Goal: Information Seeking & Learning: Learn about a topic

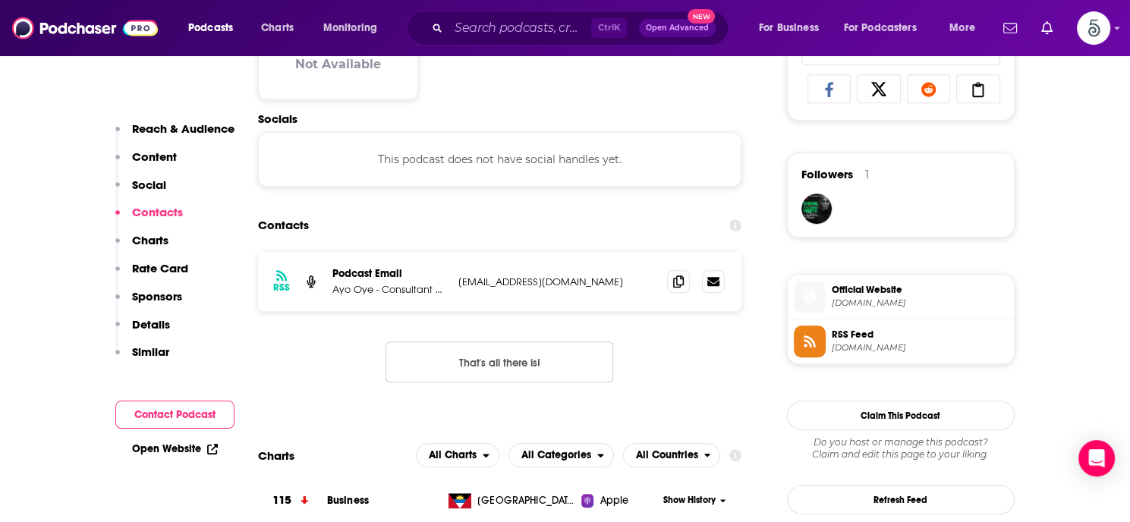
scroll to position [1014, 0]
click at [237, 24] on button "Podcasts" at bounding box center [215, 28] width 75 height 24
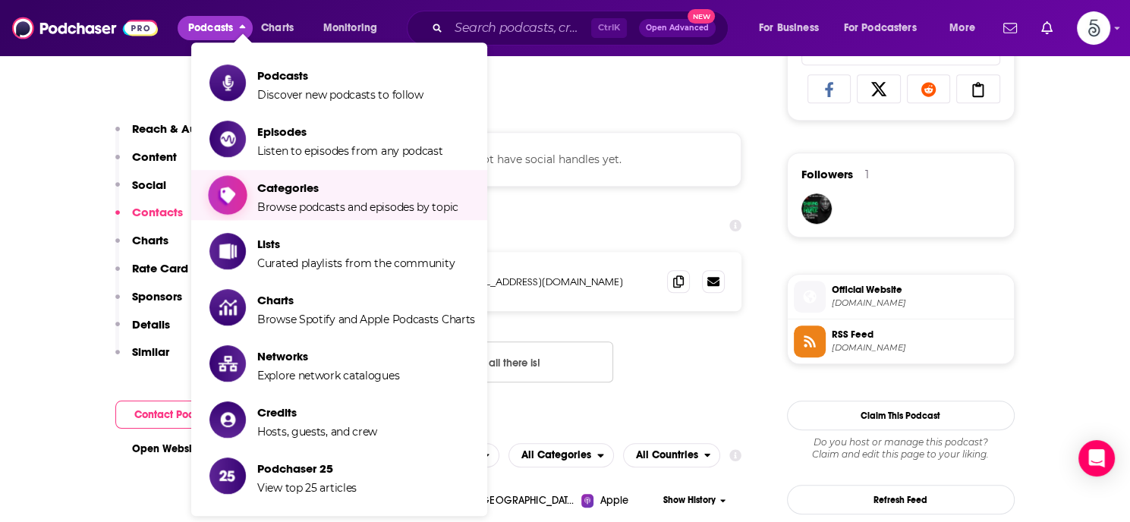
click at [294, 187] on span "Categories" at bounding box center [357, 188] width 201 height 14
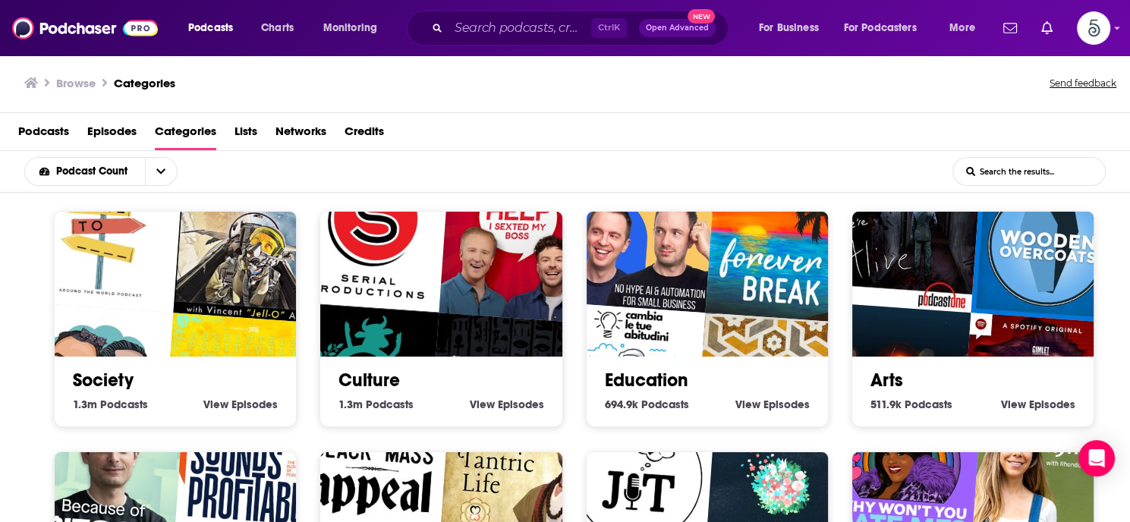
click at [1002, 167] on input "List Search Input" at bounding box center [1029, 171] width 152 height 27
type input "business"
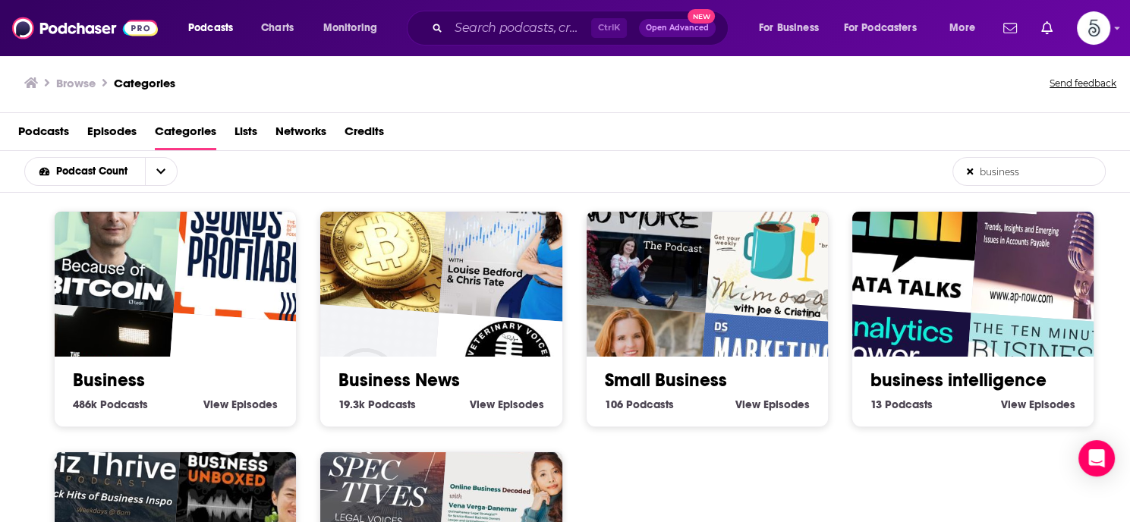
click at [134, 378] on link "Business" at bounding box center [109, 380] width 72 height 23
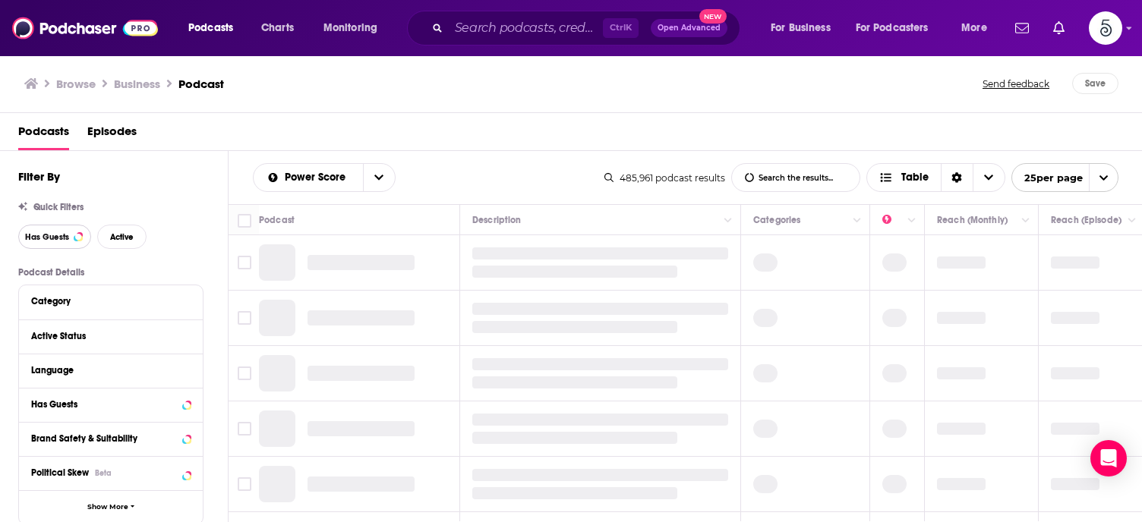
click at [36, 235] on span "Has Guests" at bounding box center [47, 237] width 44 height 8
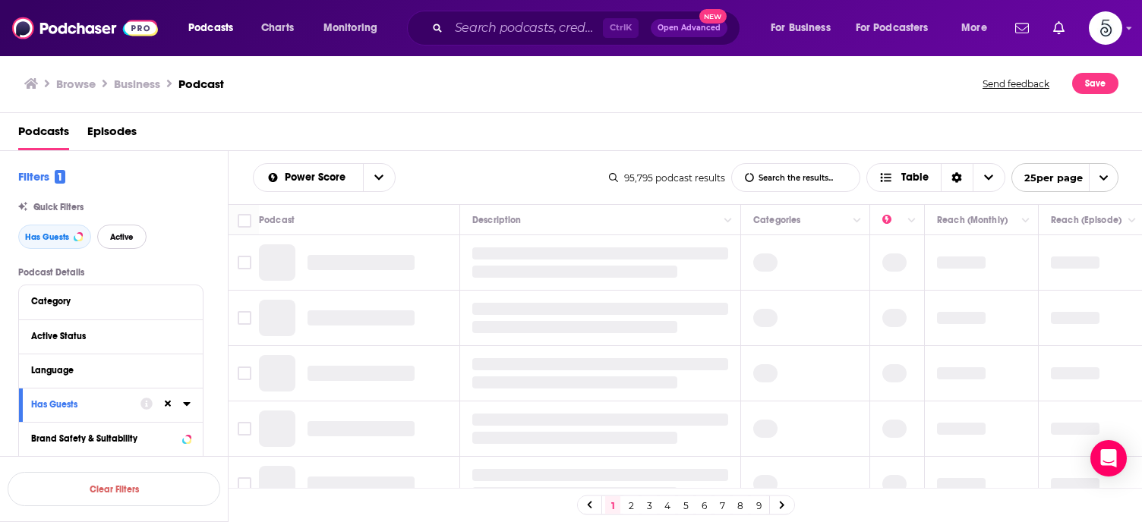
click at [120, 238] on span "Active" at bounding box center [122, 237] width 24 height 8
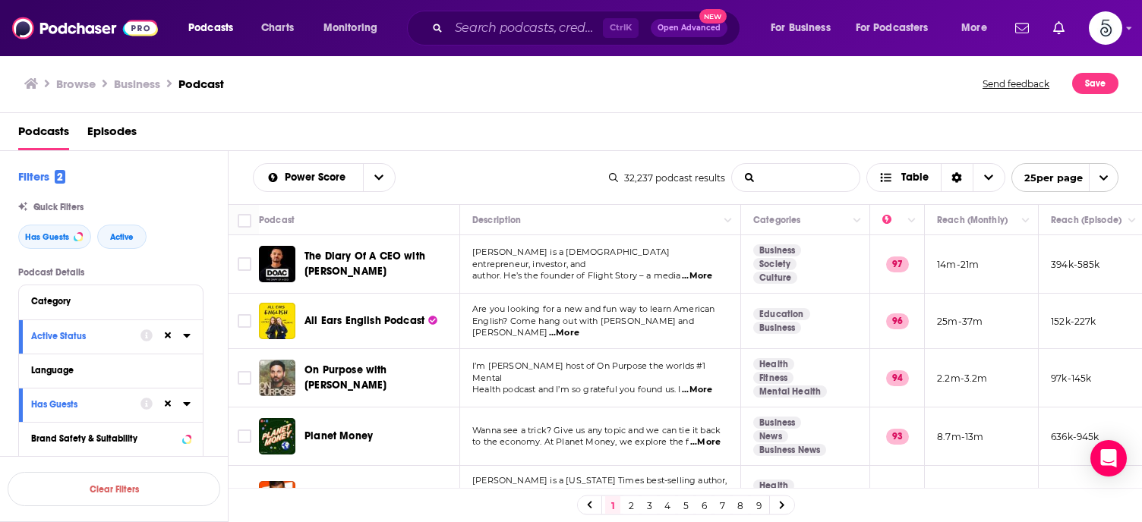
click at [765, 173] on input "List Search Input" at bounding box center [796, 177] width 128 height 27
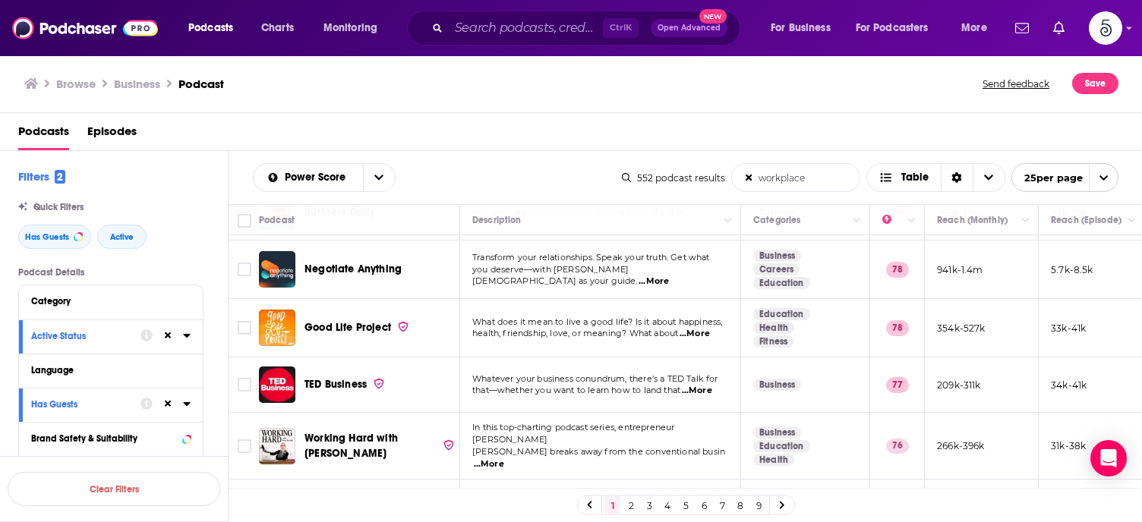
scroll to position [493, 0]
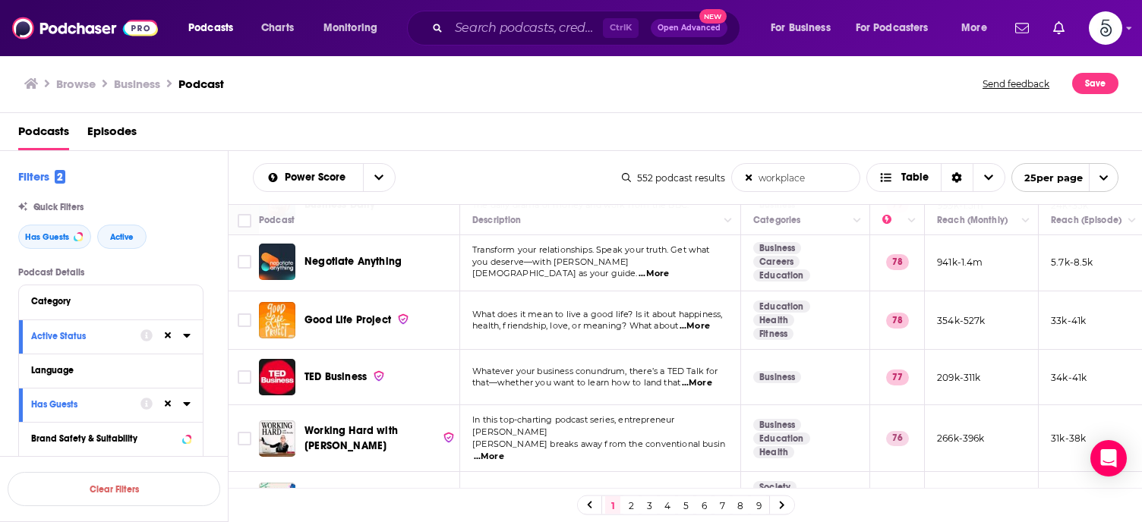
type input "workplace"
click at [504, 451] on span "...More" at bounding box center [489, 457] width 30 height 12
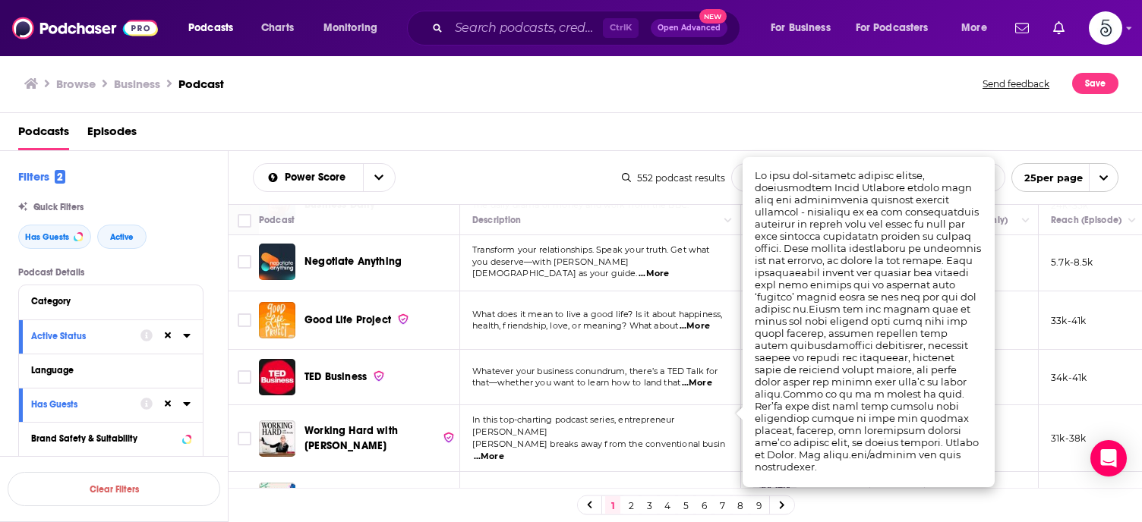
click at [504, 451] on span "...More" at bounding box center [489, 457] width 30 height 12
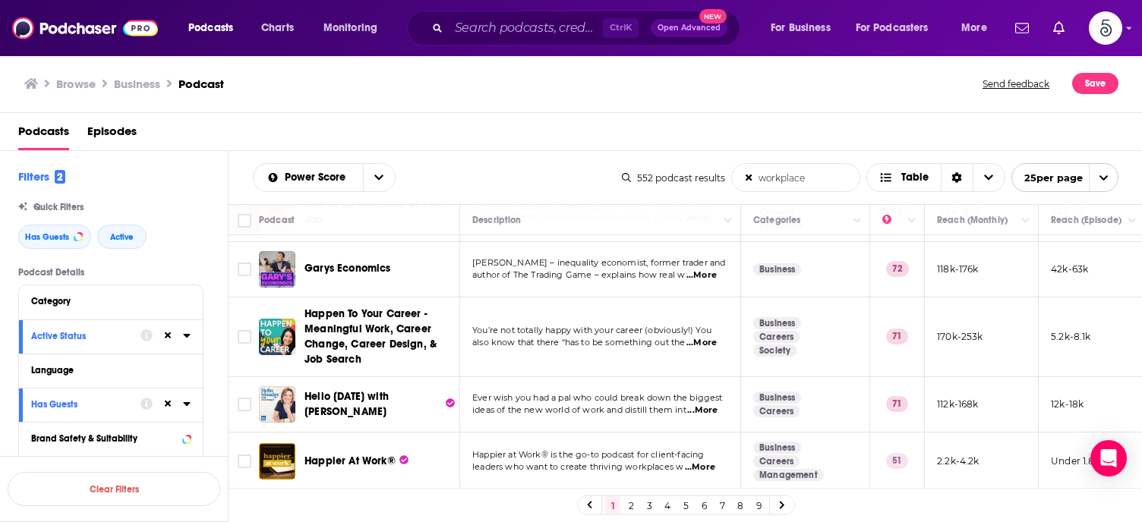
scroll to position [1346, 0]
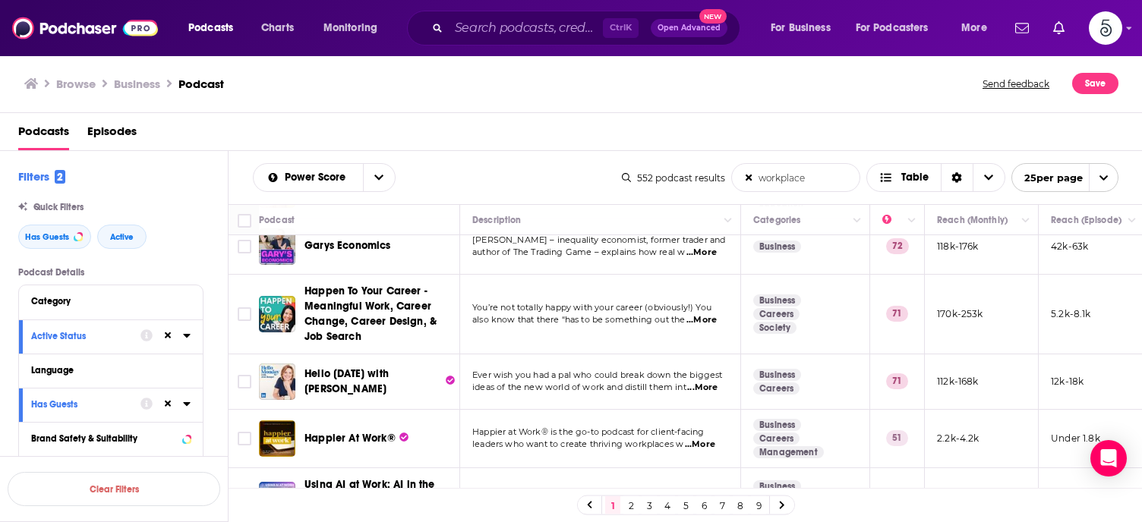
click at [707, 439] on span "...More" at bounding box center [700, 445] width 30 height 12
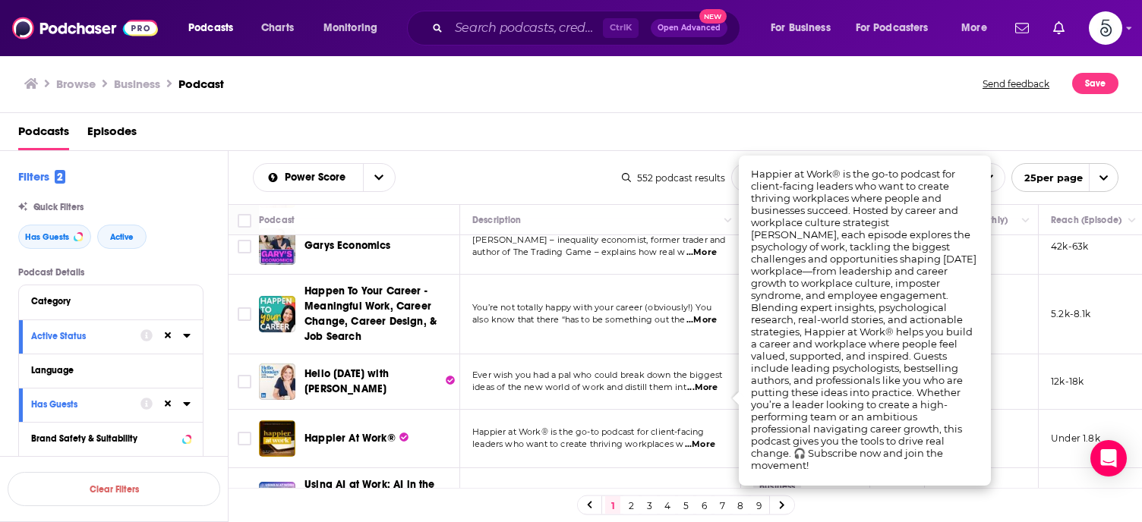
click at [702, 439] on span "...More" at bounding box center [700, 445] width 30 height 12
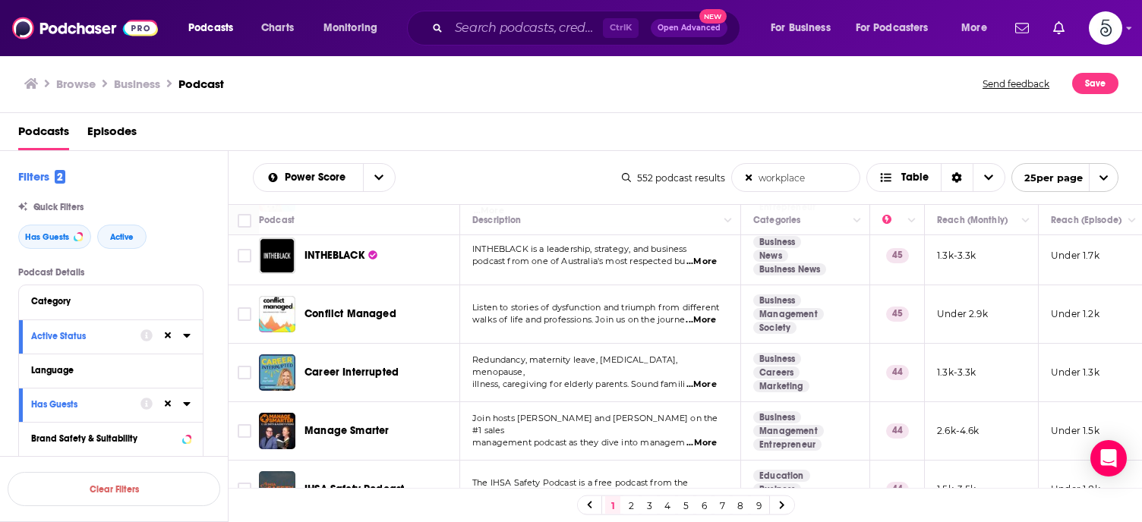
scroll to position [2843, 0]
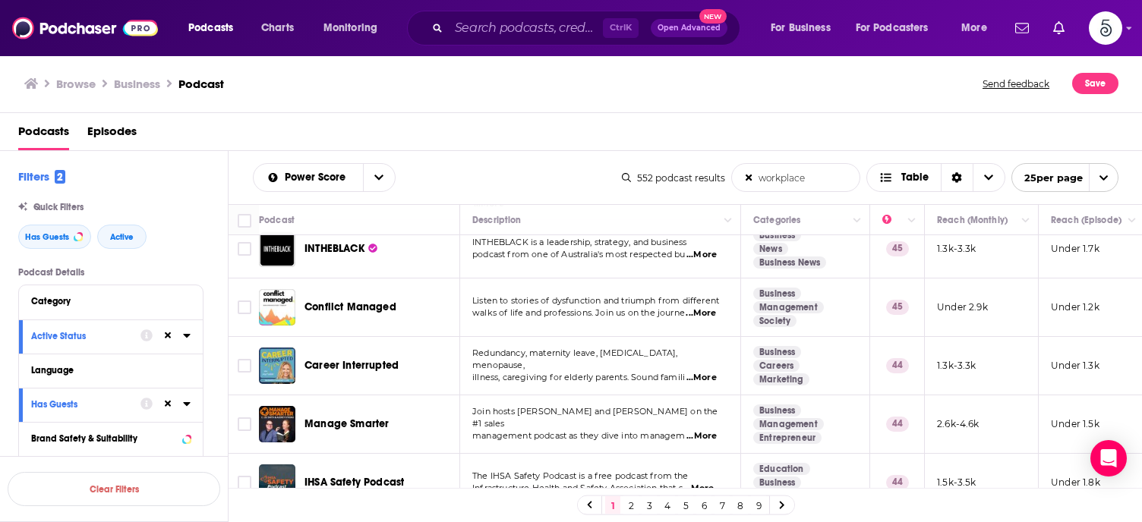
click at [630, 501] on link "2" at bounding box center [630, 505] width 15 height 18
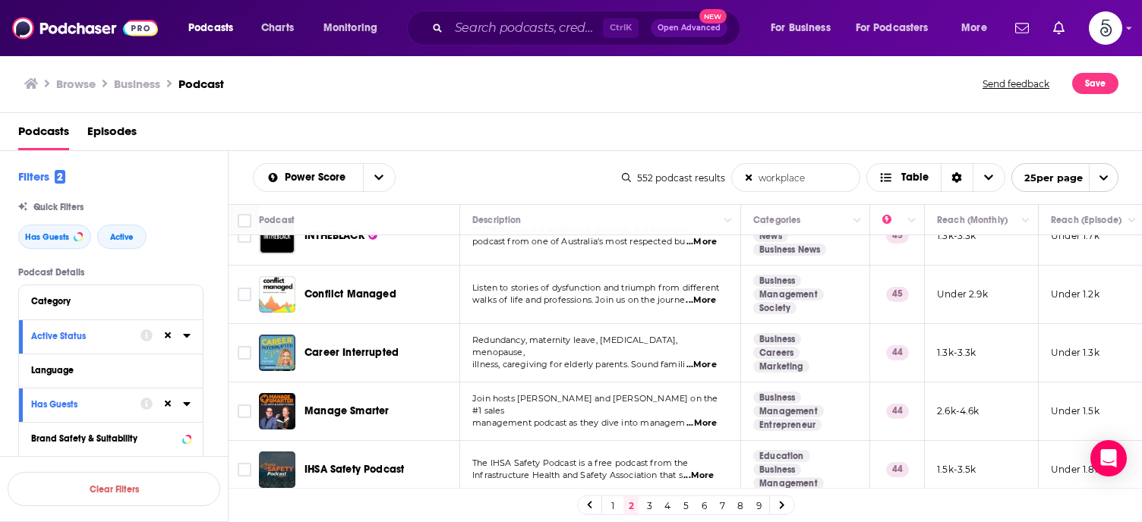
scroll to position [1366, 0]
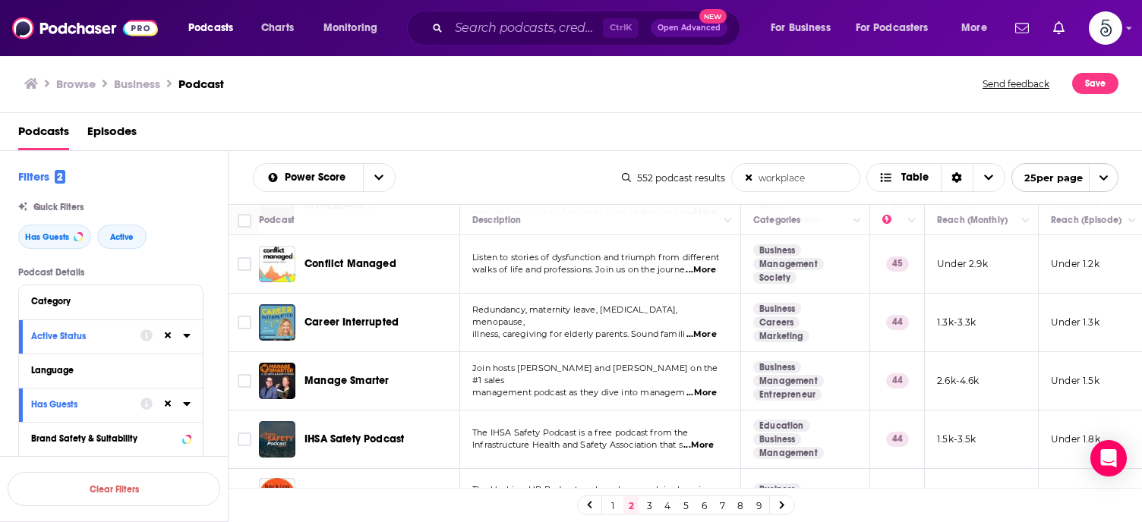
click at [647, 502] on link "3" at bounding box center [648, 505] width 15 height 18
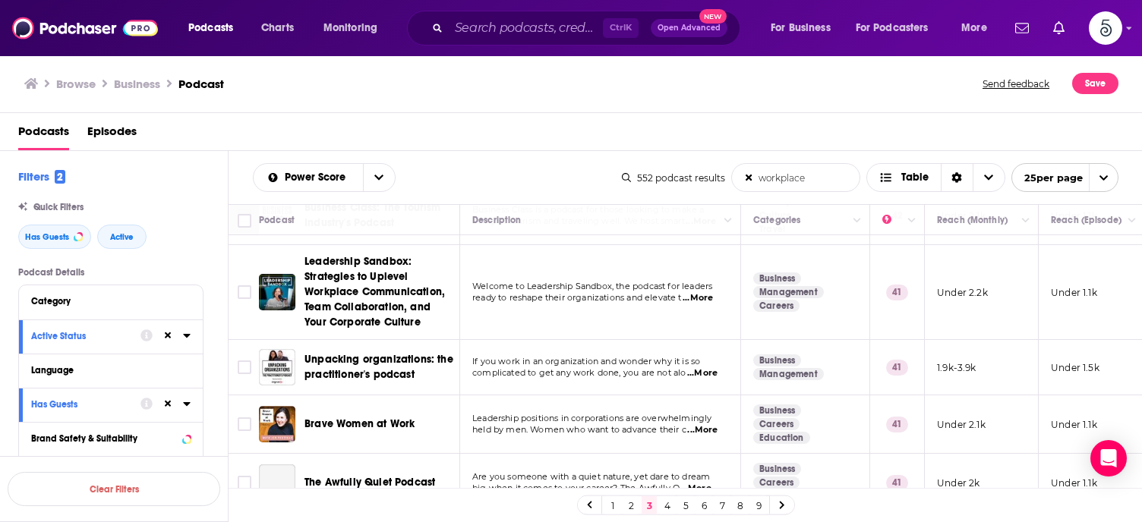
scroll to position [512, 0]
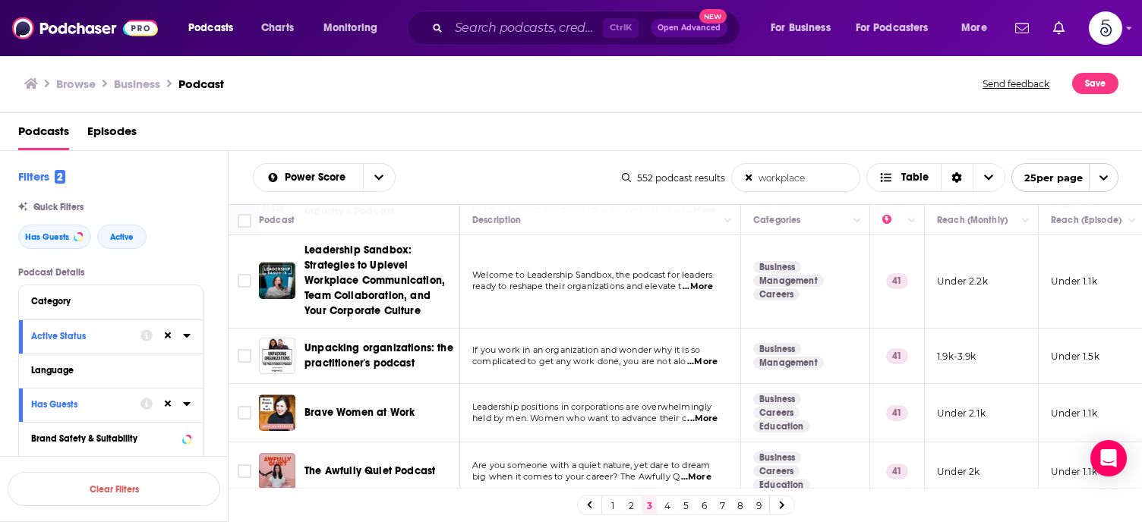
click at [705, 415] on span "...More" at bounding box center [702, 419] width 30 height 12
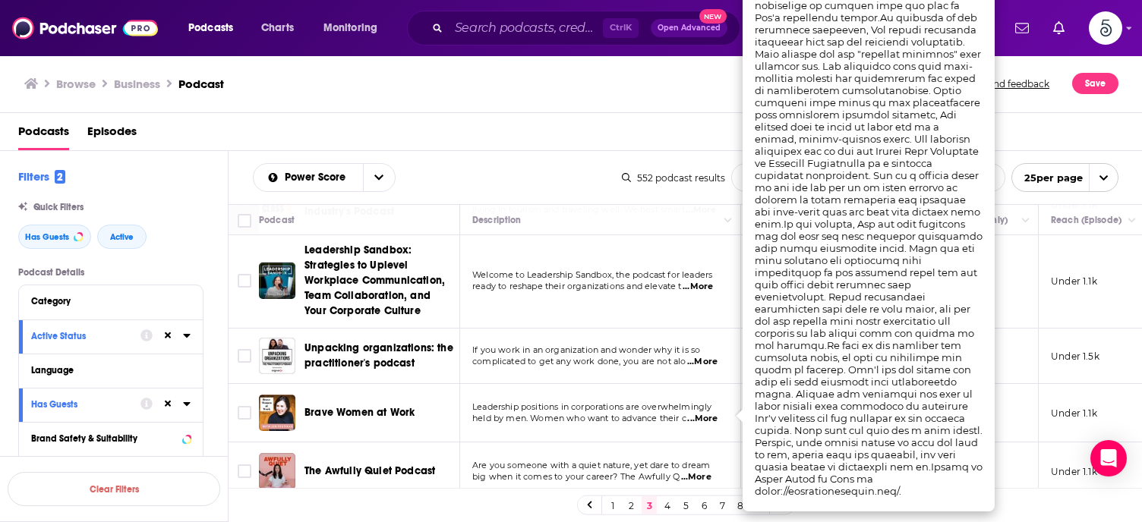
click at [705, 415] on span "...More" at bounding box center [702, 419] width 30 height 12
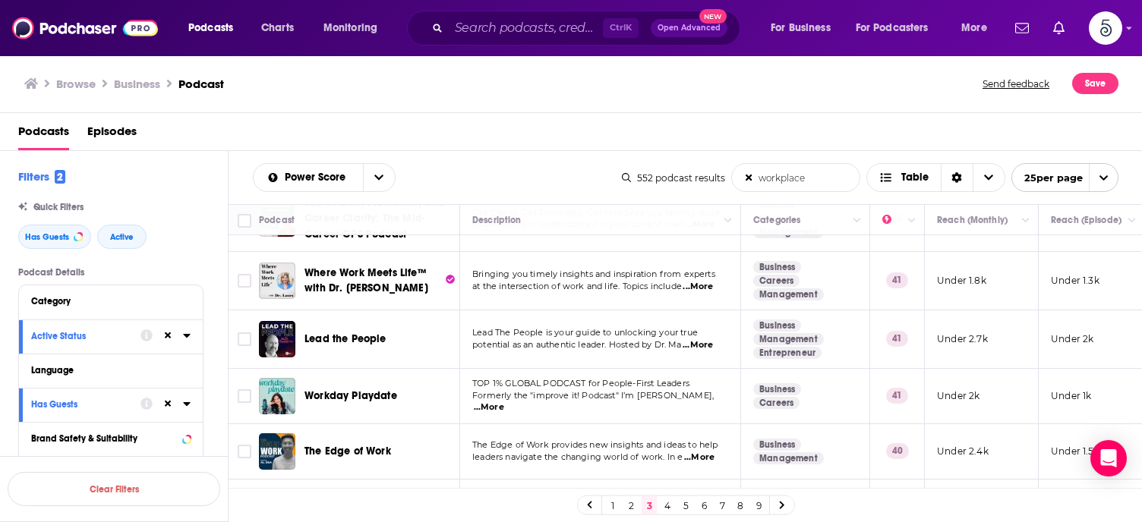
scroll to position [878, 0]
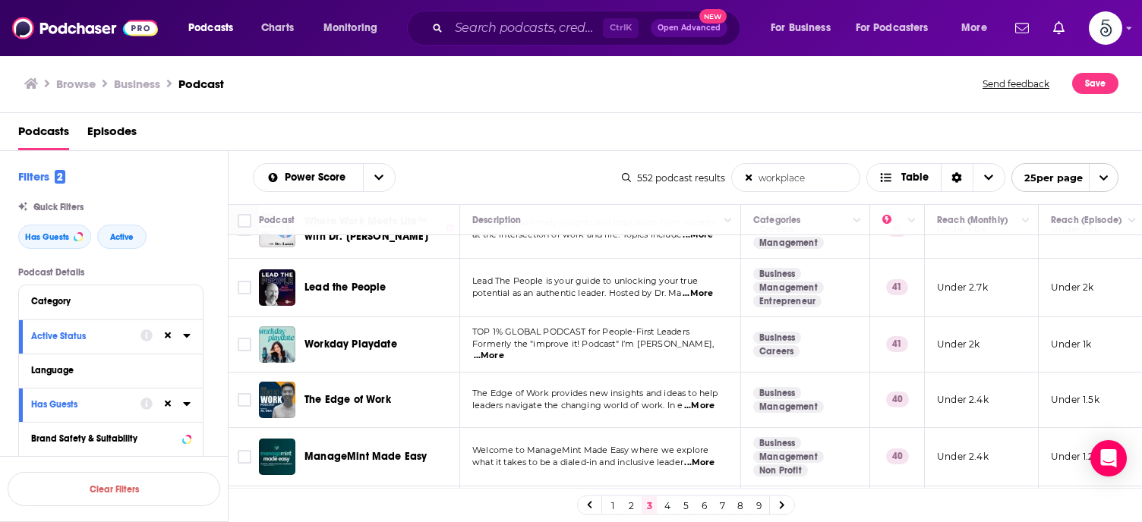
click at [704, 400] on span "...More" at bounding box center [699, 406] width 30 height 12
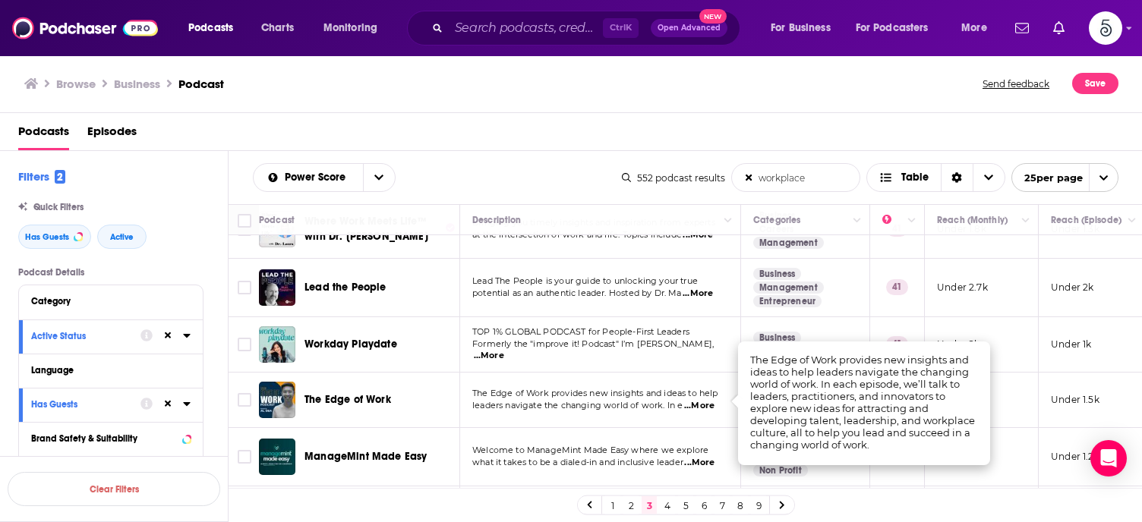
click at [704, 400] on span "...More" at bounding box center [699, 406] width 30 height 12
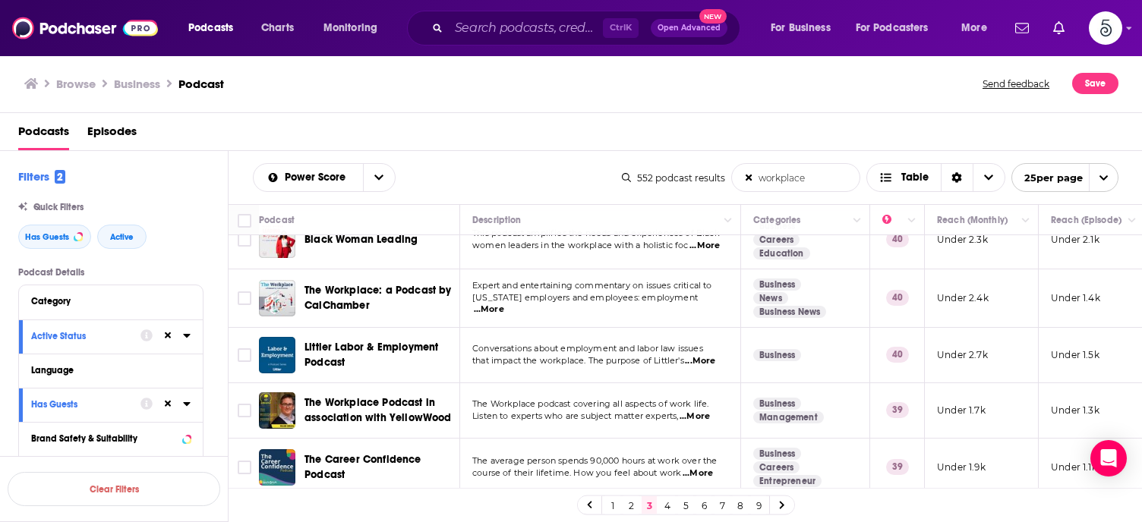
scroll to position [1224, 0]
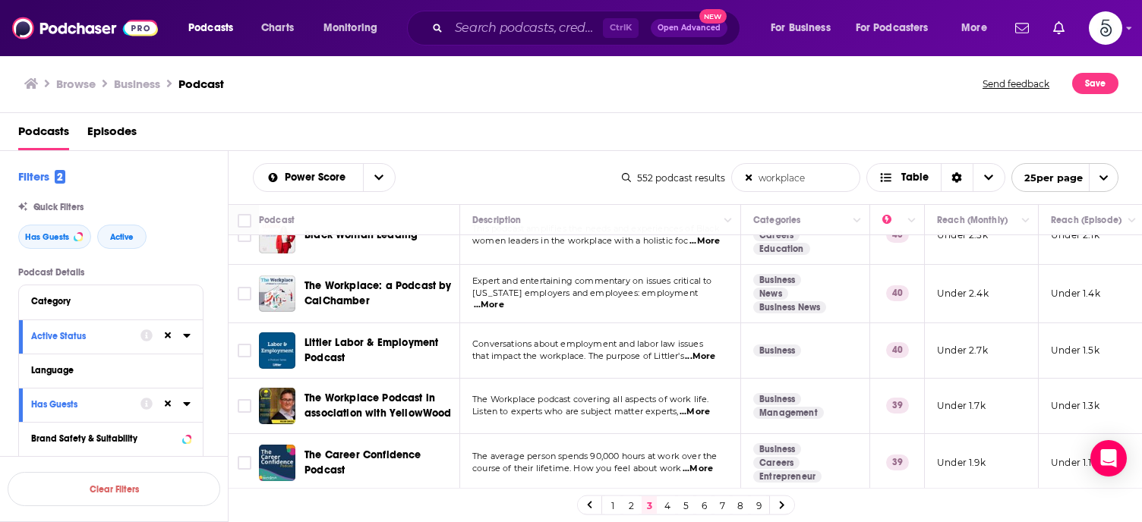
click at [666, 505] on link "4" at bounding box center [667, 505] width 15 height 18
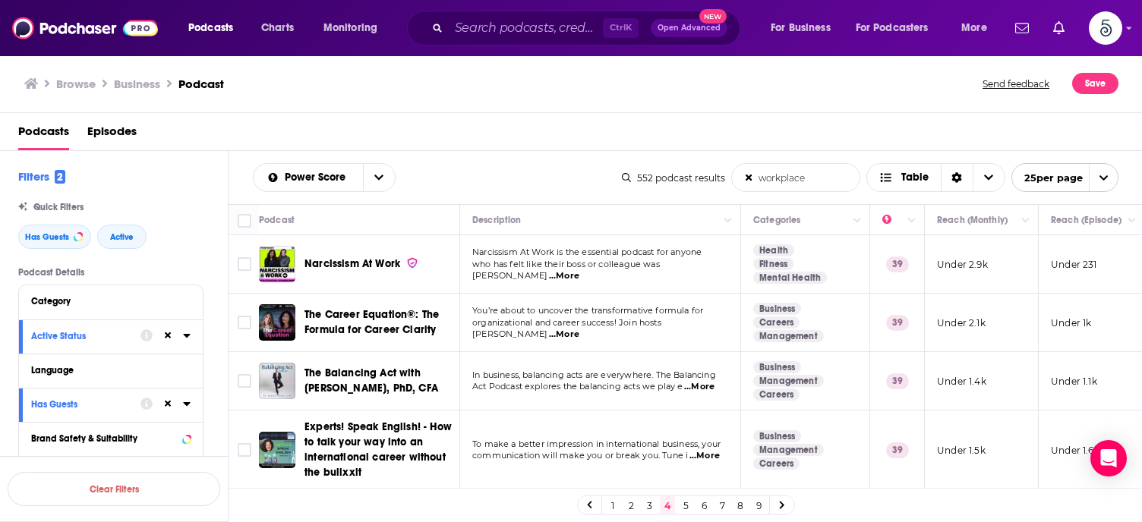
click at [579, 270] on span "...More" at bounding box center [564, 276] width 30 height 12
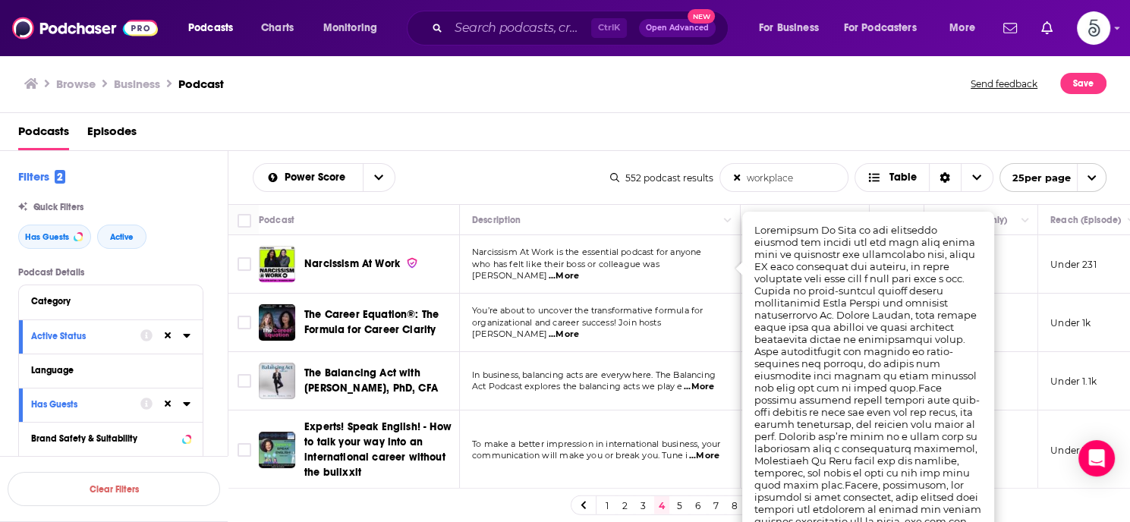
click at [579, 270] on span "...More" at bounding box center [564, 276] width 30 height 12
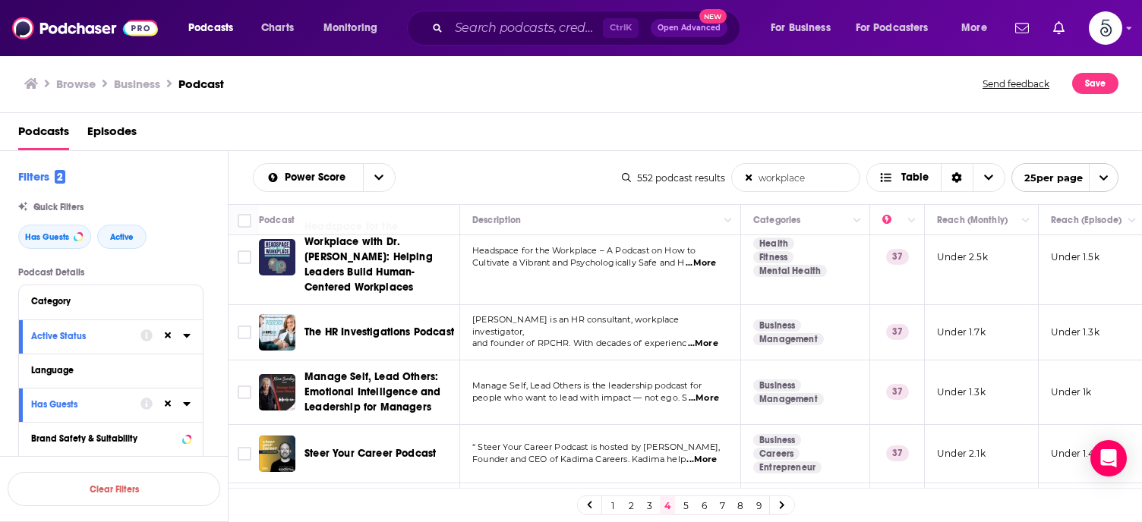
scroll to position [911, 0]
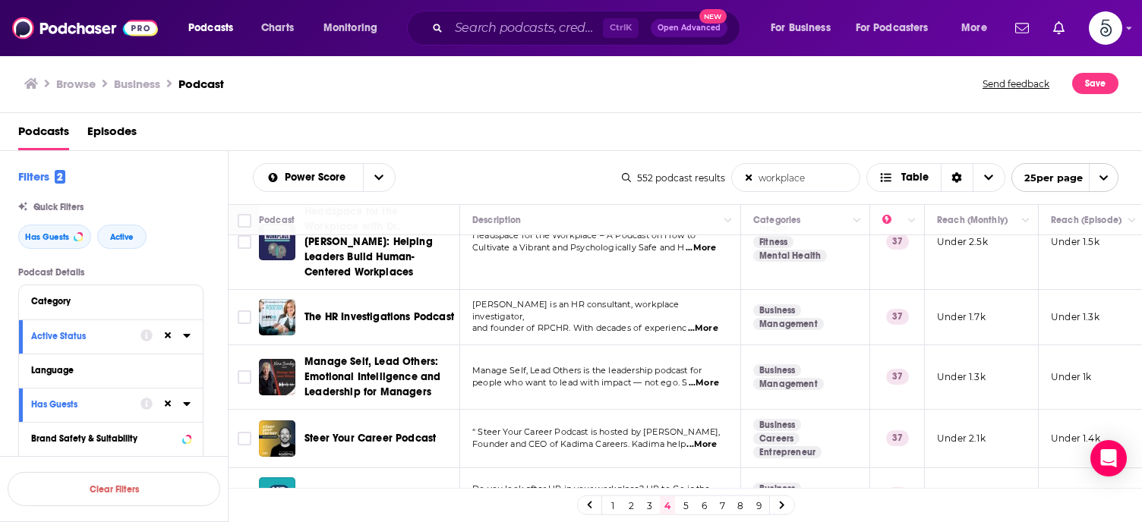
click at [707, 377] on span "...More" at bounding box center [703, 383] width 30 height 12
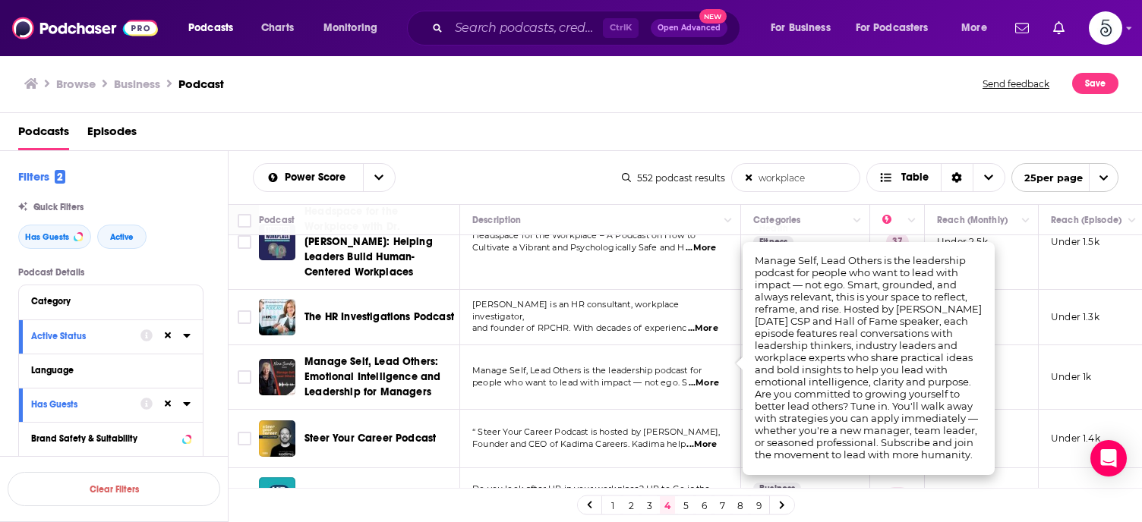
click at [707, 377] on span "...More" at bounding box center [703, 383] width 30 height 12
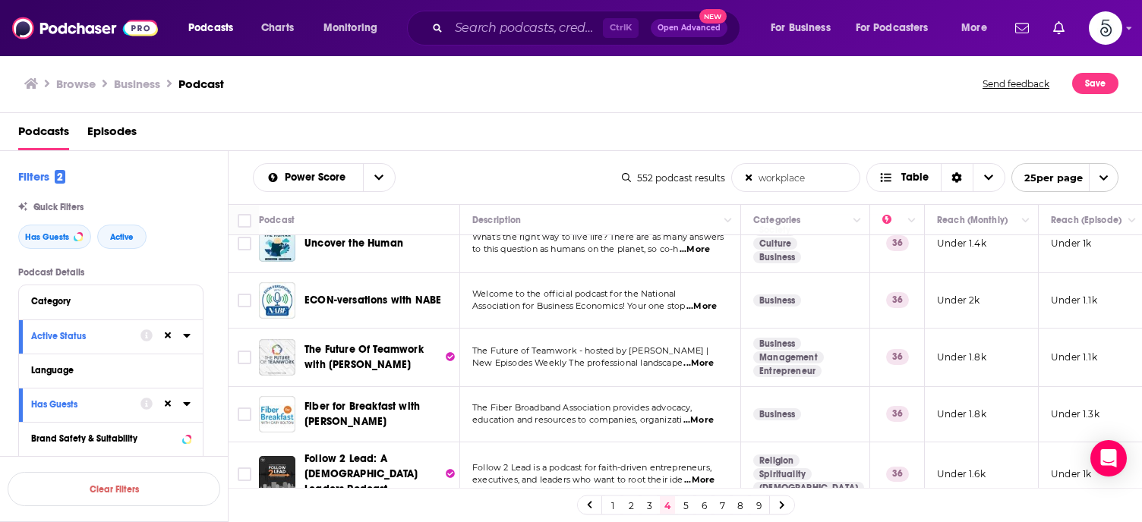
scroll to position [1275, 0]
click at [681, 501] on link "5" at bounding box center [685, 505] width 15 height 18
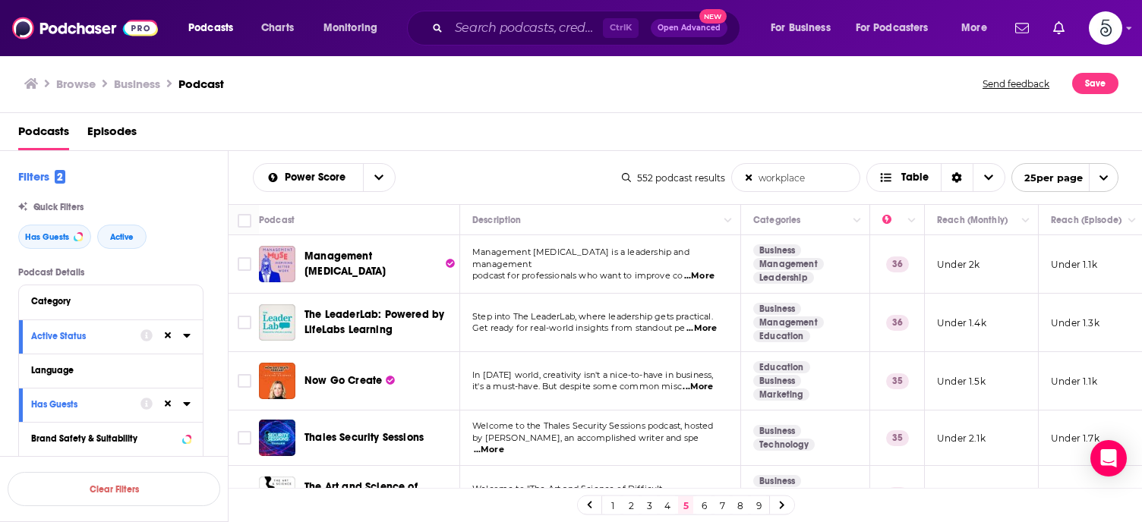
click at [706, 270] on span "...More" at bounding box center [699, 276] width 30 height 12
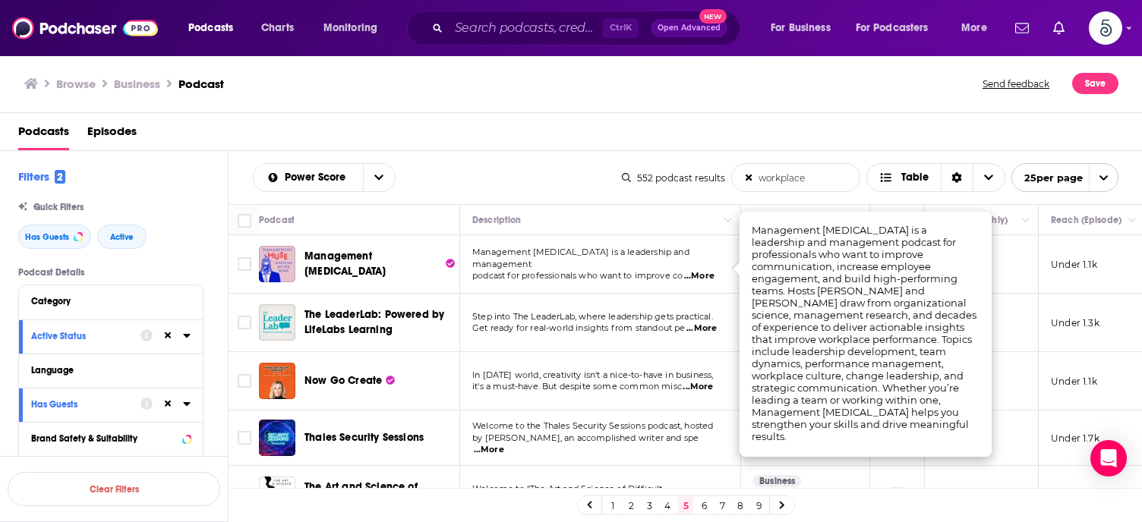
click at [706, 270] on span "...More" at bounding box center [699, 276] width 30 height 12
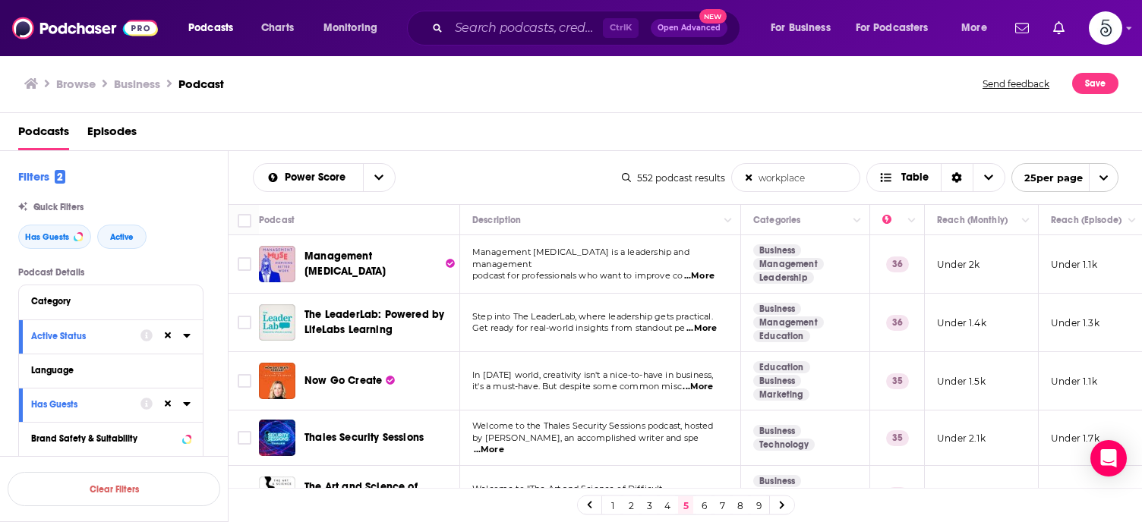
click at [701, 327] on span "...More" at bounding box center [701, 329] width 30 height 12
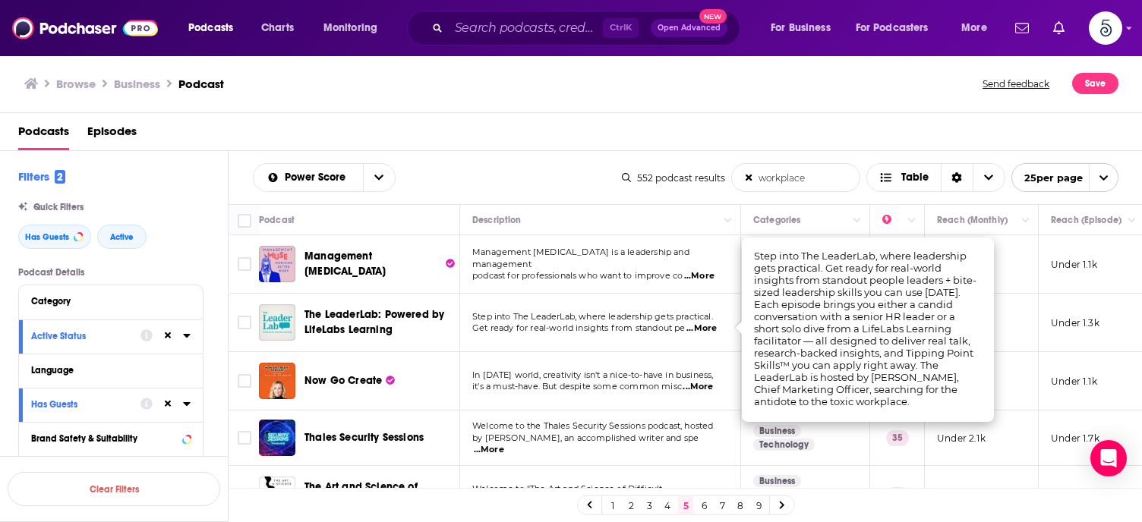
click at [701, 327] on span "...More" at bounding box center [701, 329] width 30 height 12
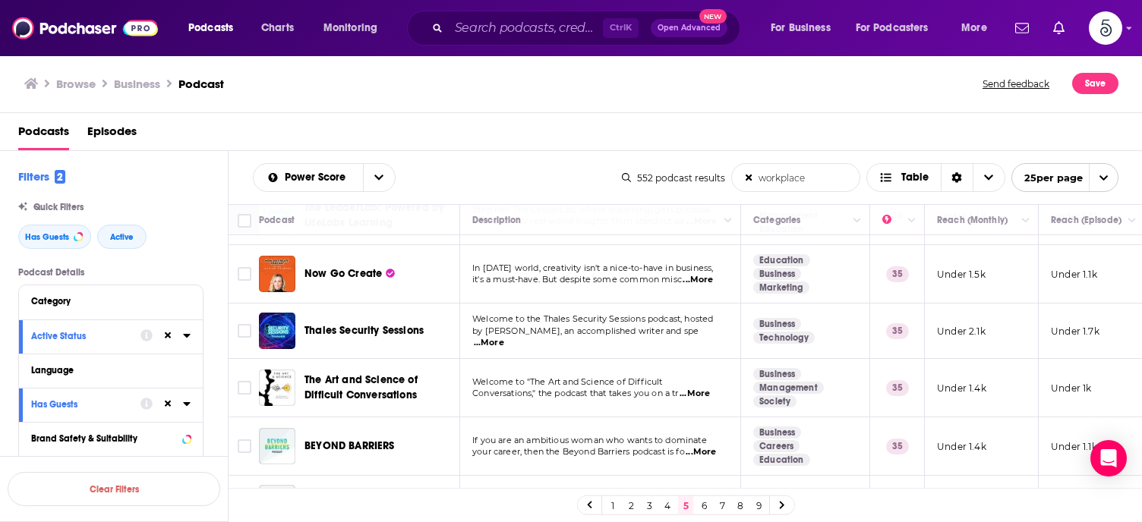
scroll to position [121, 0]
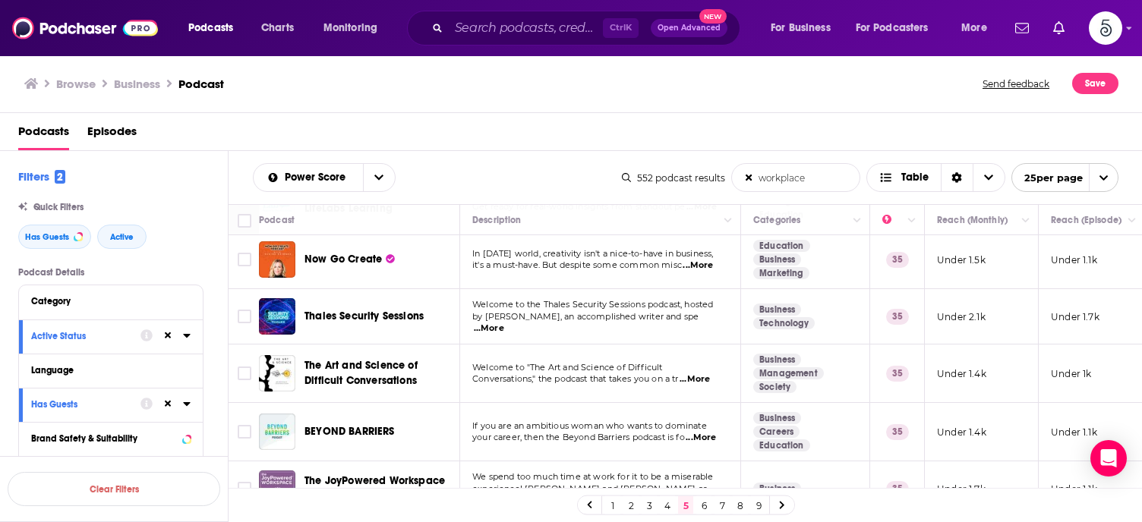
click at [697, 376] on span "...More" at bounding box center [694, 379] width 30 height 12
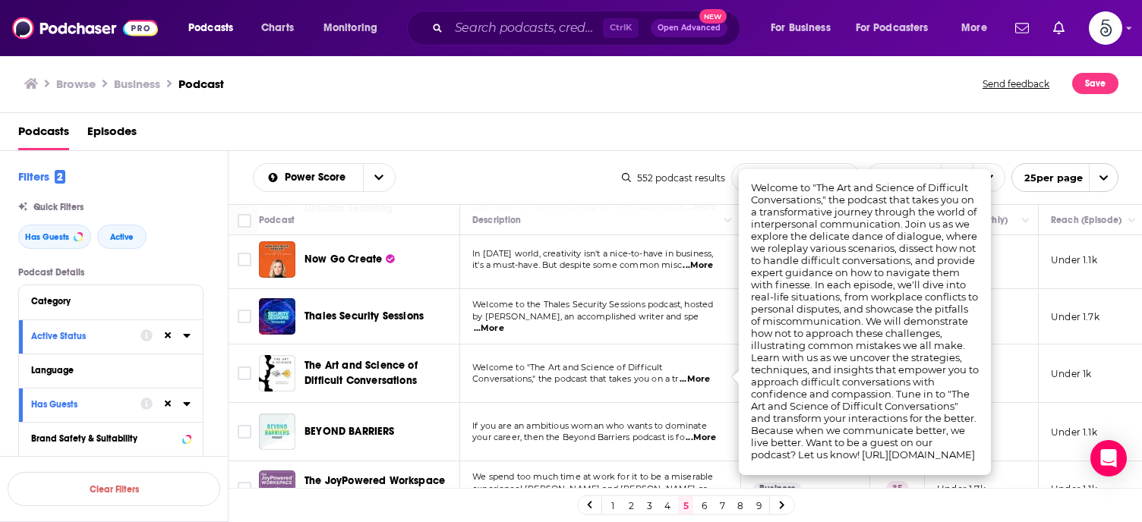
click at [697, 376] on span "...More" at bounding box center [694, 379] width 30 height 12
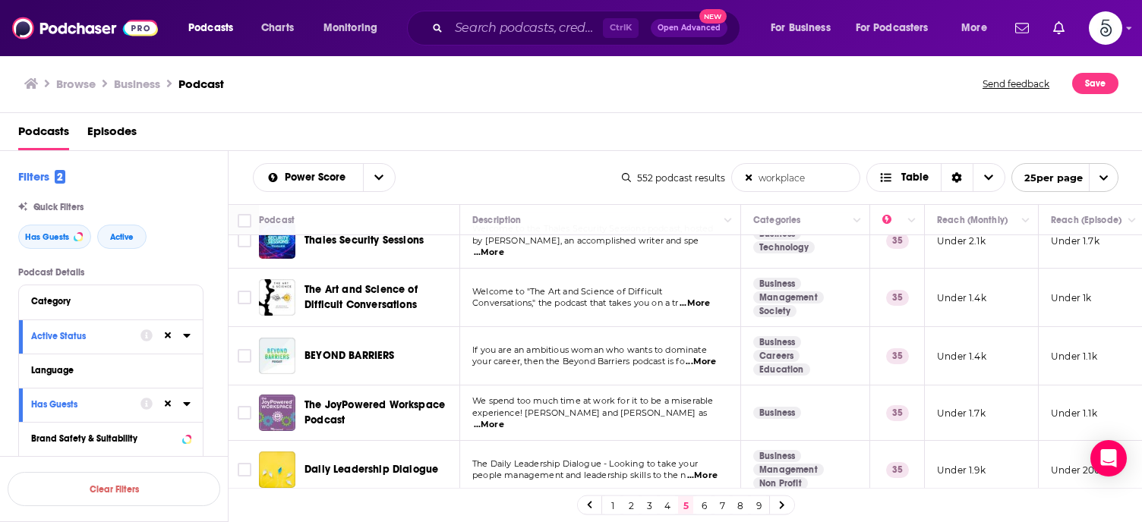
scroll to position [213, 0]
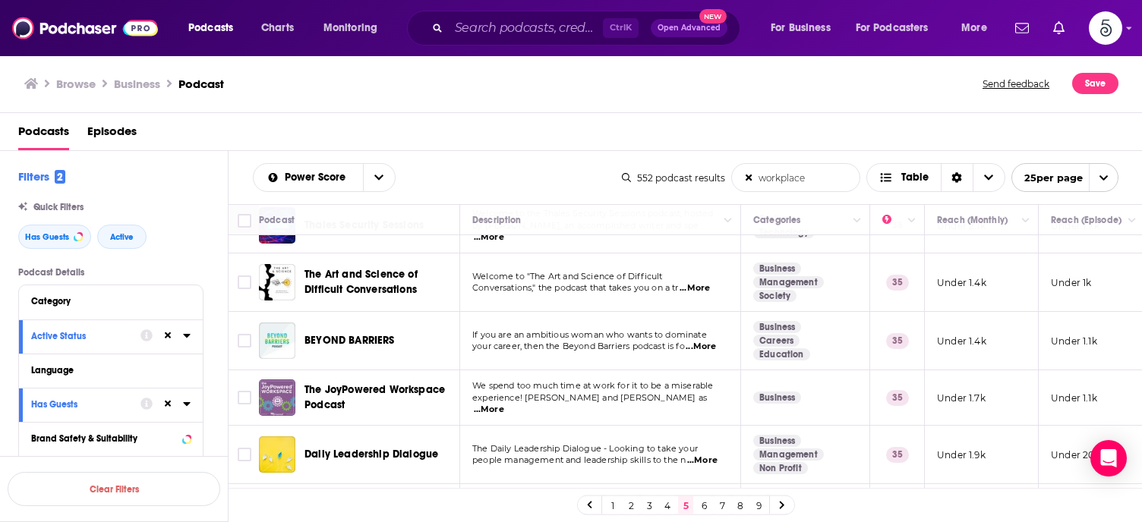
click at [504, 404] on span "...More" at bounding box center [489, 410] width 30 height 12
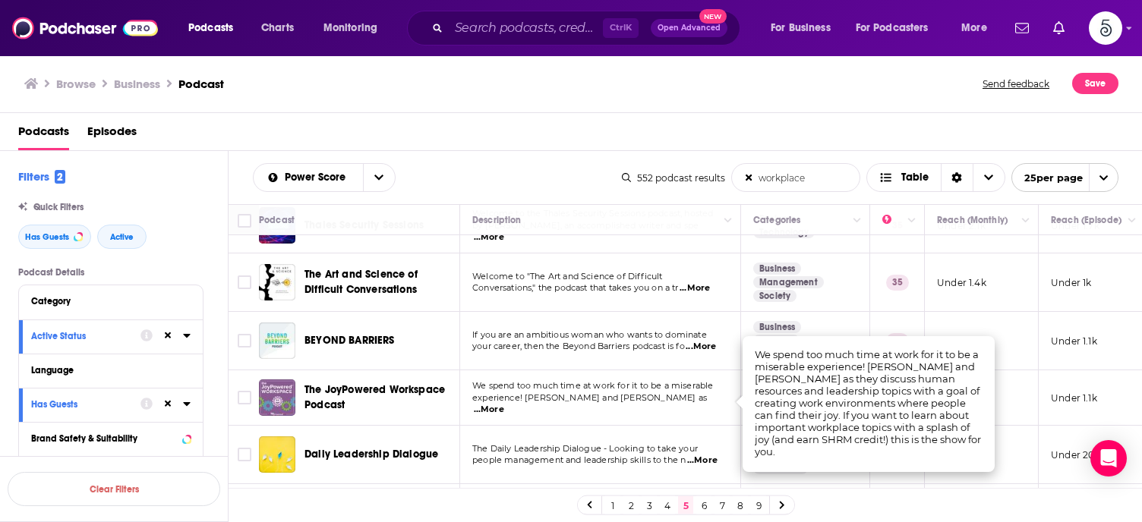
click at [504, 404] on span "...More" at bounding box center [489, 410] width 30 height 12
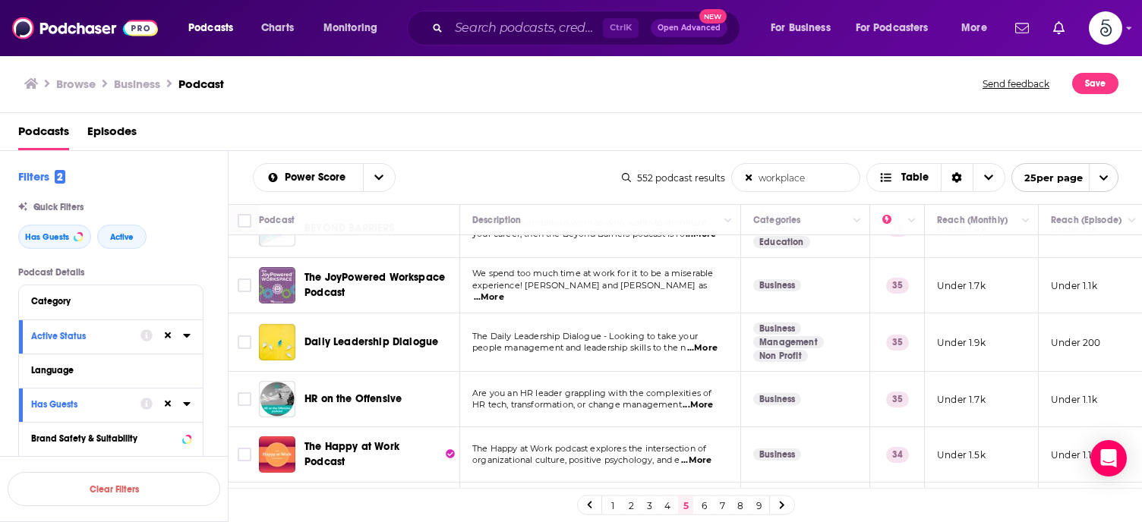
scroll to position [334, 0]
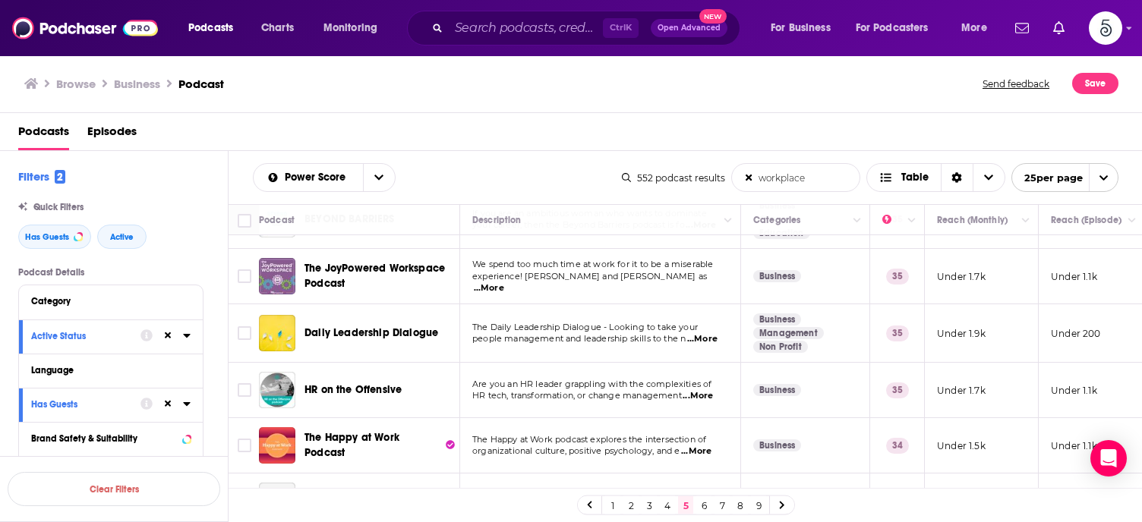
click at [707, 395] on span "...More" at bounding box center [697, 396] width 30 height 12
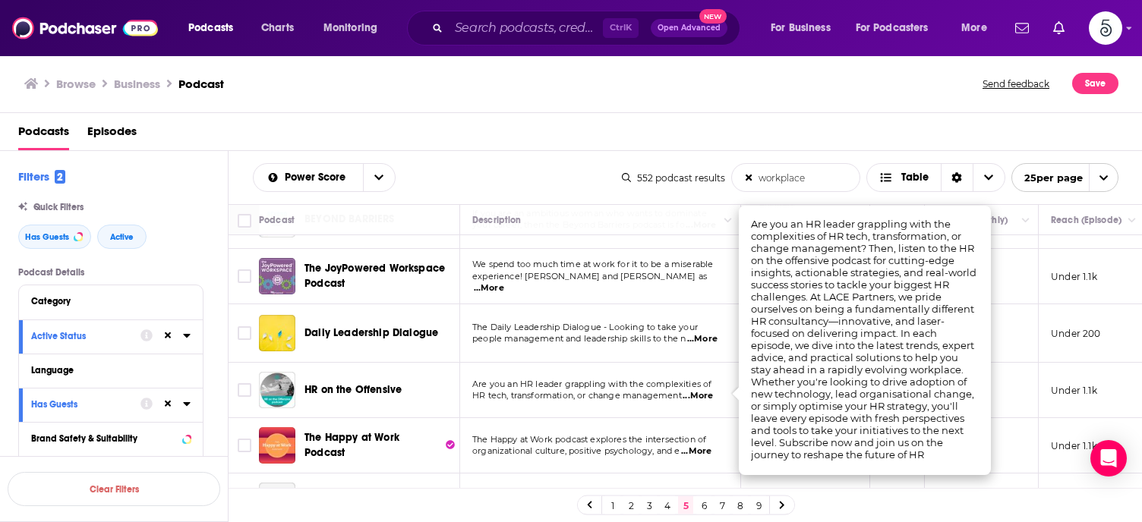
click at [707, 395] on span "...More" at bounding box center [697, 396] width 30 height 12
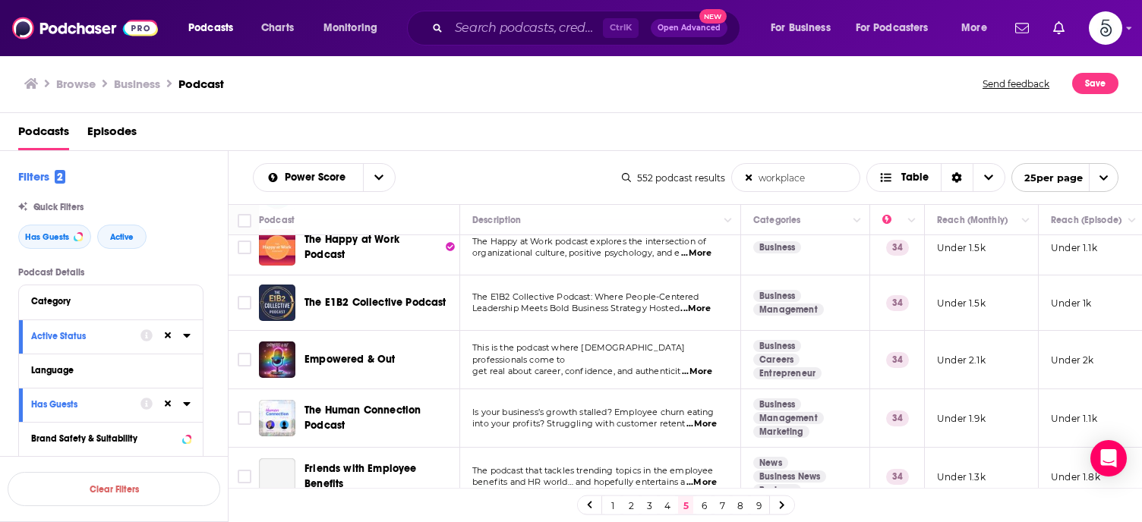
scroll to position [547, 0]
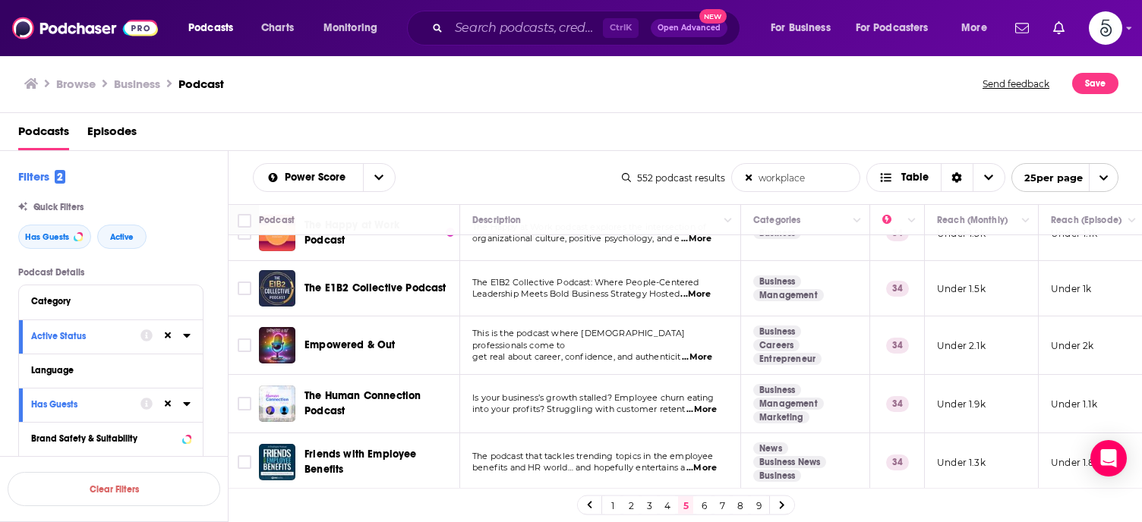
click at [704, 351] on span "...More" at bounding box center [697, 357] width 30 height 12
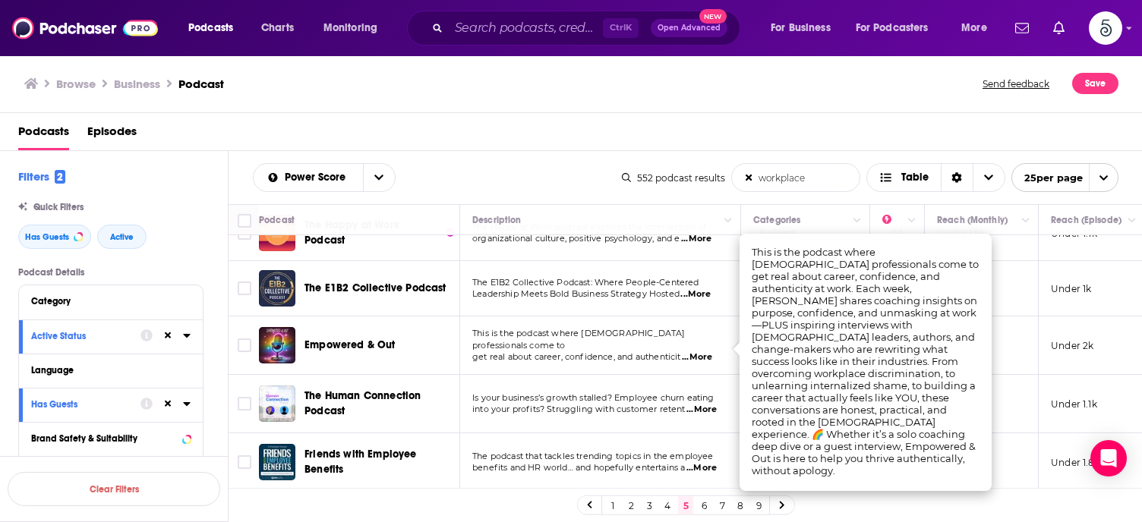
click at [704, 351] on span "...More" at bounding box center [697, 357] width 30 height 12
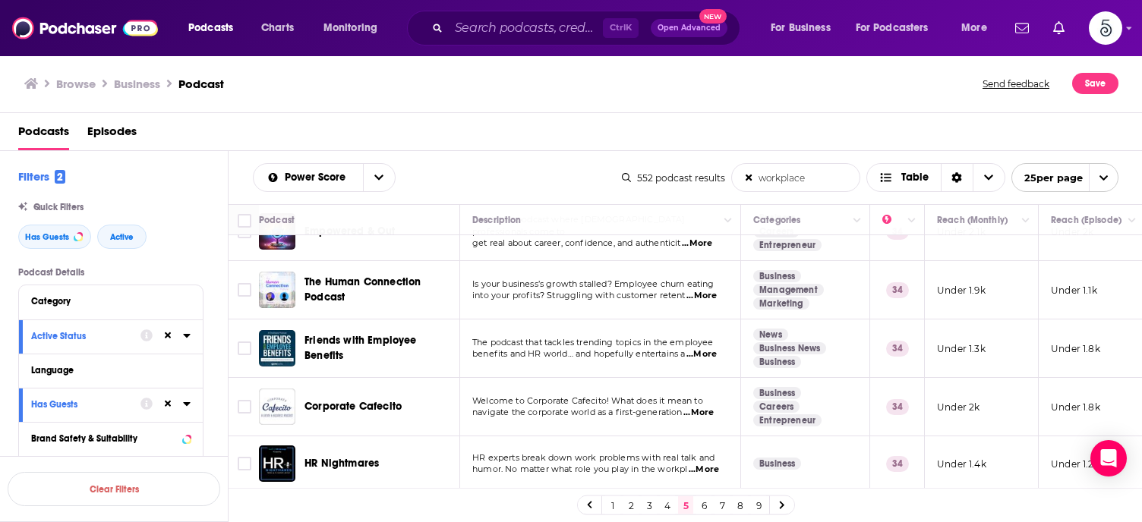
scroll to position [668, 0]
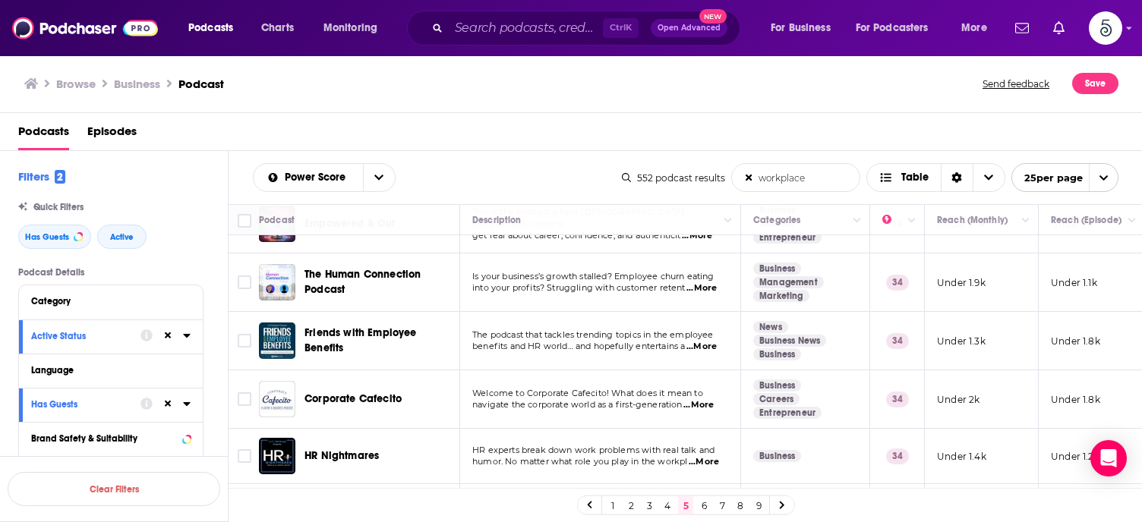
click at [710, 461] on span "...More" at bounding box center [703, 462] width 30 height 12
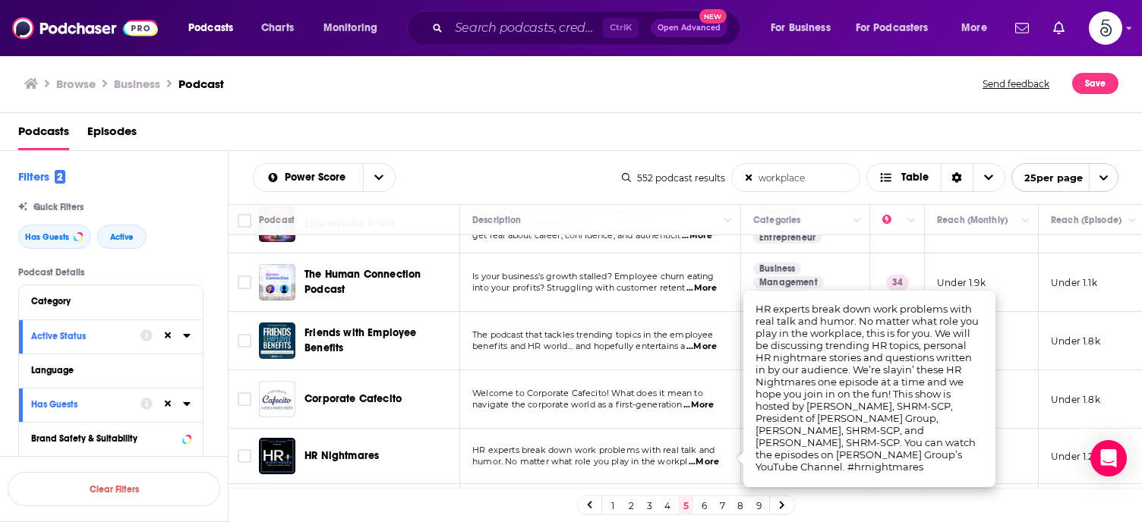
click at [710, 461] on span "...More" at bounding box center [703, 462] width 30 height 12
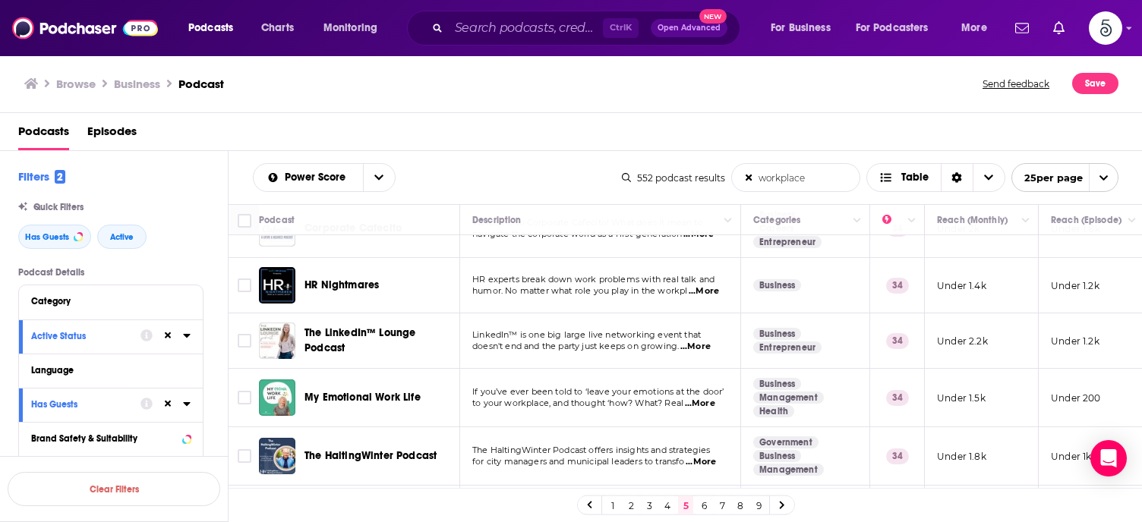
scroll to position [850, 0]
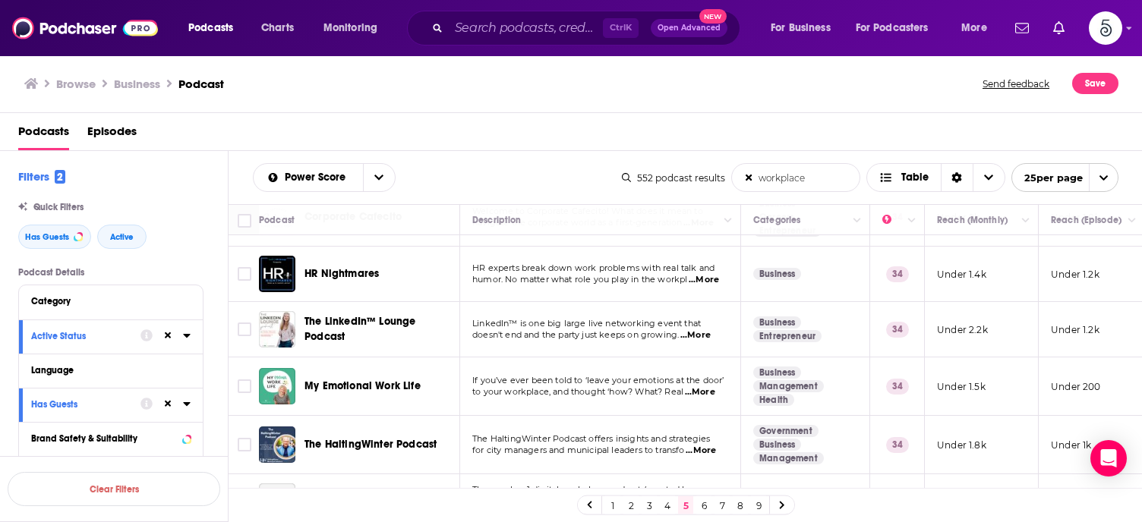
click at [707, 389] on span "...More" at bounding box center [700, 392] width 30 height 12
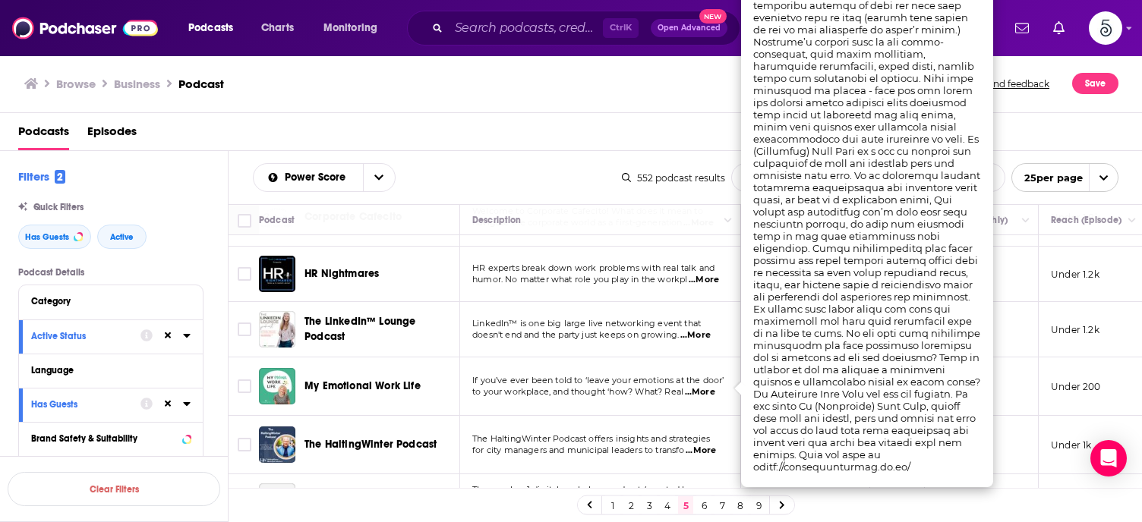
click at [707, 389] on span "...More" at bounding box center [700, 392] width 30 height 12
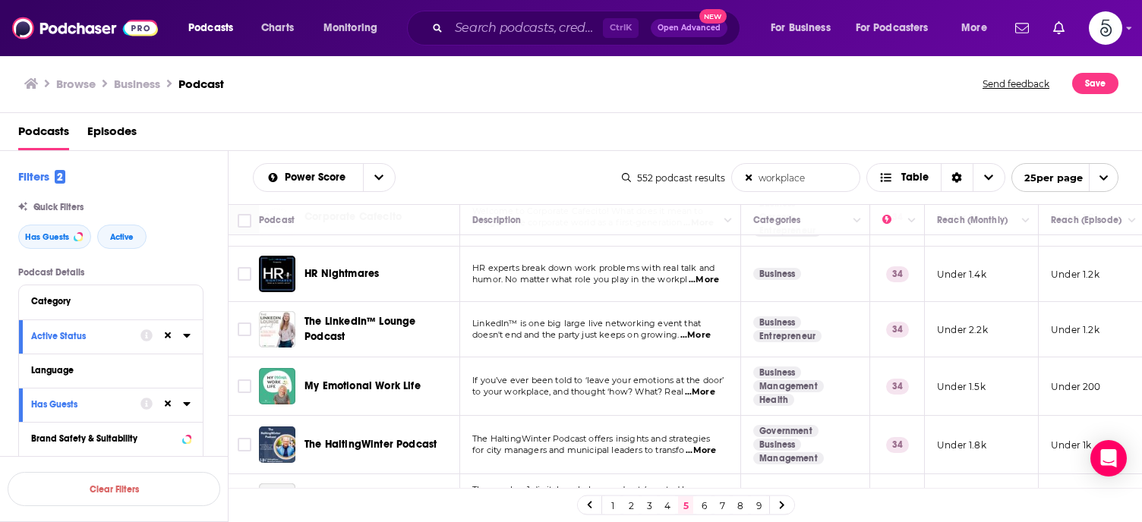
click at [707, 389] on span "...More" at bounding box center [700, 392] width 30 height 12
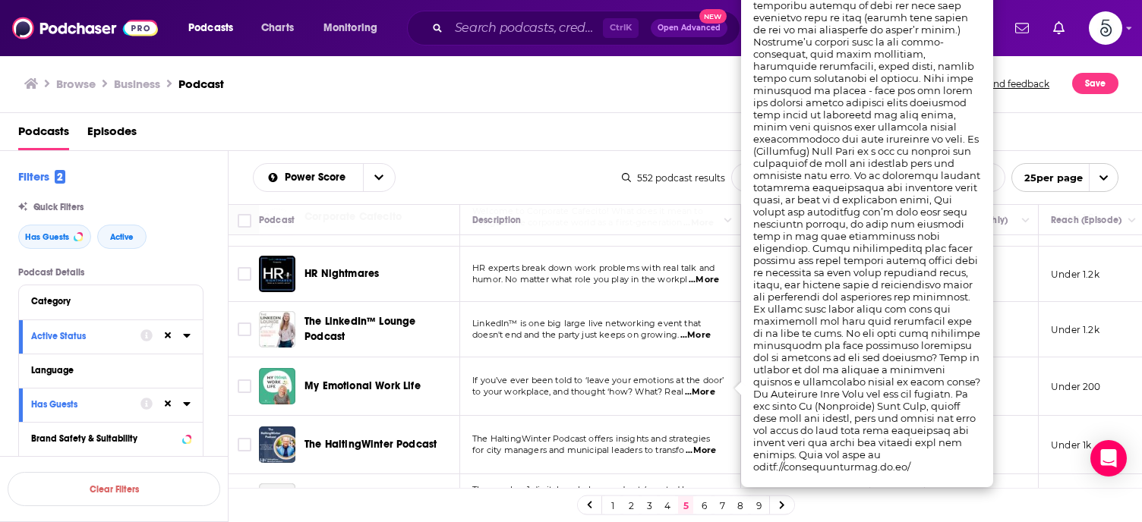
click at [707, 389] on span "...More" at bounding box center [700, 392] width 30 height 12
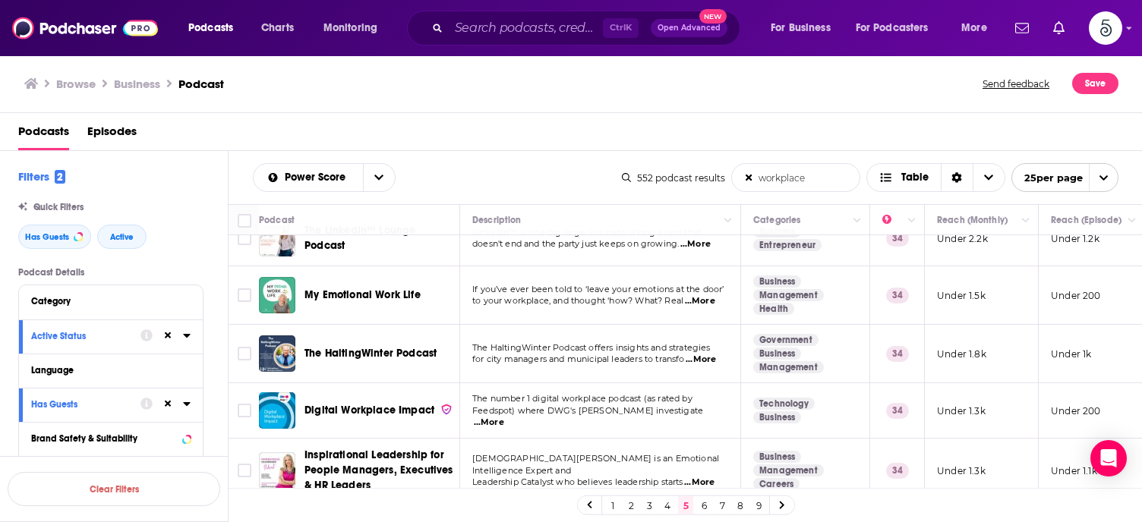
scroll to position [972, 0]
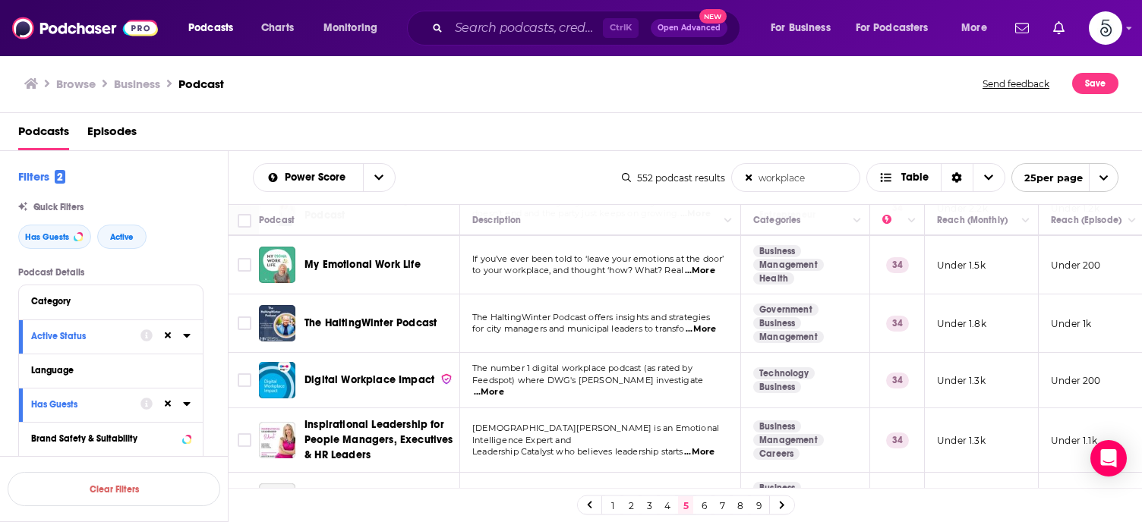
click at [705, 446] on span "...More" at bounding box center [699, 452] width 30 height 12
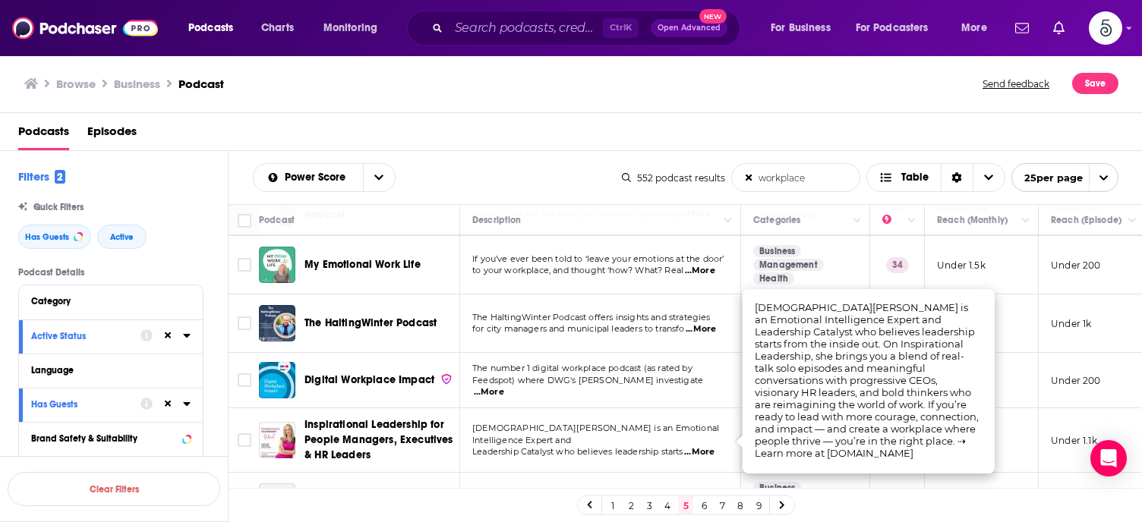
click at [705, 446] on span "...More" at bounding box center [699, 452] width 30 height 12
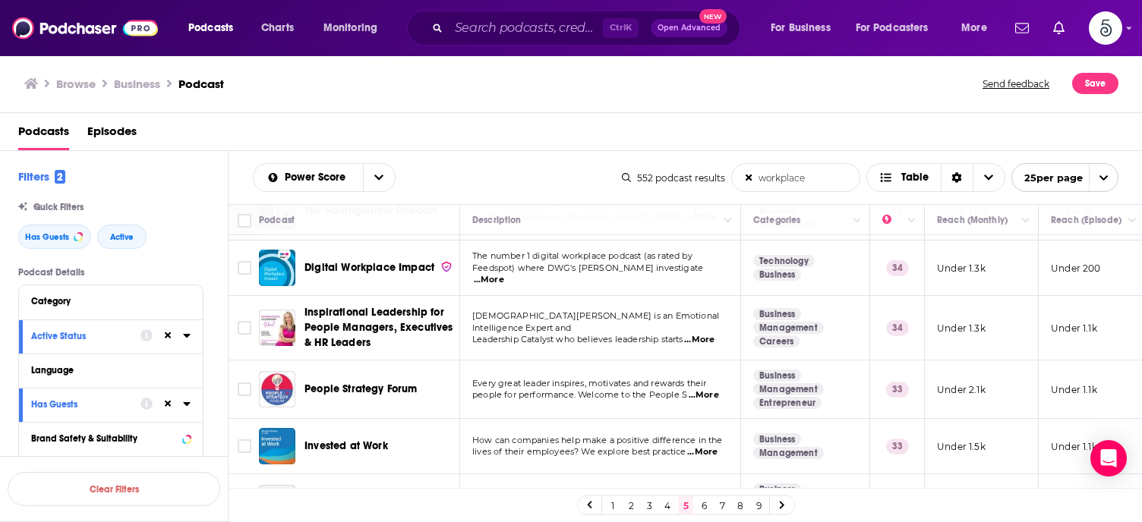
scroll to position [1093, 0]
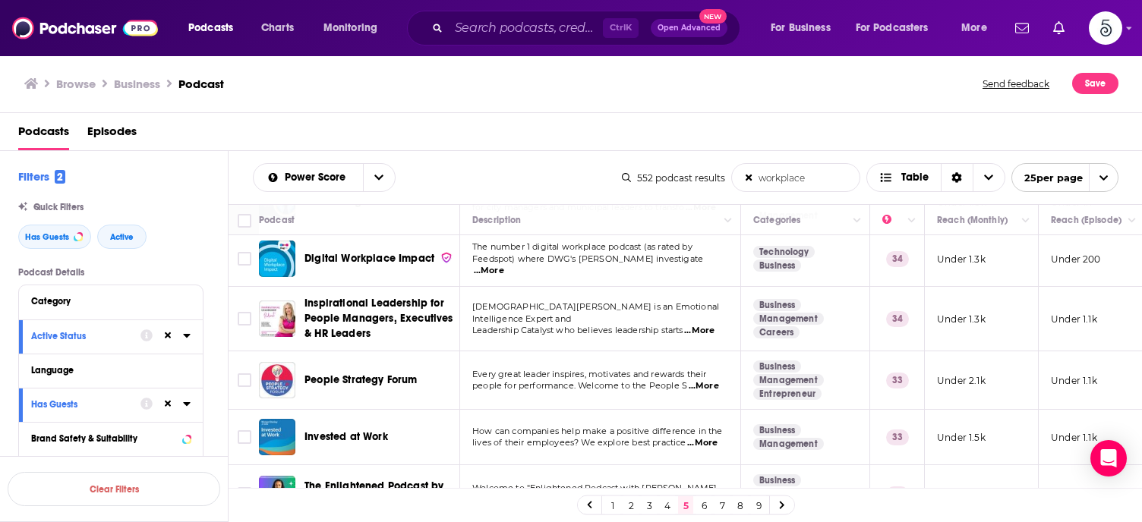
click at [707, 383] on span "...More" at bounding box center [703, 386] width 30 height 12
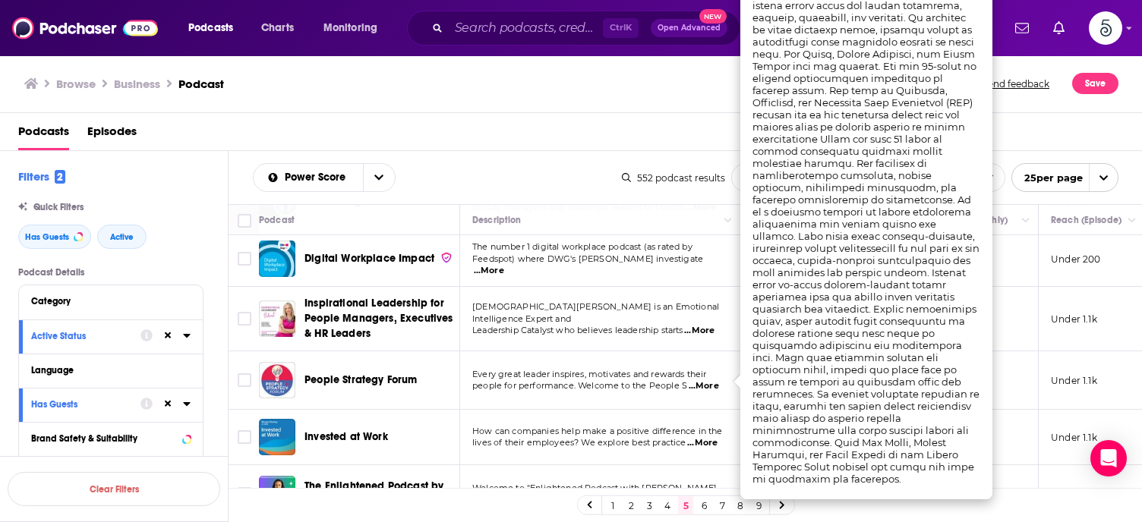
click at [707, 383] on span "...More" at bounding box center [703, 386] width 30 height 12
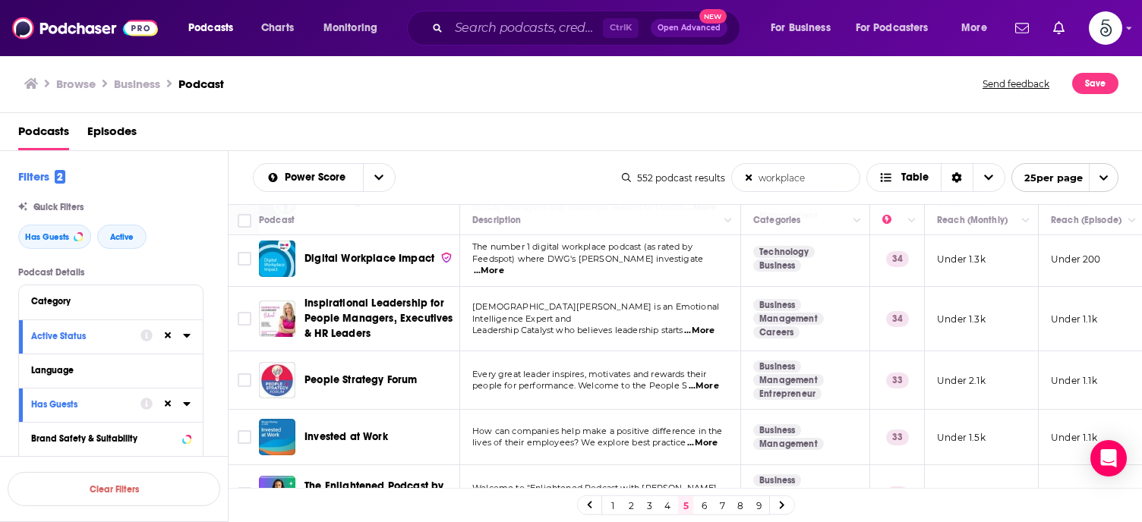
click at [704, 440] on span "...More" at bounding box center [702, 443] width 30 height 12
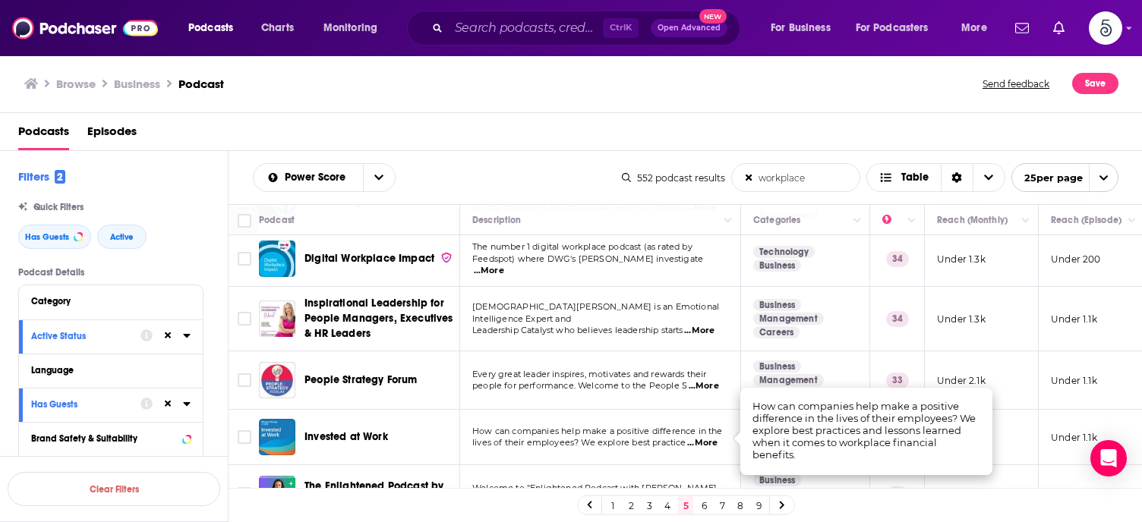
click at [704, 440] on span "...More" at bounding box center [702, 443] width 30 height 12
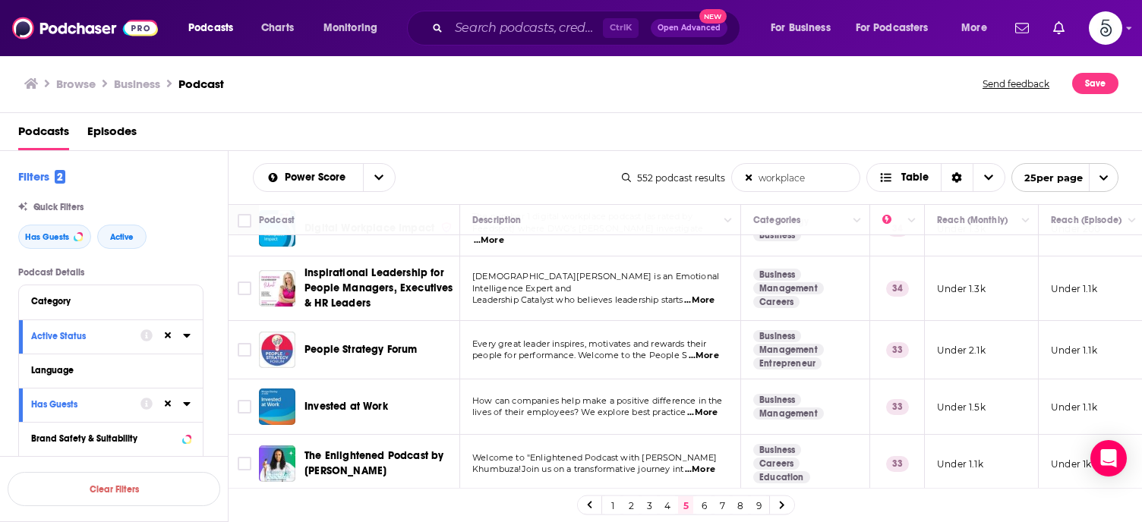
scroll to position [1154, 0]
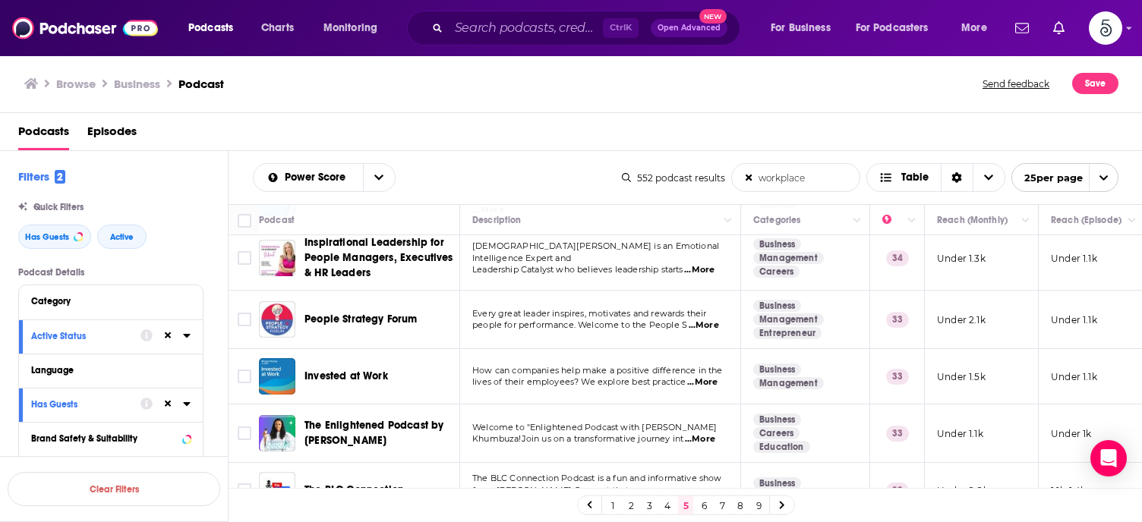
click at [707, 436] on span "...More" at bounding box center [700, 439] width 30 height 12
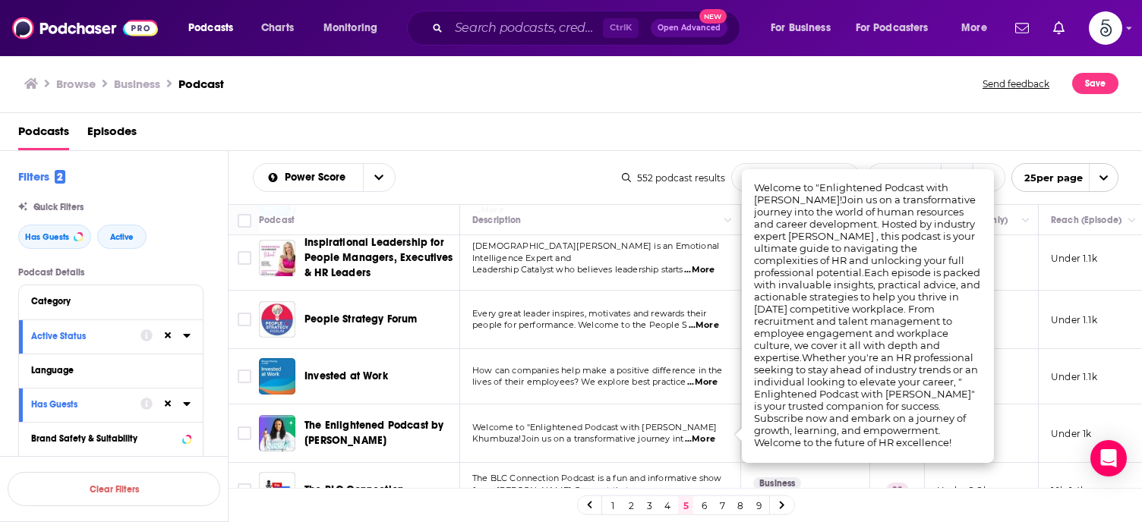
click at [707, 436] on span "...More" at bounding box center [700, 439] width 30 height 12
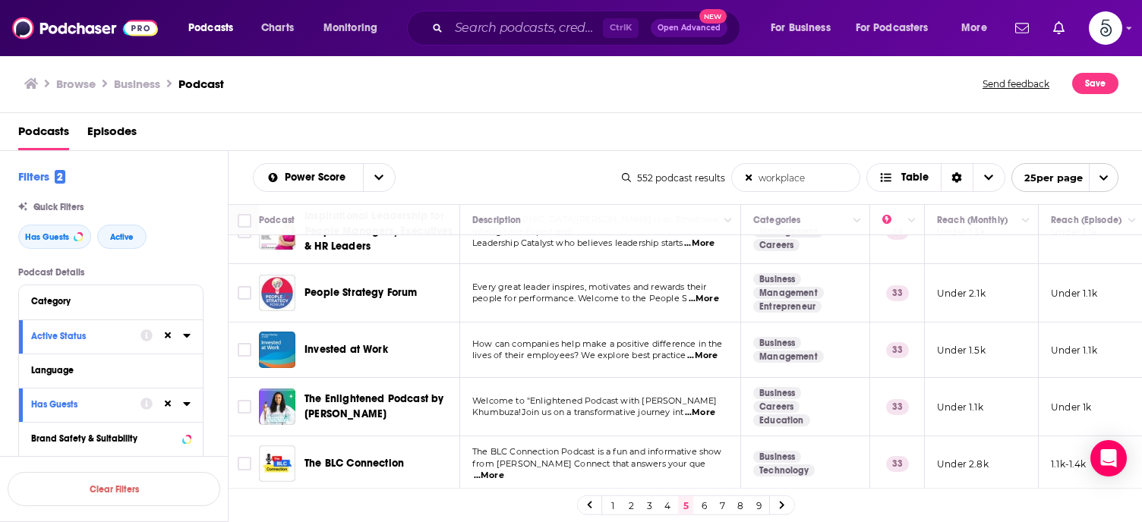
scroll to position [1187, 0]
click at [504, 470] on span "...More" at bounding box center [489, 476] width 30 height 12
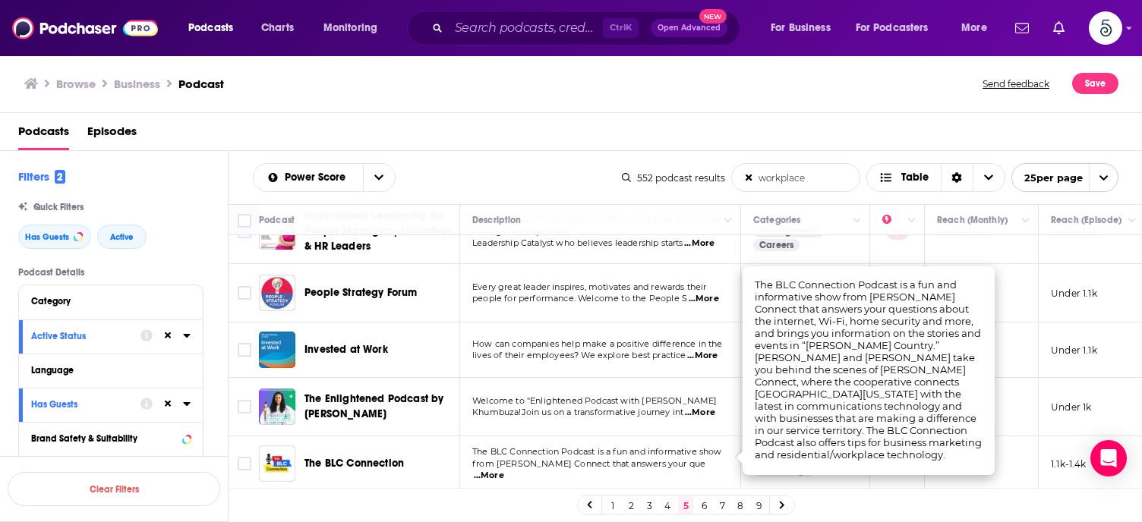
click at [504, 470] on span "...More" at bounding box center [489, 476] width 30 height 12
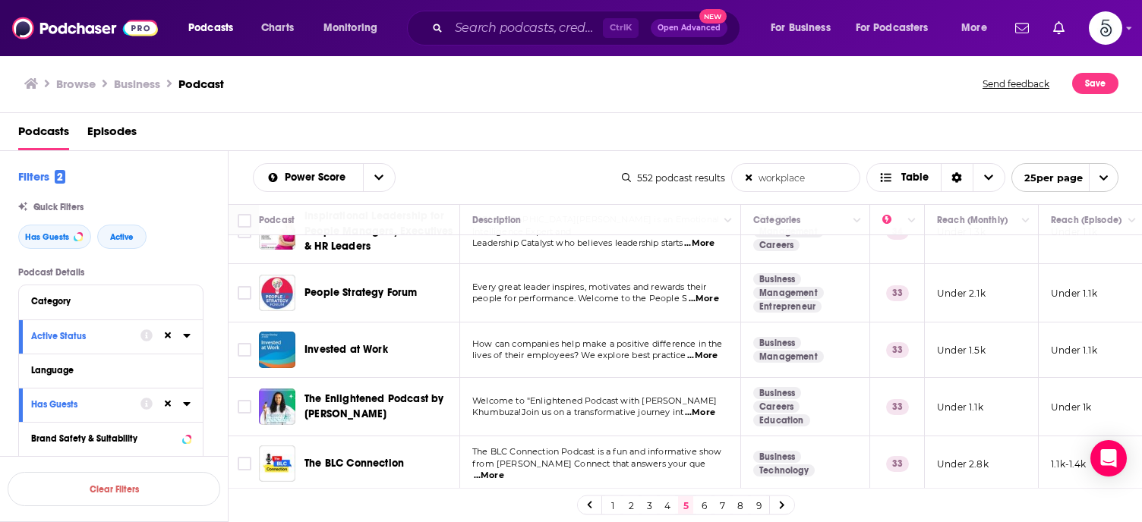
click at [700, 505] on link "6" at bounding box center [703, 505] width 15 height 18
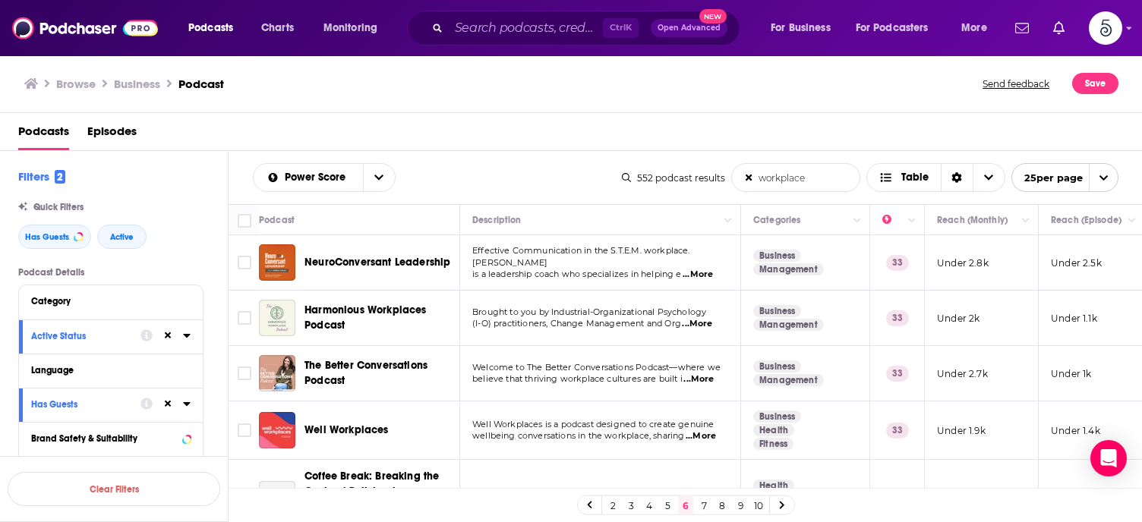
click at [702, 269] on span "...More" at bounding box center [697, 275] width 30 height 12
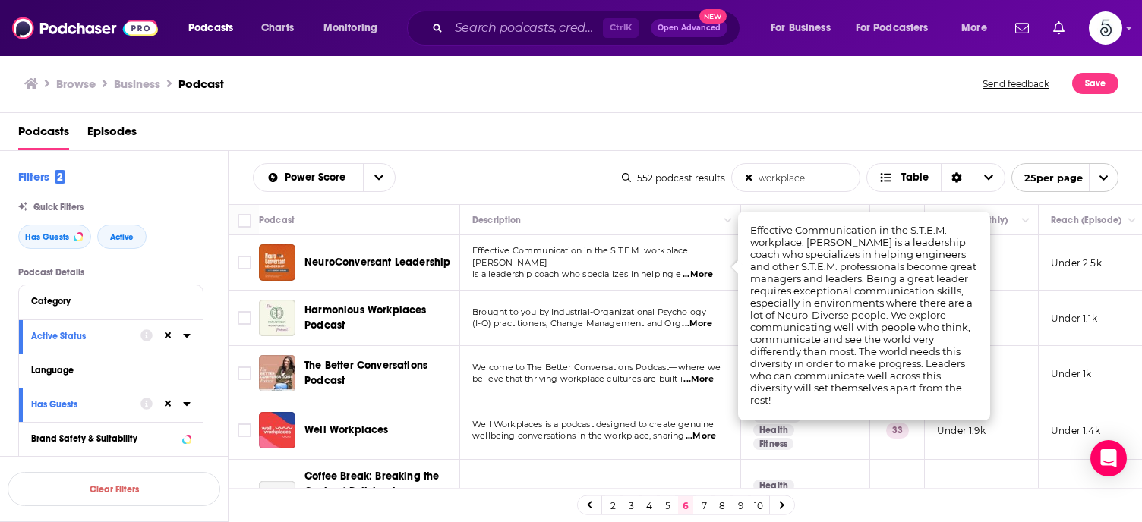
click at [702, 269] on span "...More" at bounding box center [697, 275] width 30 height 12
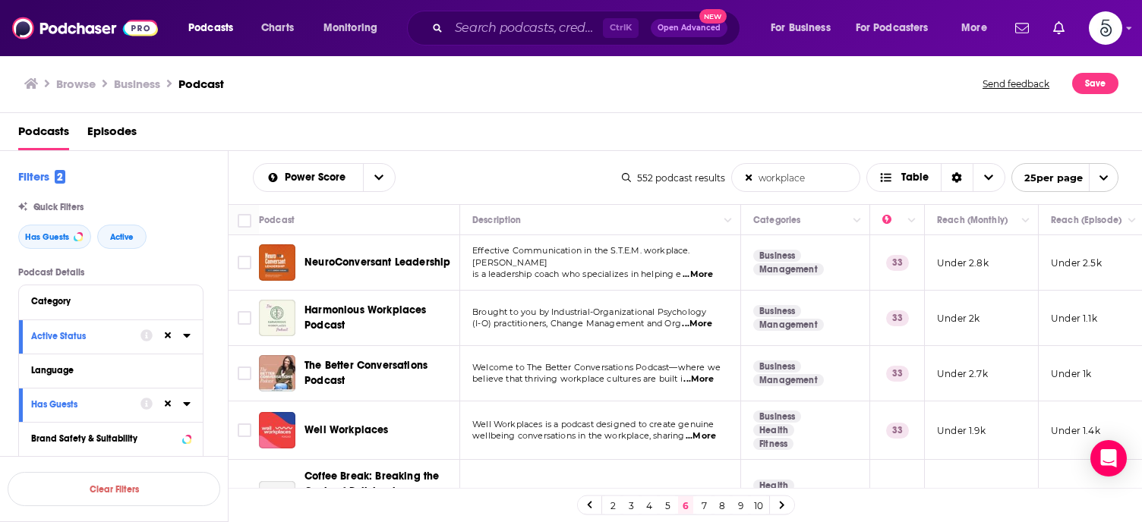
click at [702, 269] on span "...More" at bounding box center [697, 275] width 30 height 12
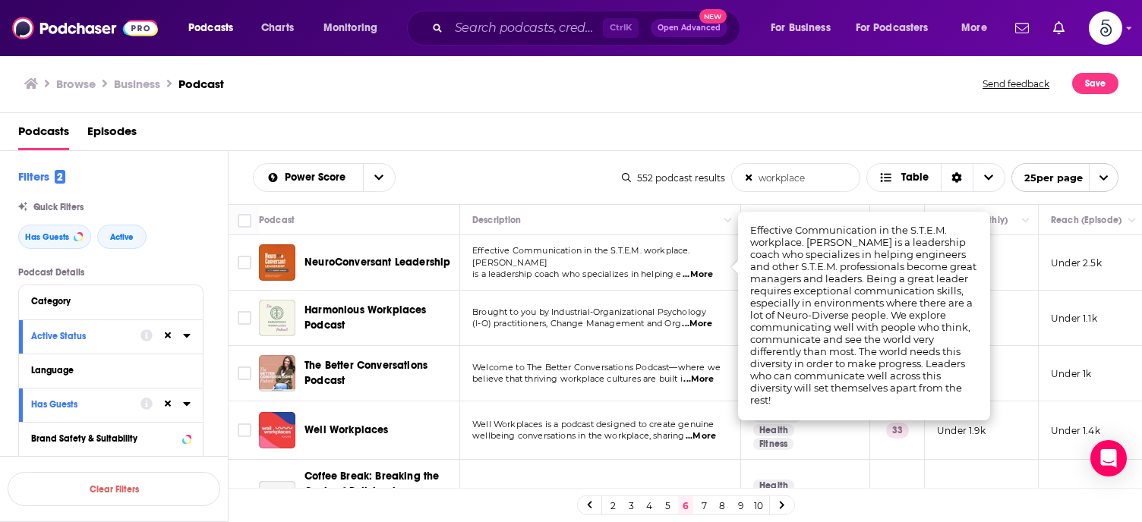
click at [702, 269] on span "...More" at bounding box center [697, 275] width 30 height 12
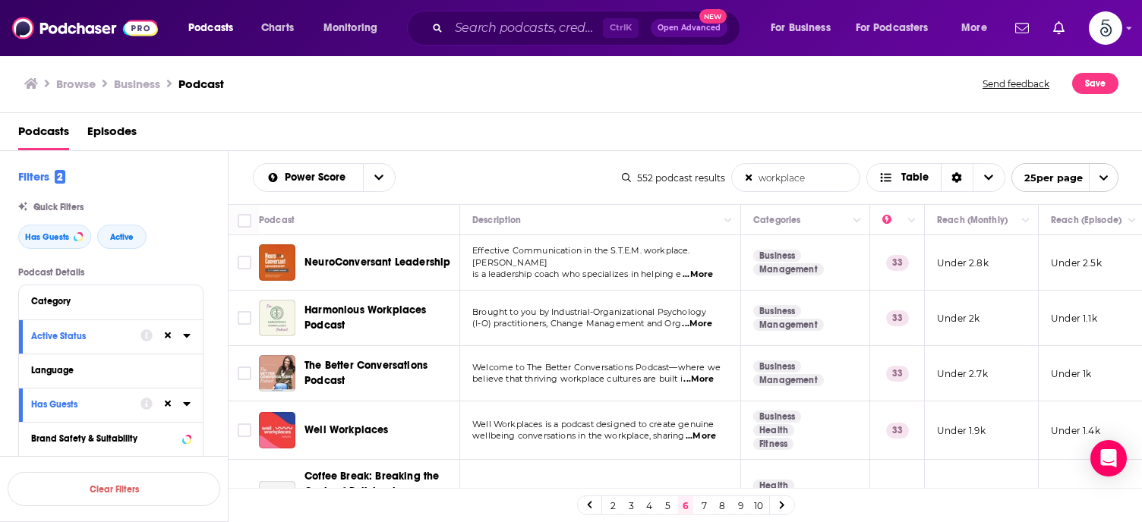
click at [704, 324] on span "...More" at bounding box center [697, 324] width 30 height 12
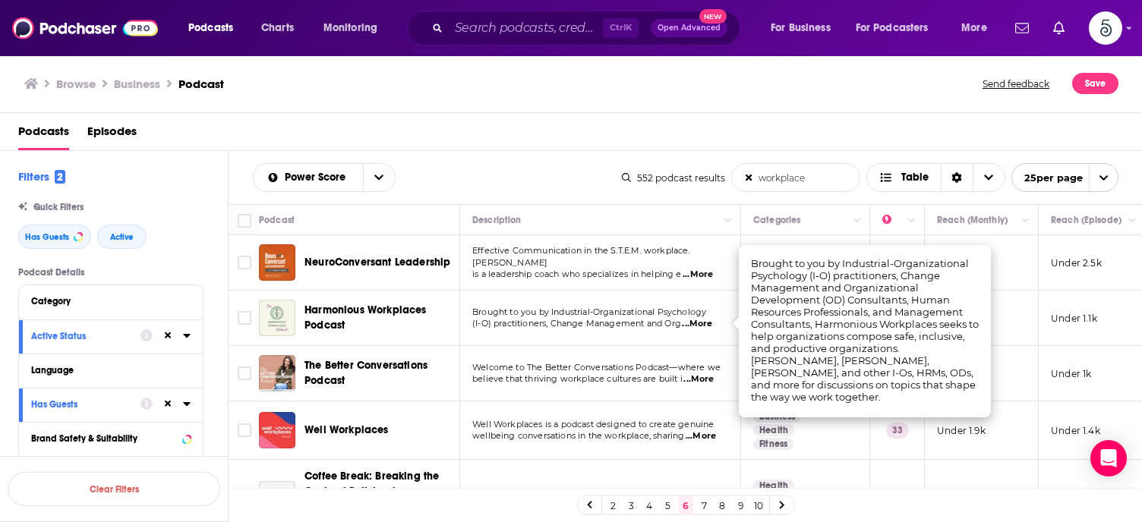
click at [704, 324] on span "...More" at bounding box center [697, 324] width 30 height 12
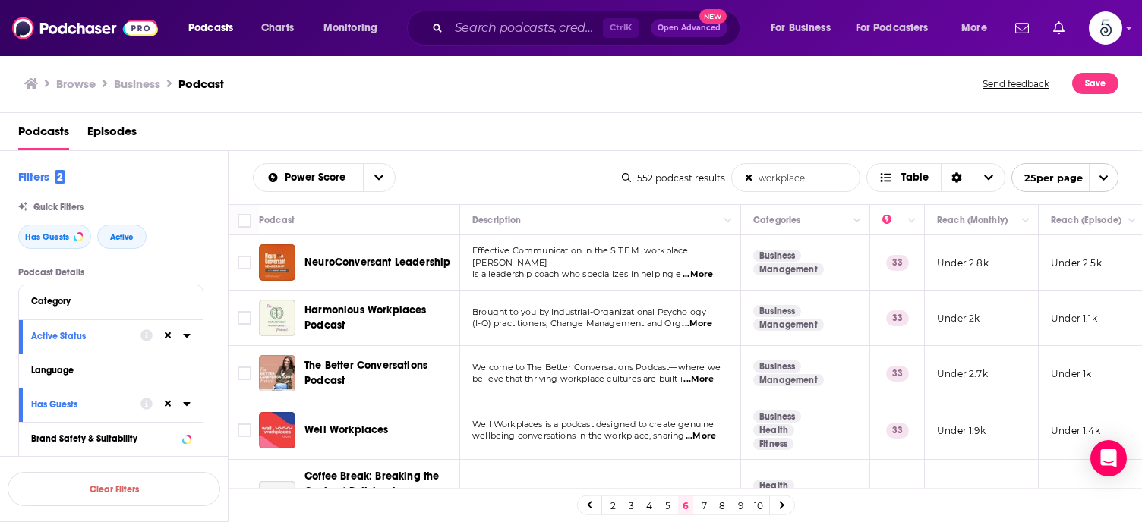
click at [707, 379] on span "...More" at bounding box center [698, 379] width 30 height 12
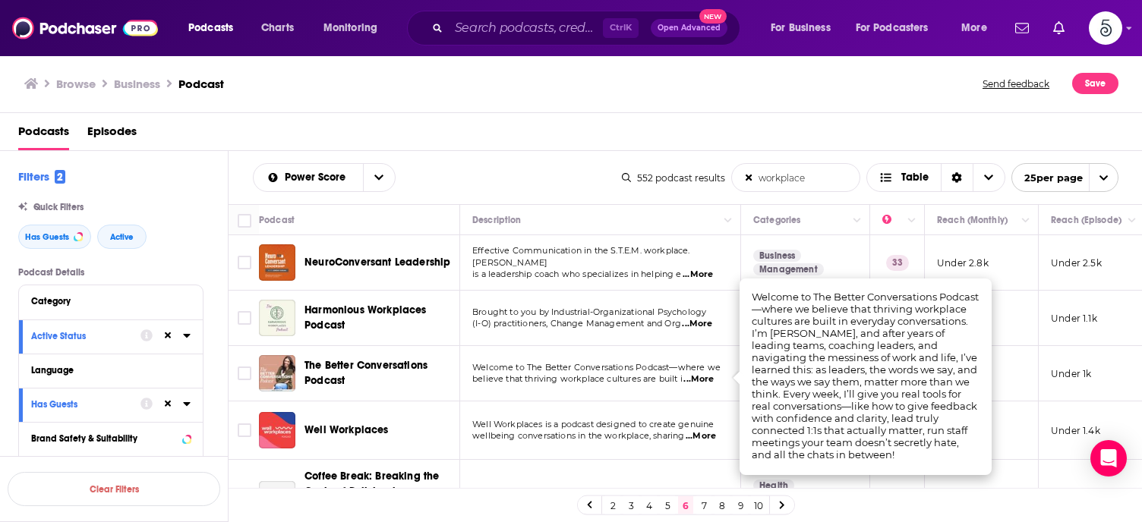
click at [707, 379] on span "...More" at bounding box center [698, 379] width 30 height 12
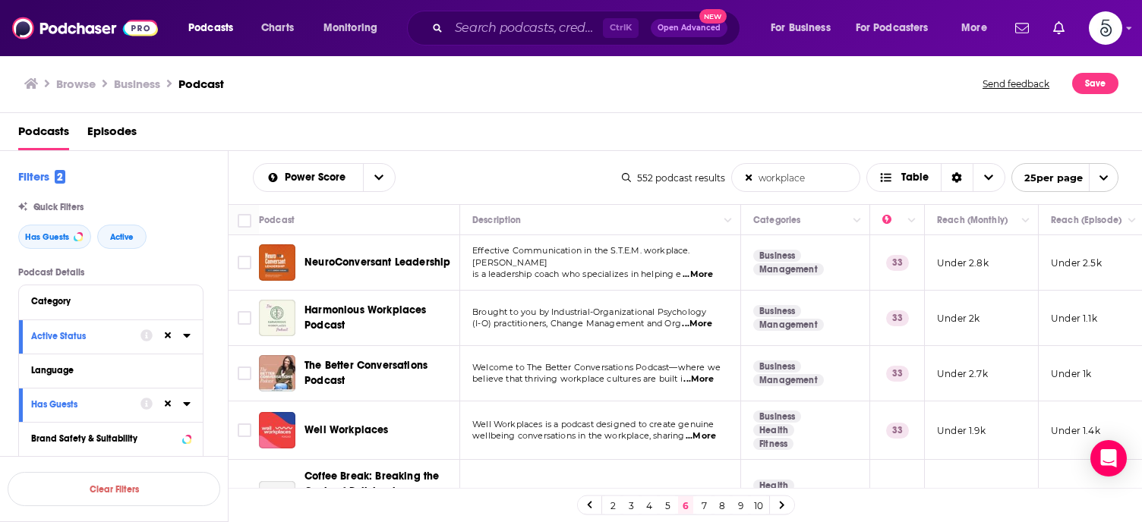
click at [706, 436] on span "...More" at bounding box center [700, 436] width 30 height 12
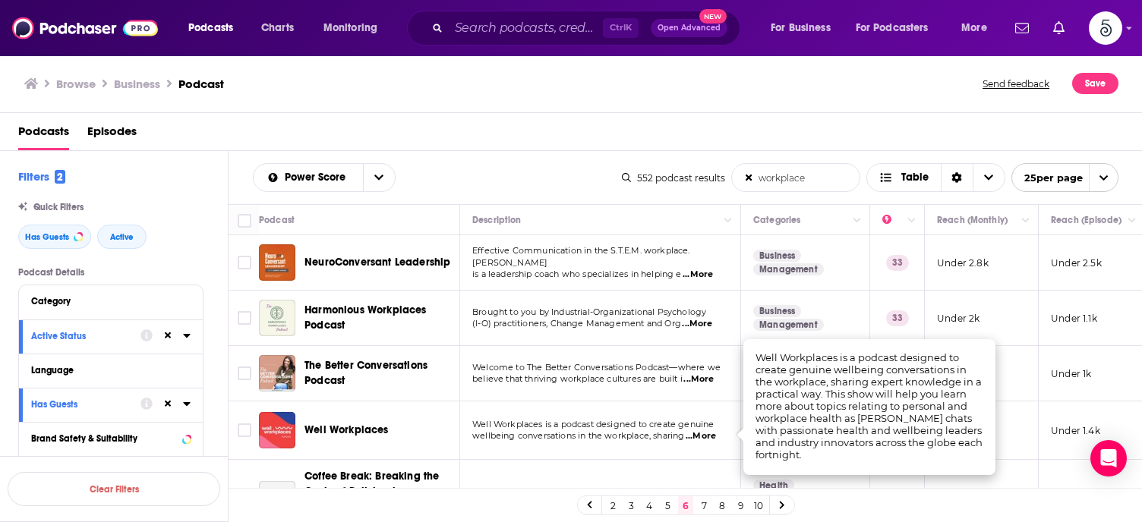
click at [706, 436] on span "...More" at bounding box center [700, 436] width 30 height 12
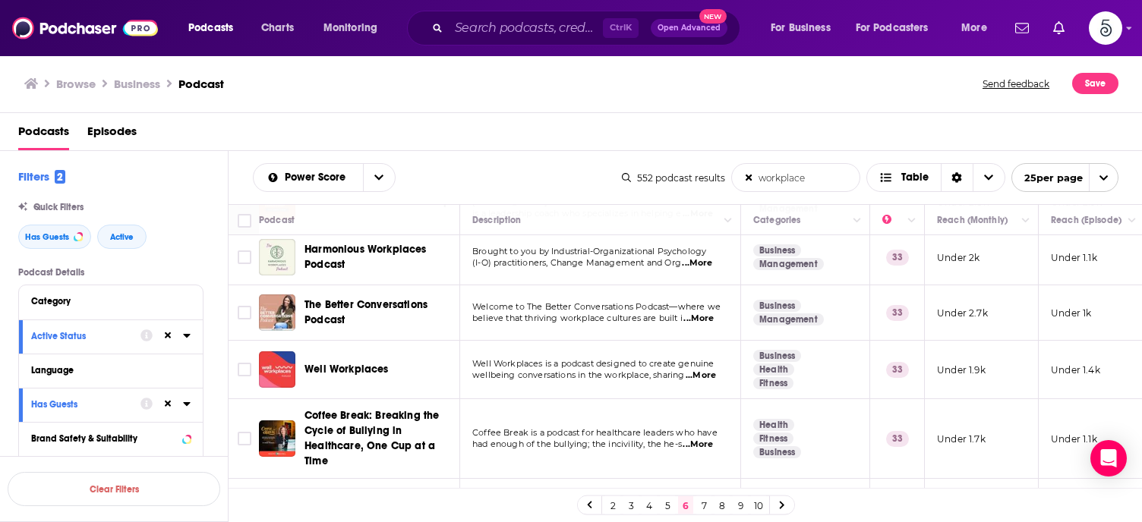
scroll to position [91, 0]
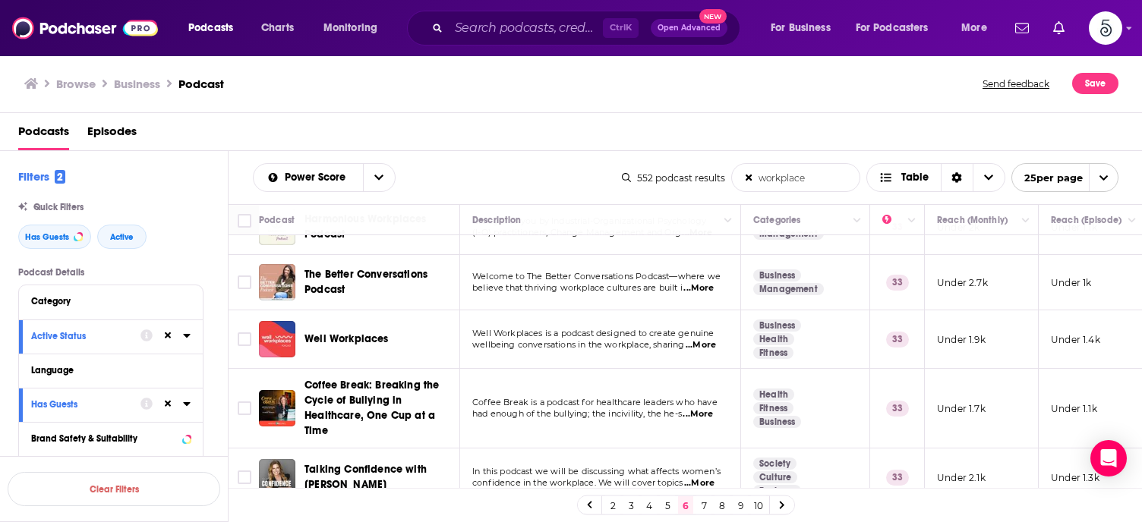
click at [701, 411] on span "...More" at bounding box center [697, 414] width 30 height 12
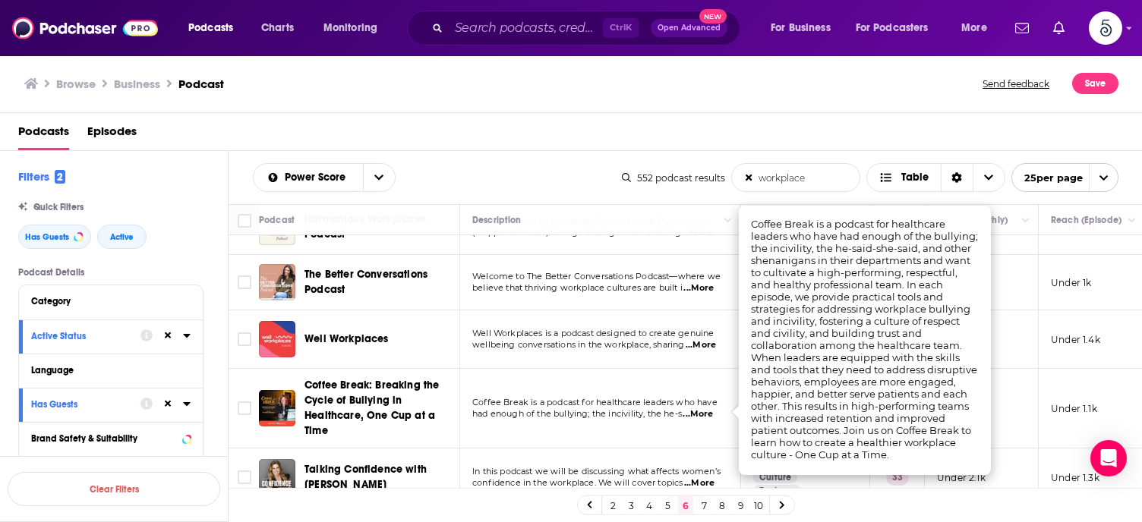
click at [701, 411] on span "...More" at bounding box center [697, 414] width 30 height 12
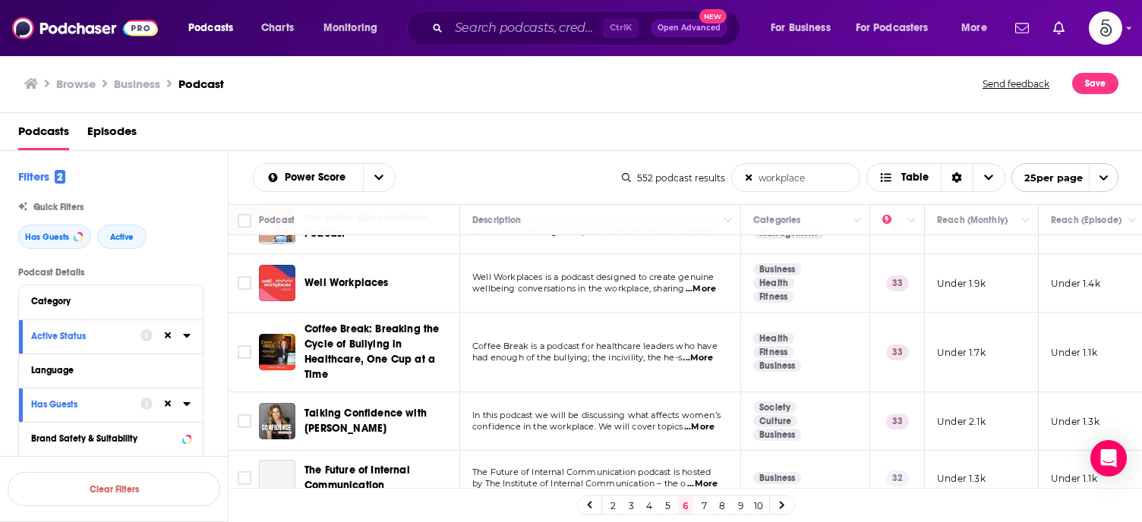
scroll to position [152, 0]
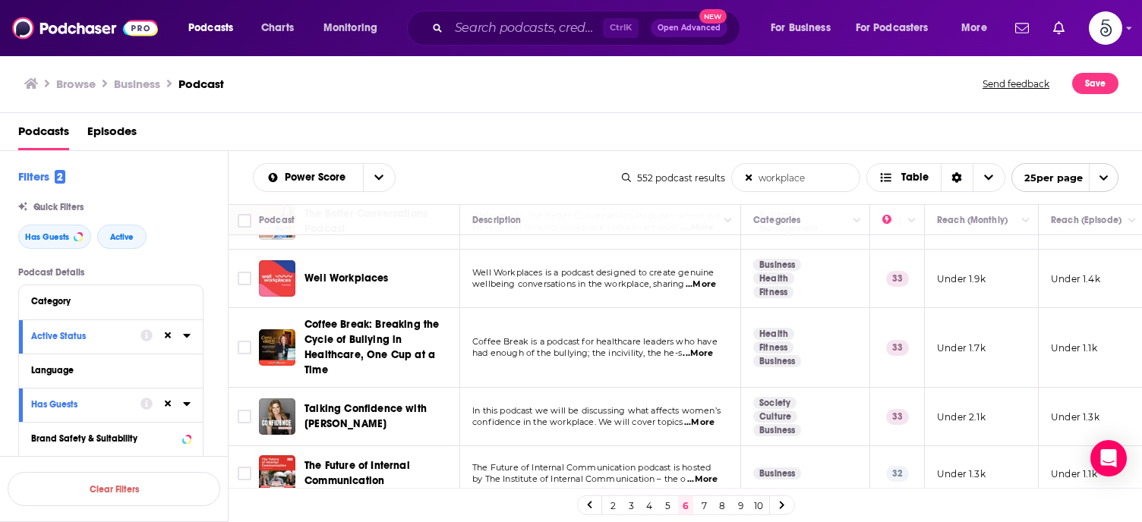
click at [704, 420] on span "...More" at bounding box center [699, 423] width 30 height 12
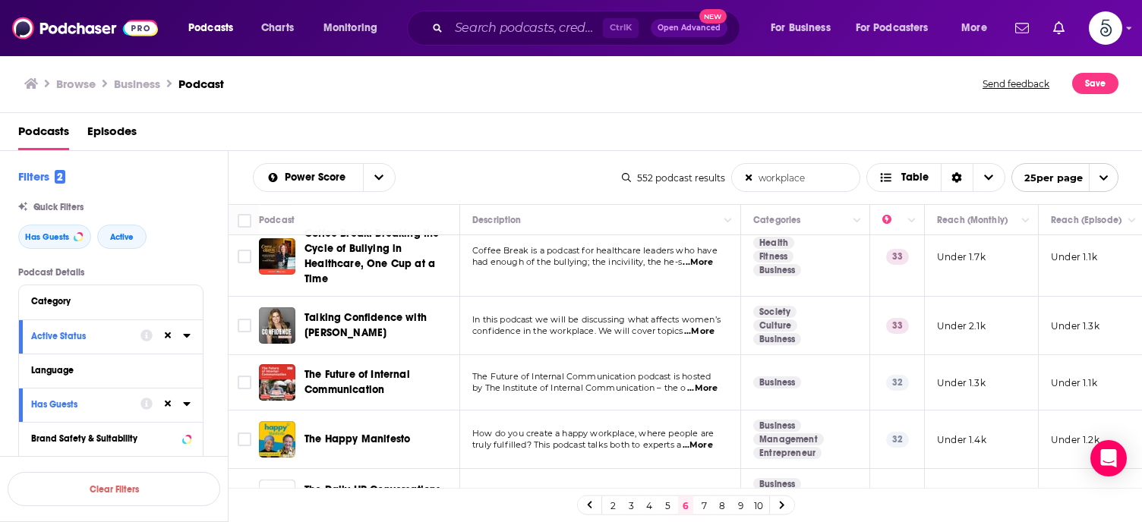
scroll to position [273, 0]
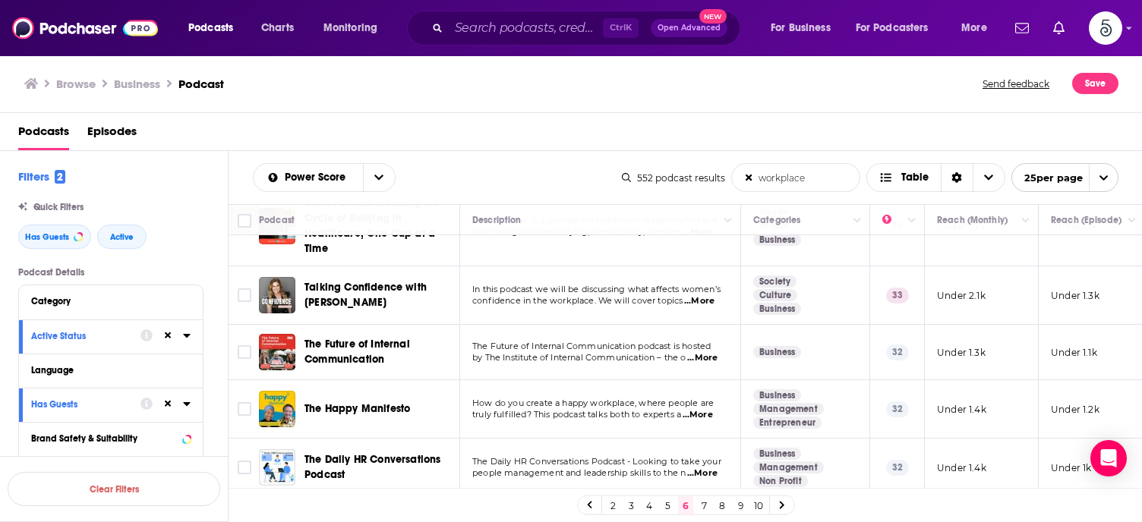
click at [707, 409] on span "...More" at bounding box center [697, 415] width 30 height 12
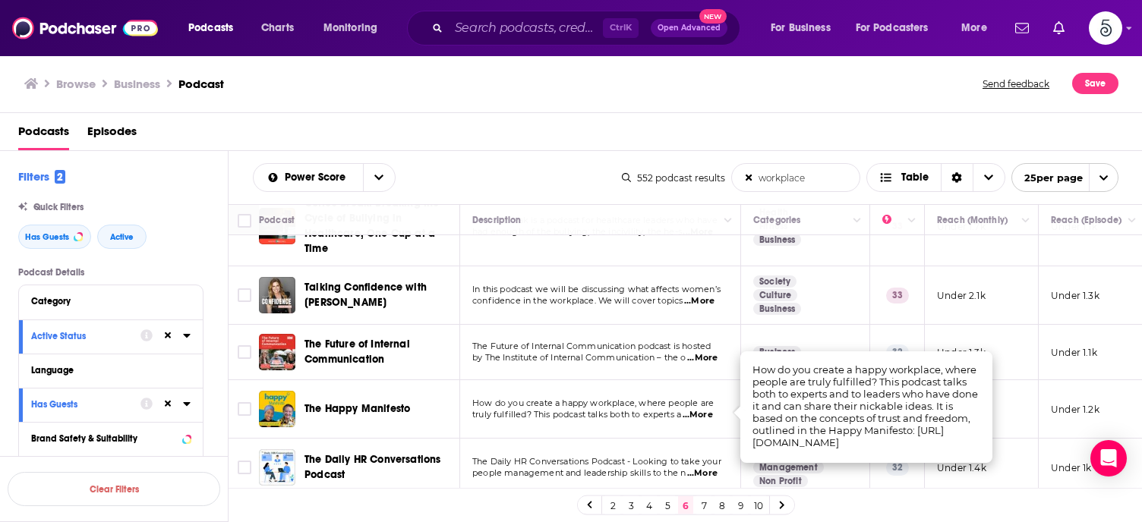
click at [707, 409] on span "...More" at bounding box center [697, 415] width 30 height 12
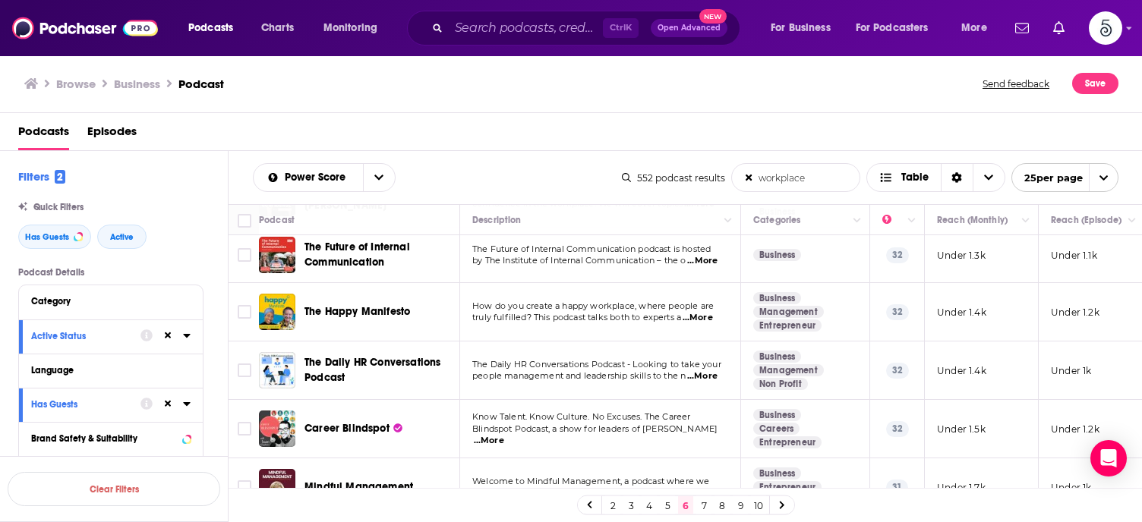
scroll to position [411, 0]
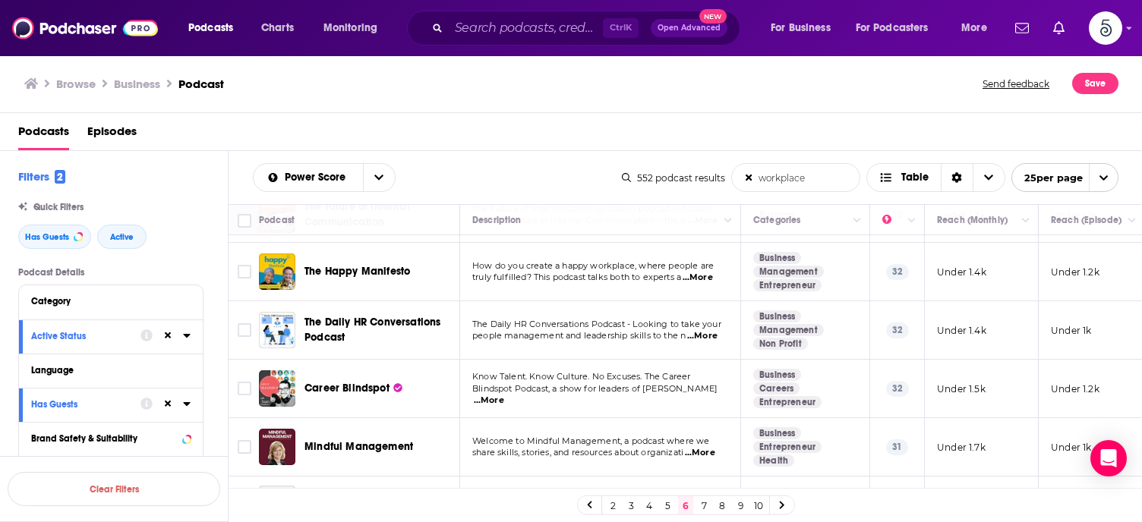
click at [504, 395] on span "...More" at bounding box center [489, 401] width 30 height 12
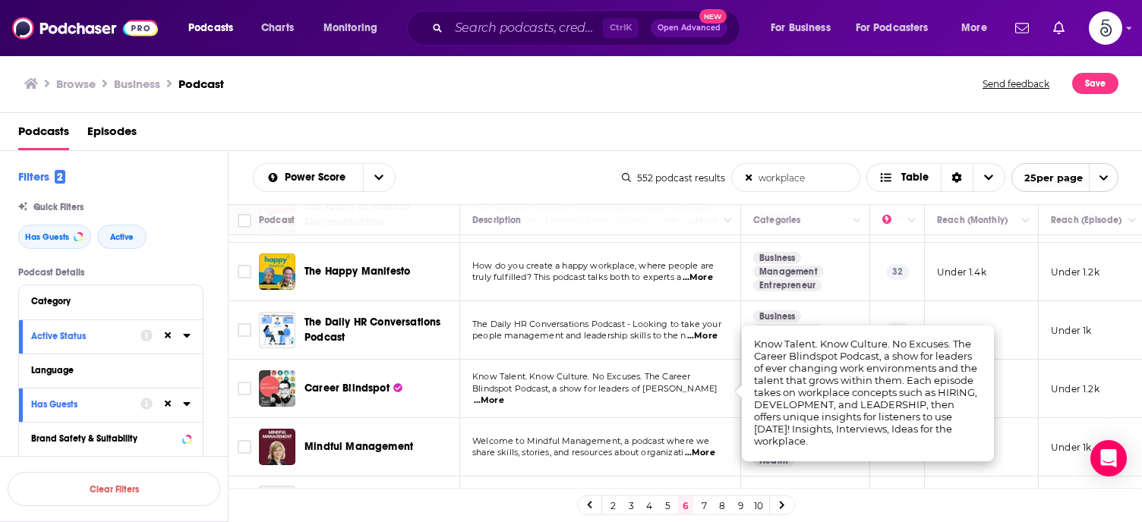
click at [504, 395] on span "...More" at bounding box center [489, 401] width 30 height 12
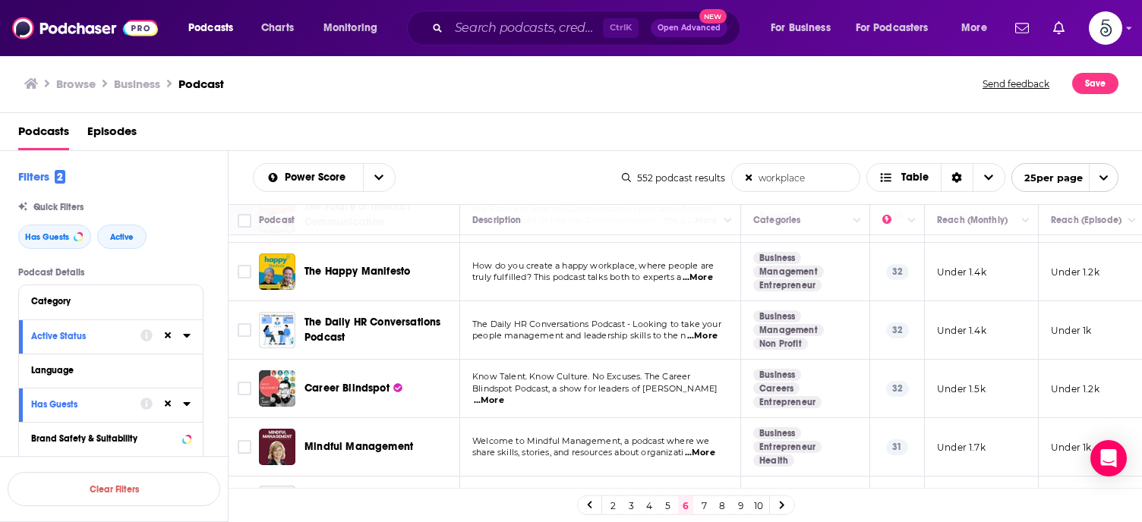
click at [709, 450] on span "...More" at bounding box center [700, 453] width 30 height 12
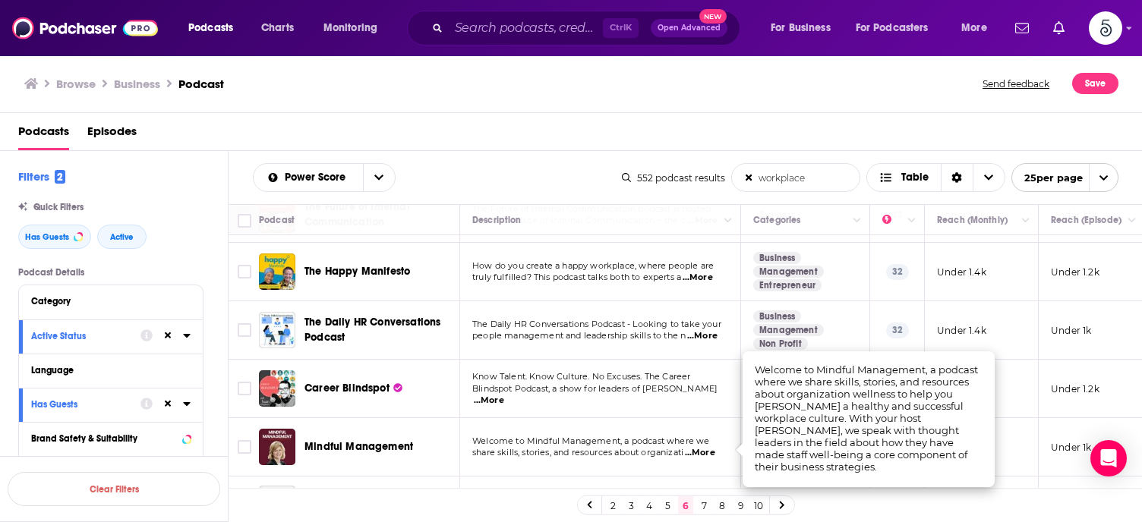
click at [708, 450] on span "...More" at bounding box center [700, 453] width 30 height 12
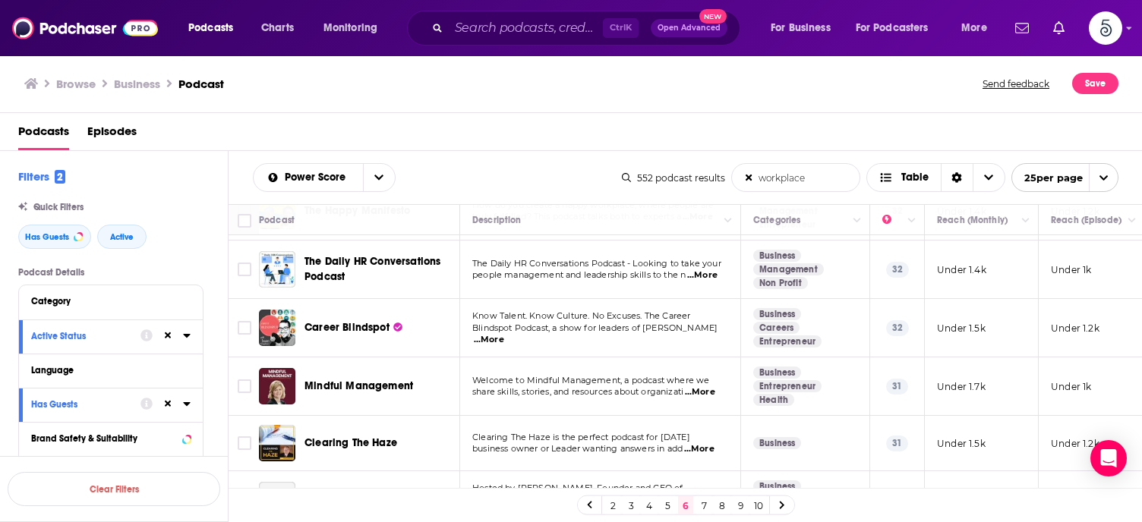
scroll to position [502, 0]
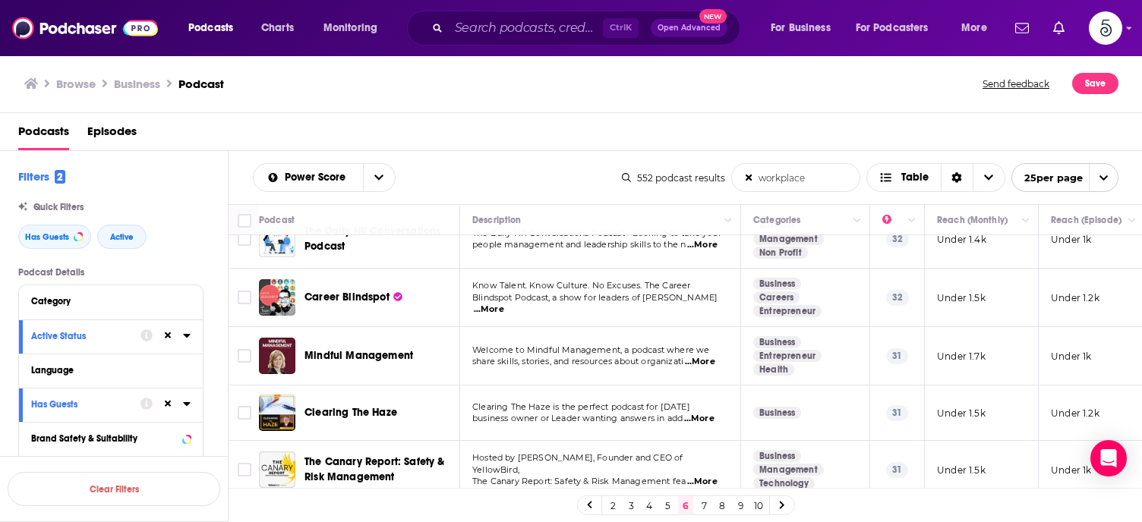
click at [706, 417] on span "...More" at bounding box center [699, 419] width 30 height 12
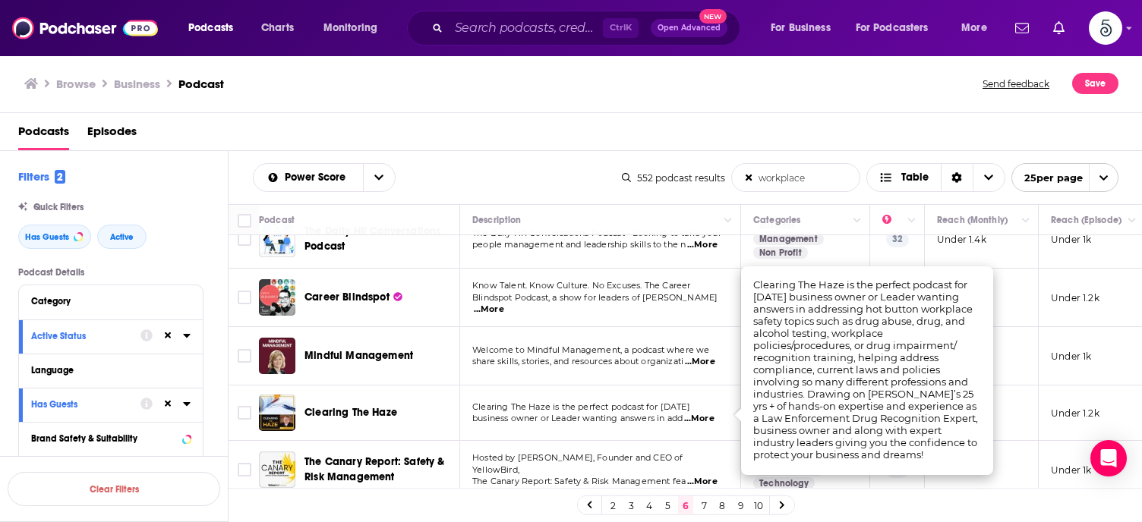
click at [706, 417] on span "...More" at bounding box center [699, 419] width 30 height 12
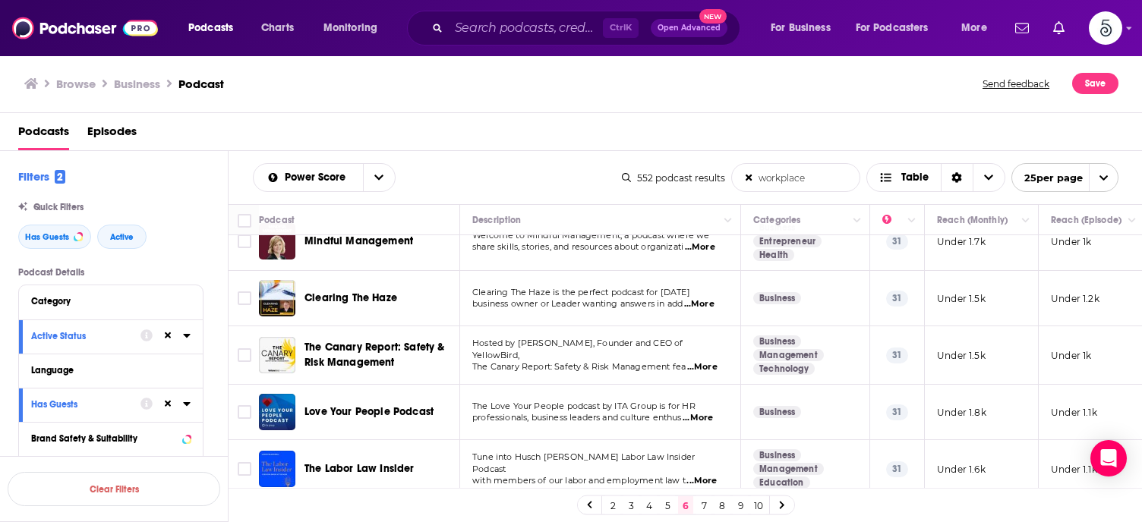
scroll to position [623, 0]
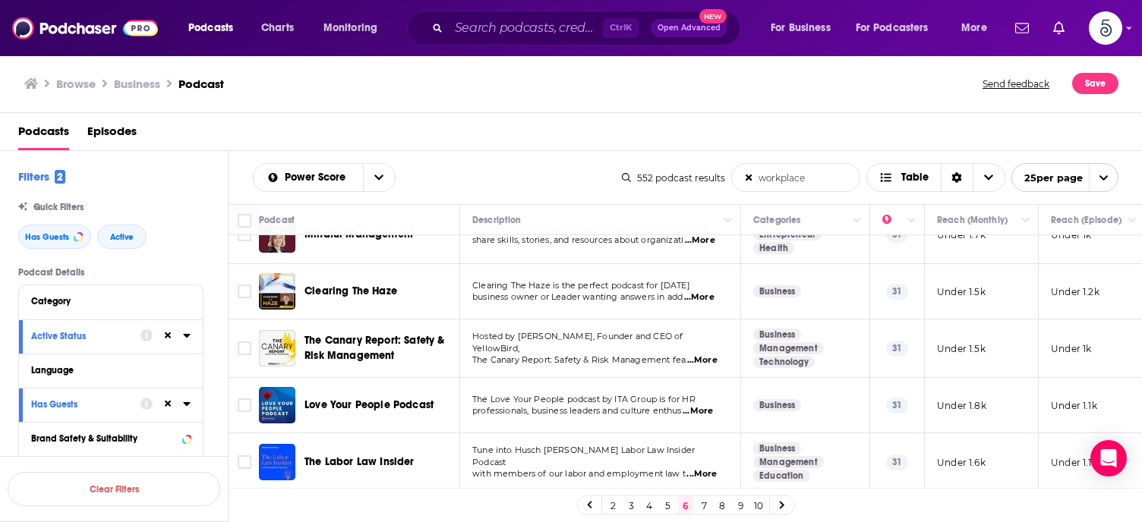
click at [702, 411] on span "...More" at bounding box center [697, 411] width 30 height 12
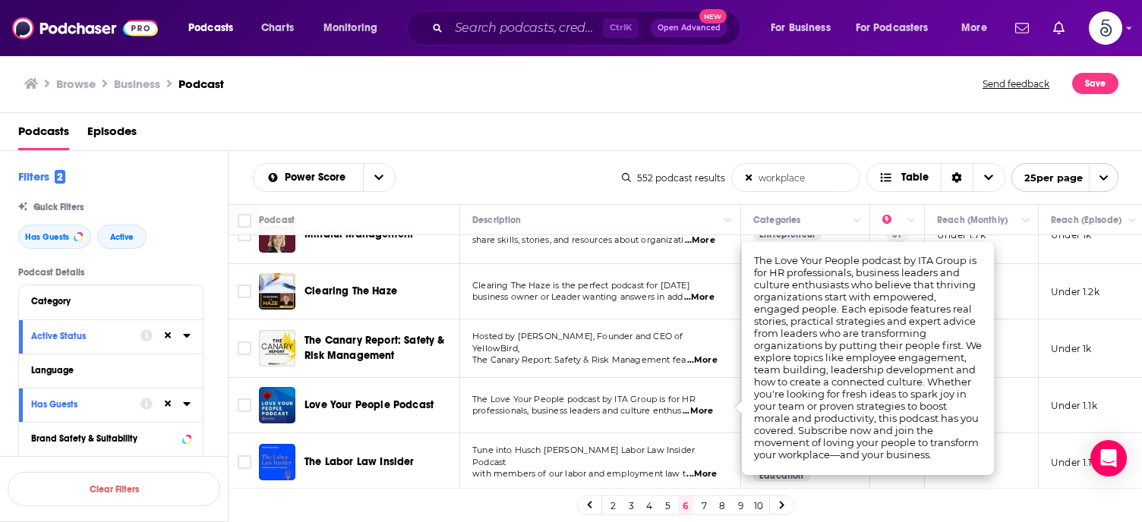
click at [702, 411] on span "...More" at bounding box center [697, 411] width 30 height 12
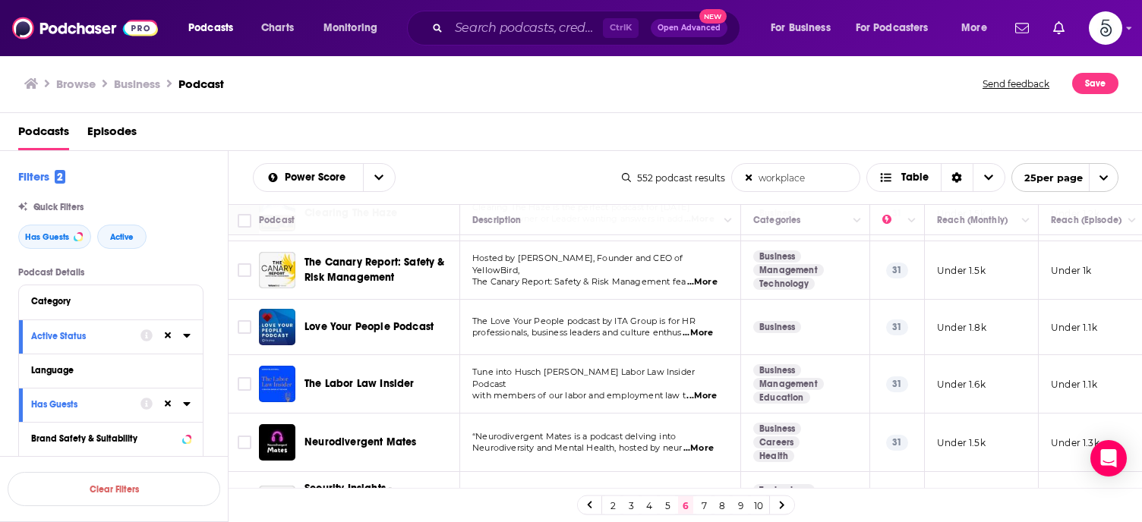
scroll to position [714, 0]
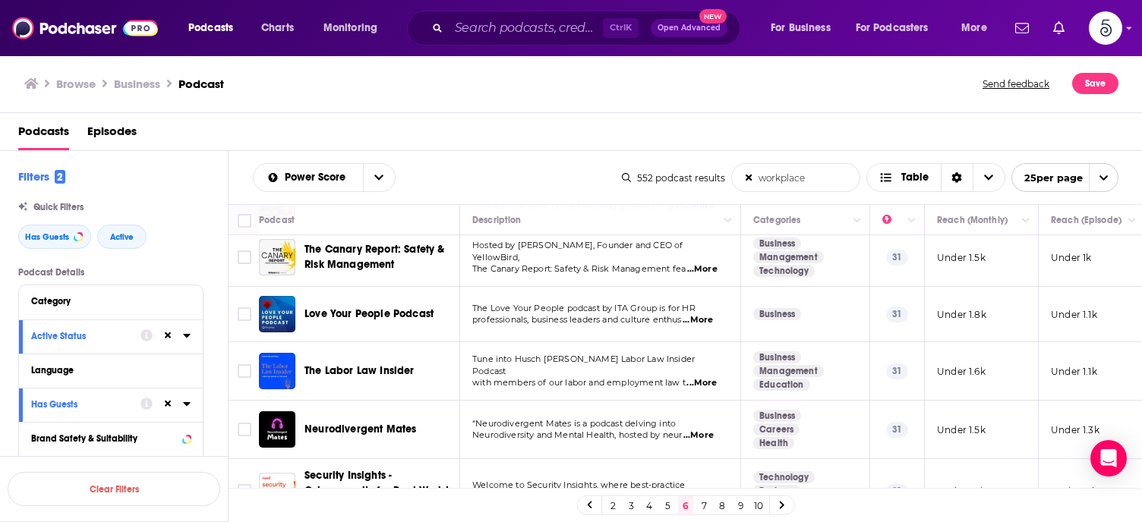
click at [700, 430] on span "...More" at bounding box center [698, 436] width 30 height 12
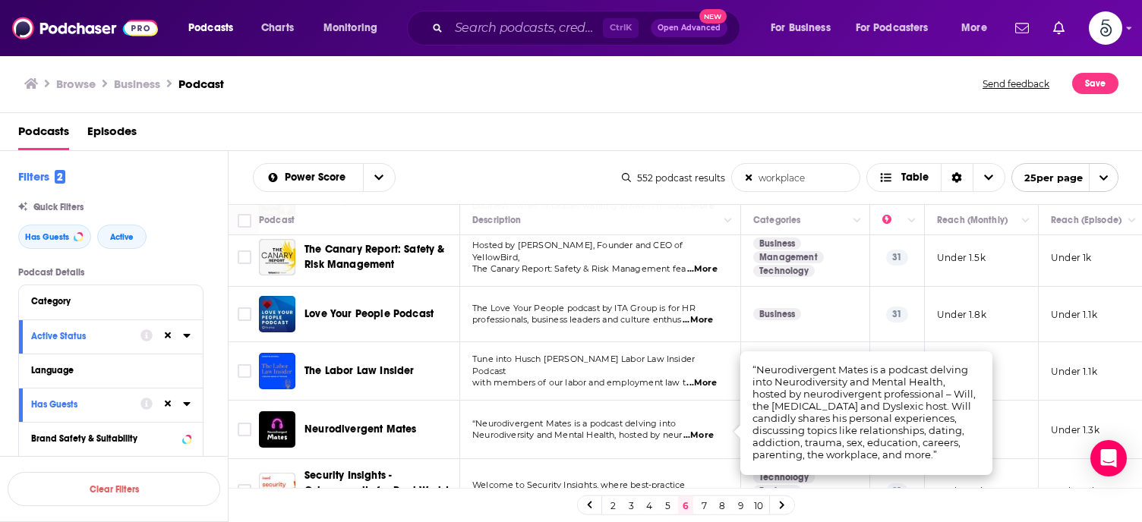
click at [701, 430] on span "...More" at bounding box center [698, 436] width 30 height 12
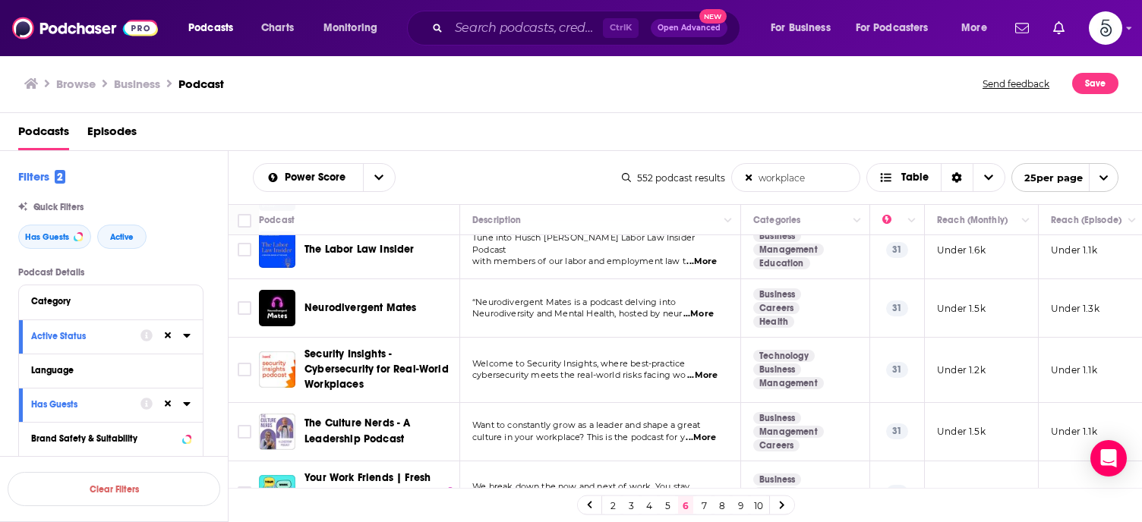
scroll to position [866, 0]
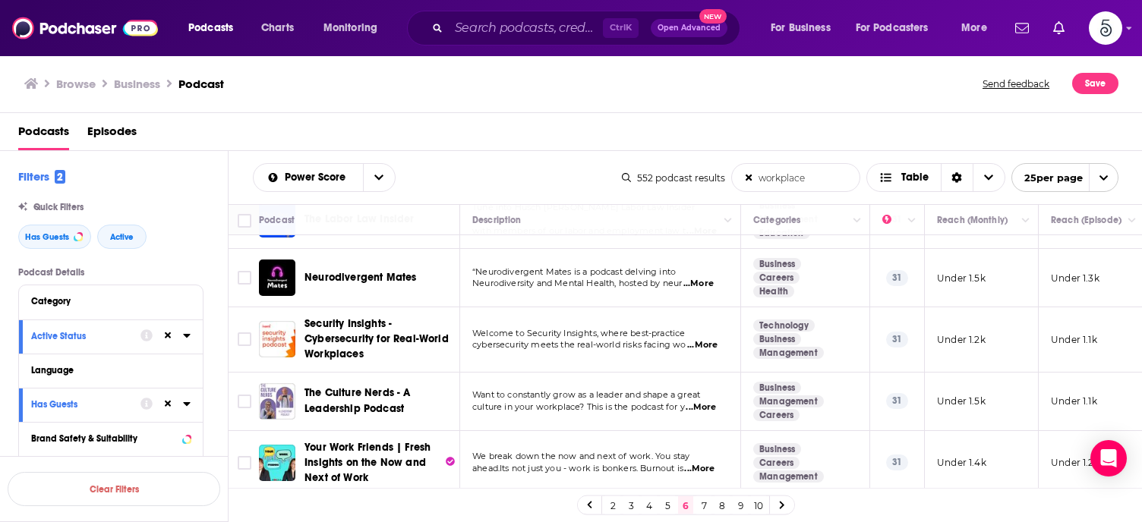
click at [701, 405] on span "...More" at bounding box center [700, 408] width 30 height 12
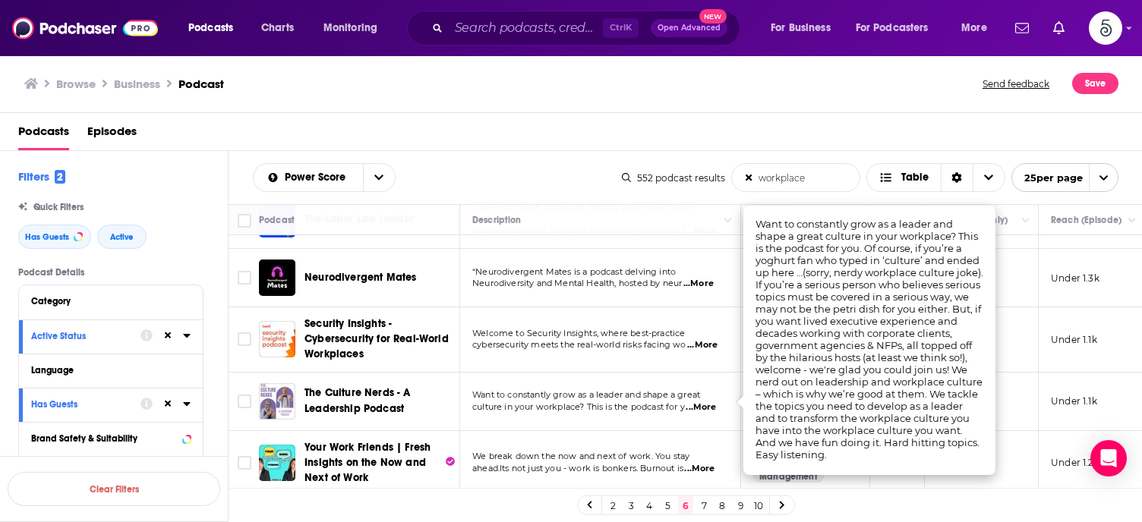
click at [701, 405] on span "...More" at bounding box center [700, 408] width 30 height 12
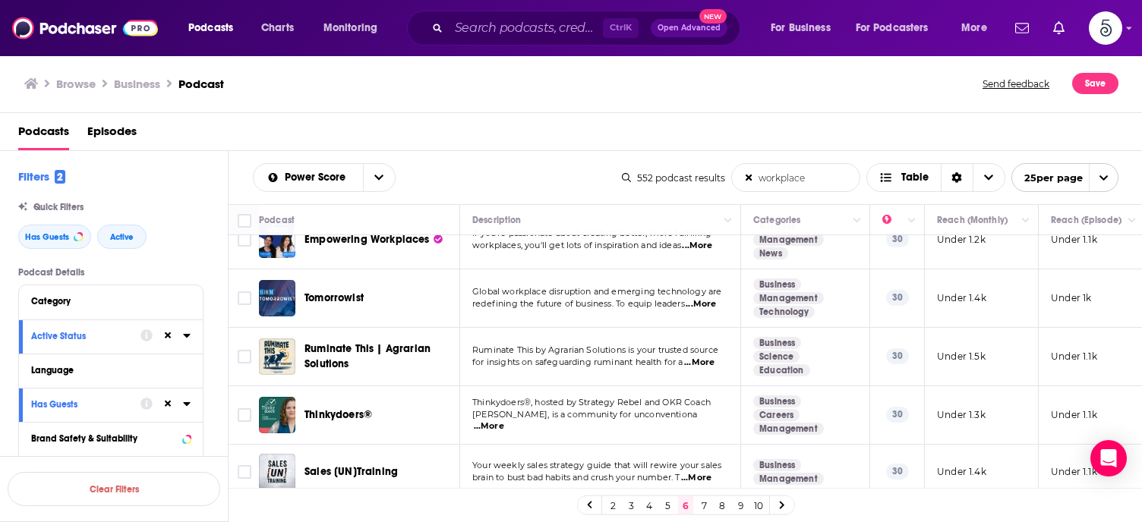
scroll to position [1230, 0]
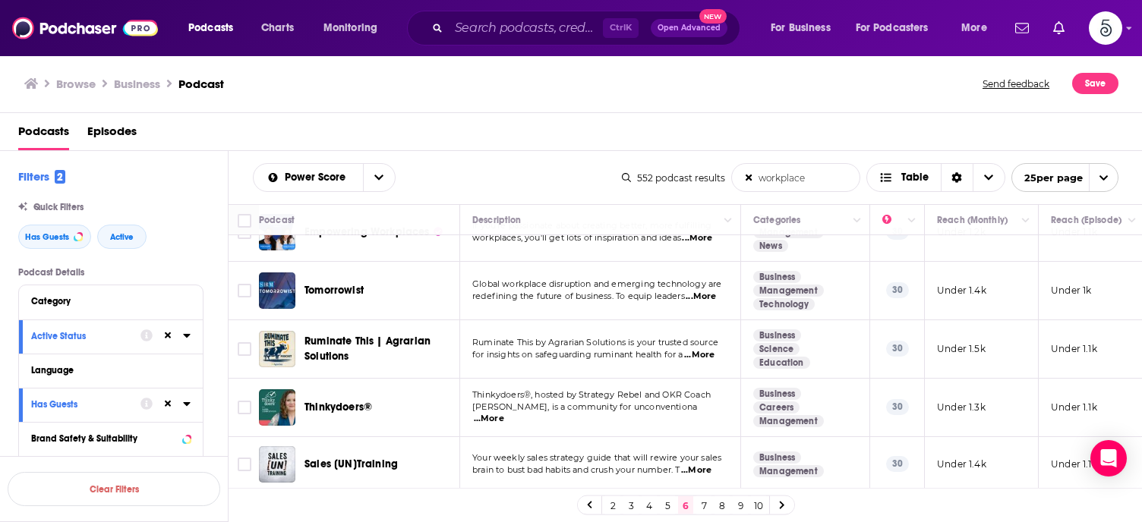
click at [701, 501] on link "7" at bounding box center [703, 505] width 15 height 18
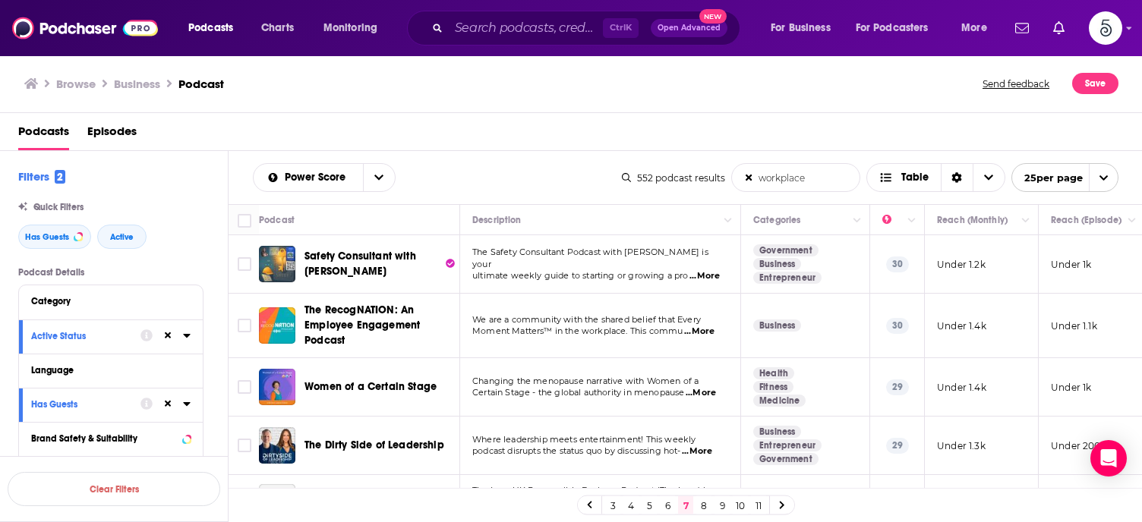
click at [702, 329] on span "...More" at bounding box center [699, 332] width 30 height 12
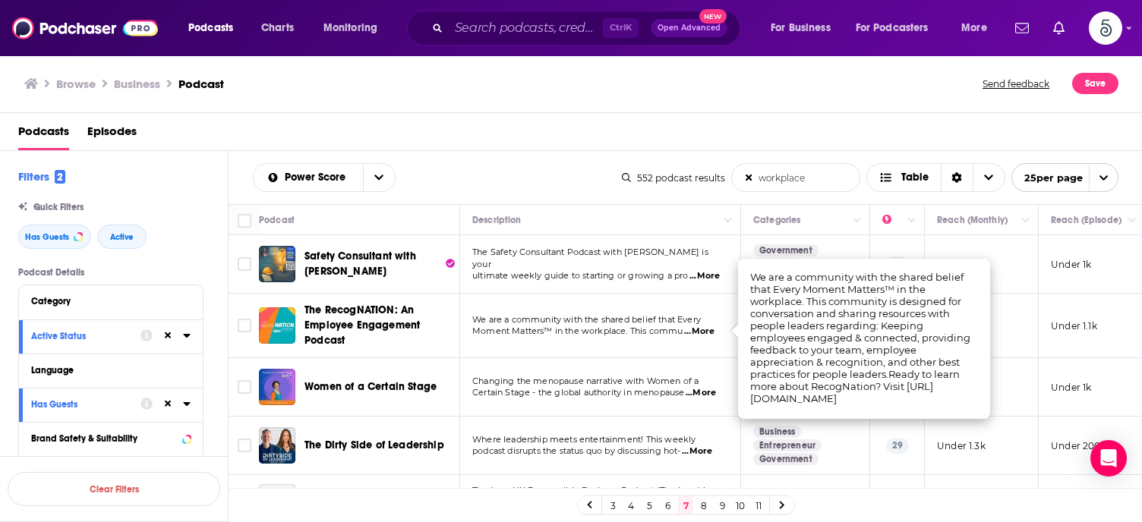
click at [702, 329] on span "...More" at bounding box center [699, 332] width 30 height 12
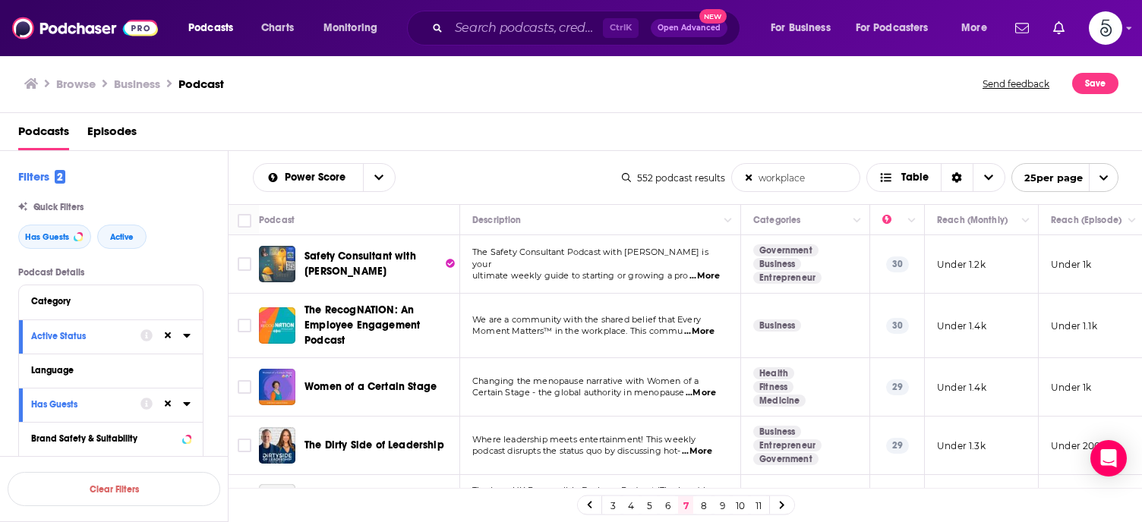
click at [704, 448] on span "...More" at bounding box center [697, 452] width 30 height 12
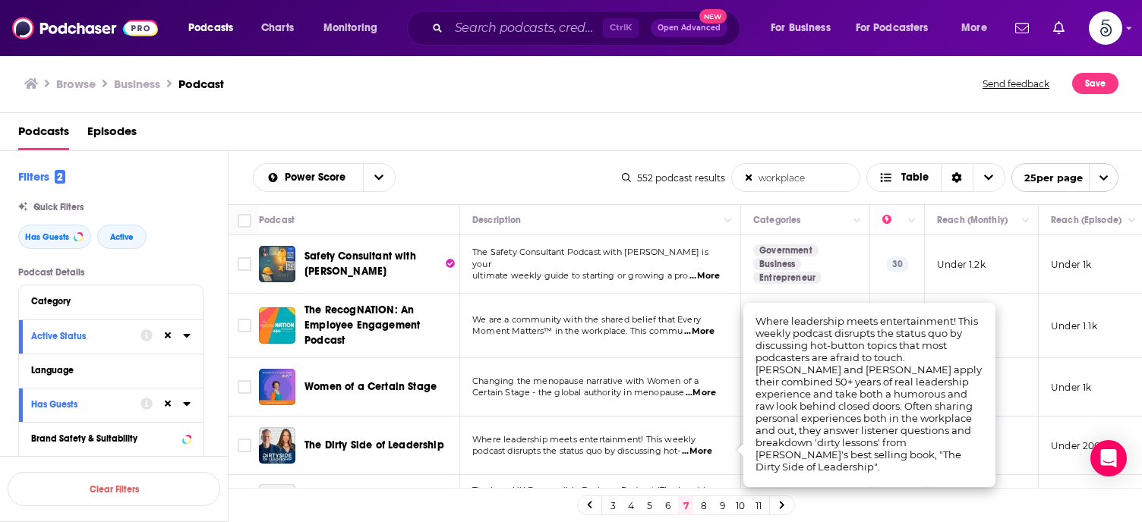
click at [704, 451] on span "...More" at bounding box center [697, 452] width 30 height 12
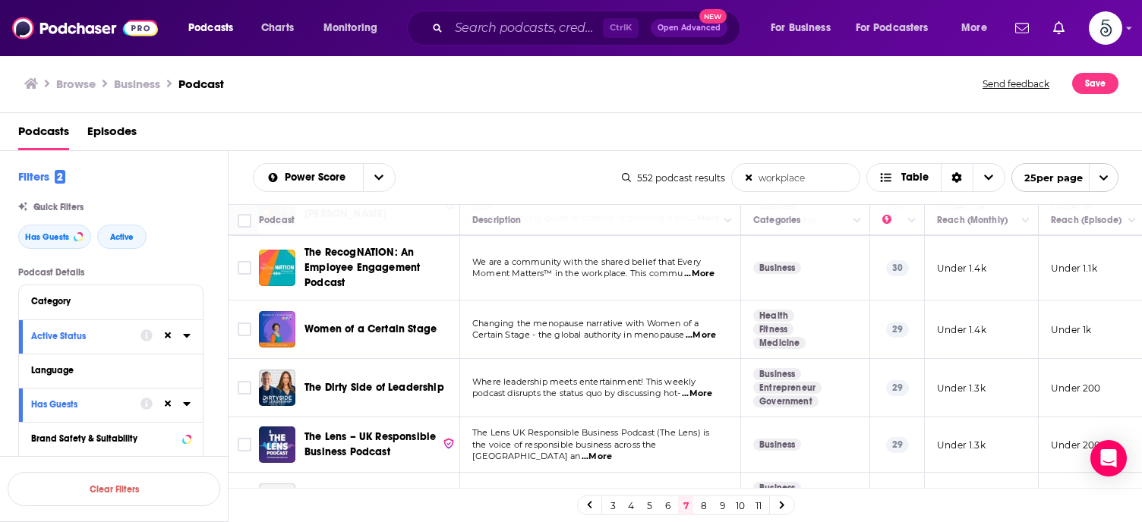
scroll to position [61, 0]
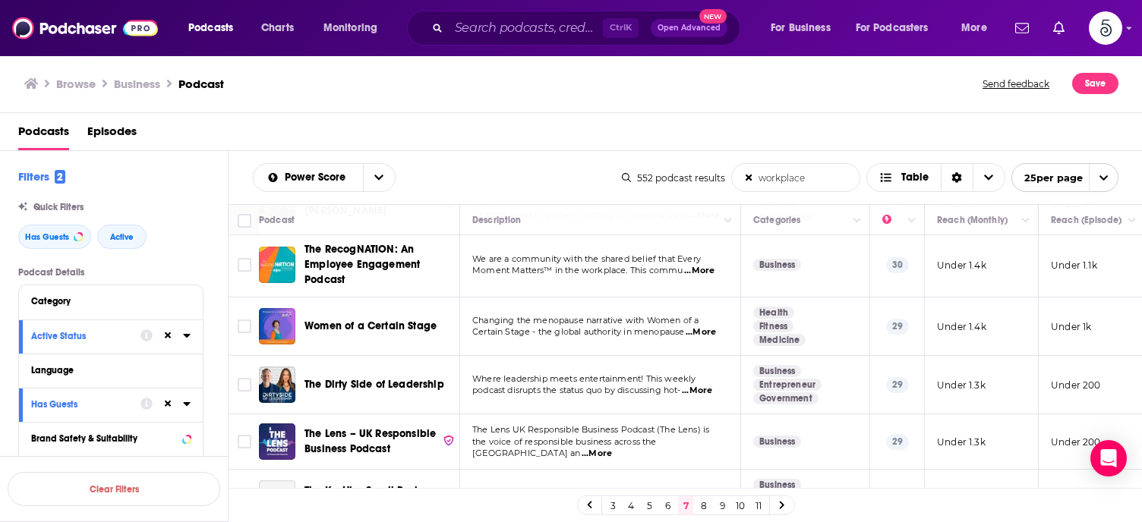
click at [612, 448] on span "...More" at bounding box center [596, 454] width 30 height 12
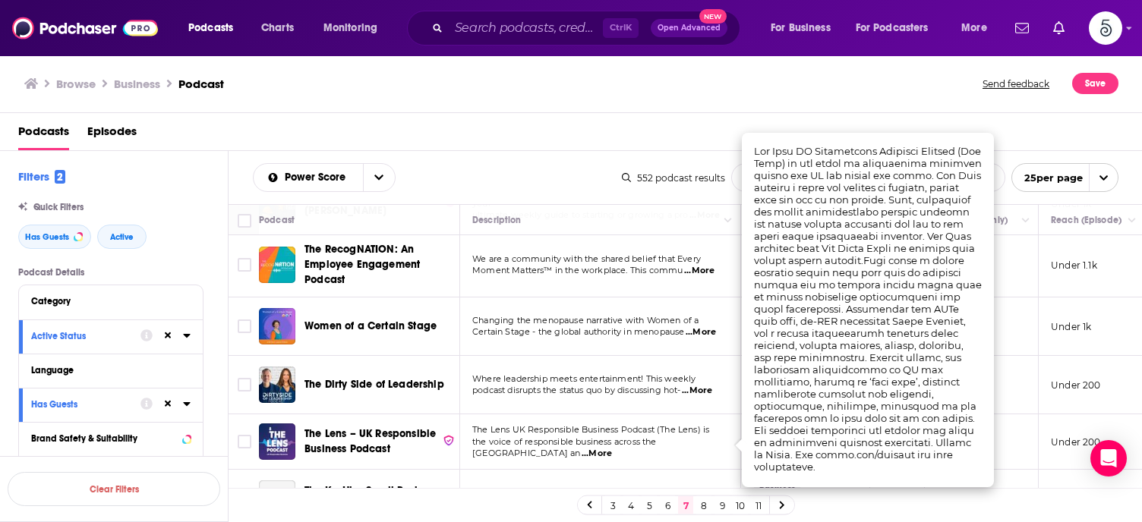
click at [612, 448] on span "...More" at bounding box center [596, 454] width 30 height 12
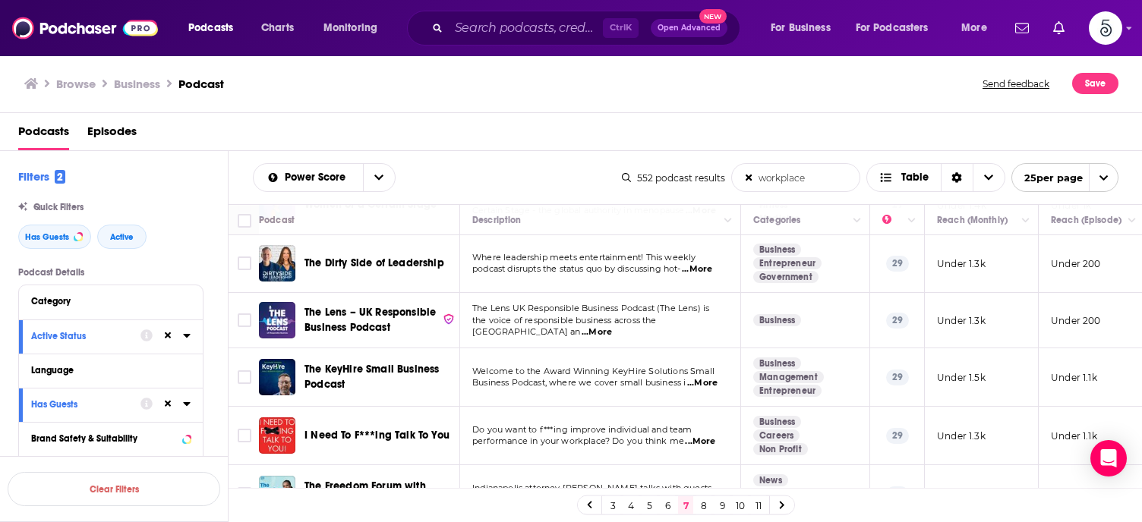
scroll to position [213, 0]
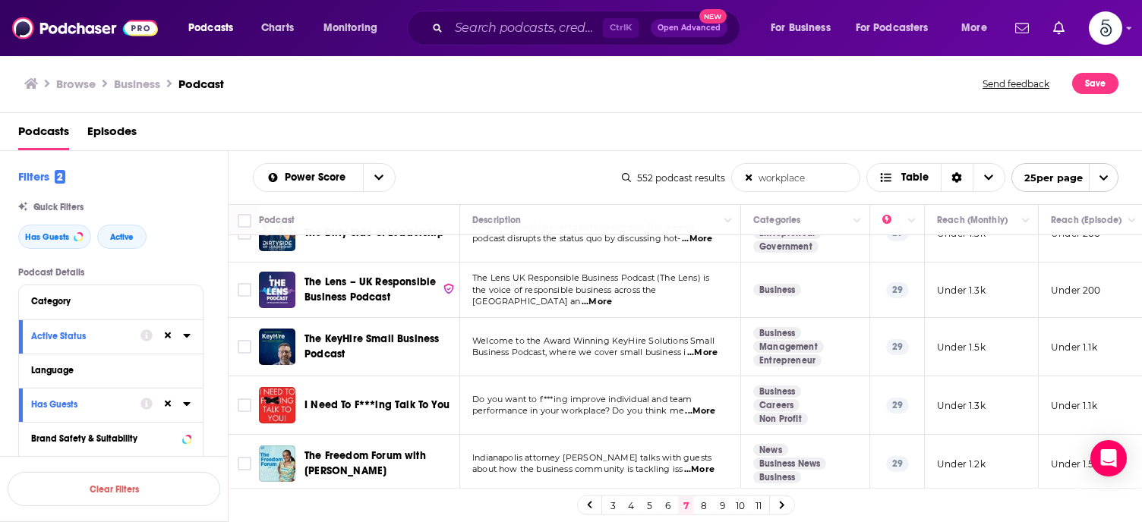
click at [698, 408] on span "...More" at bounding box center [700, 411] width 30 height 12
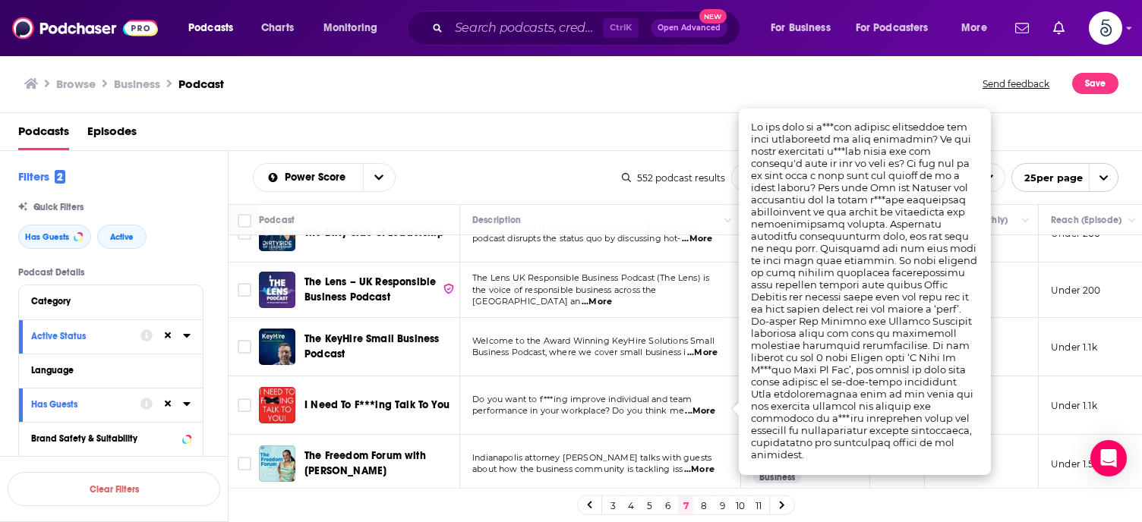
click at [708, 406] on span "...More" at bounding box center [700, 411] width 30 height 12
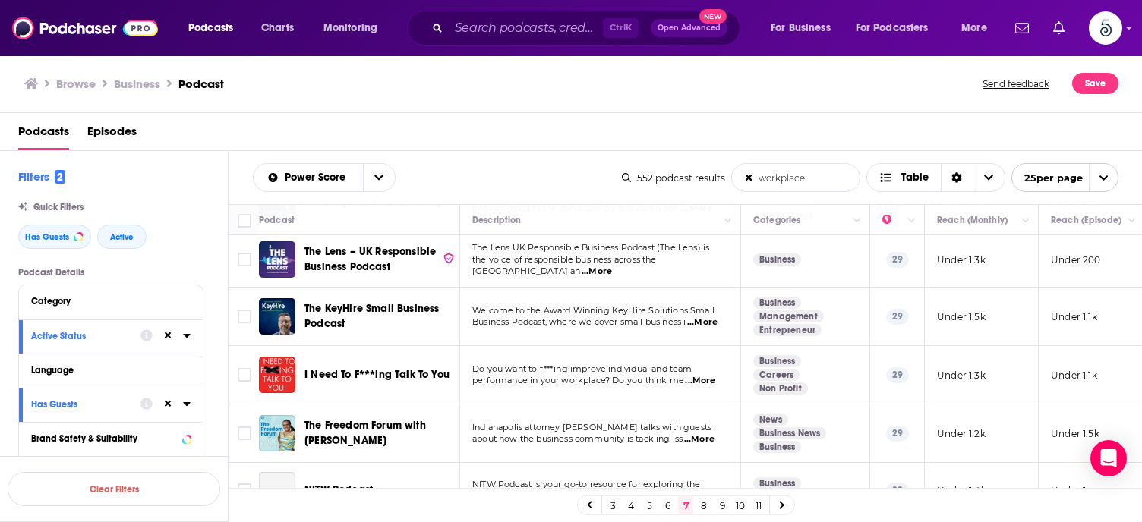
scroll to position [273, 0]
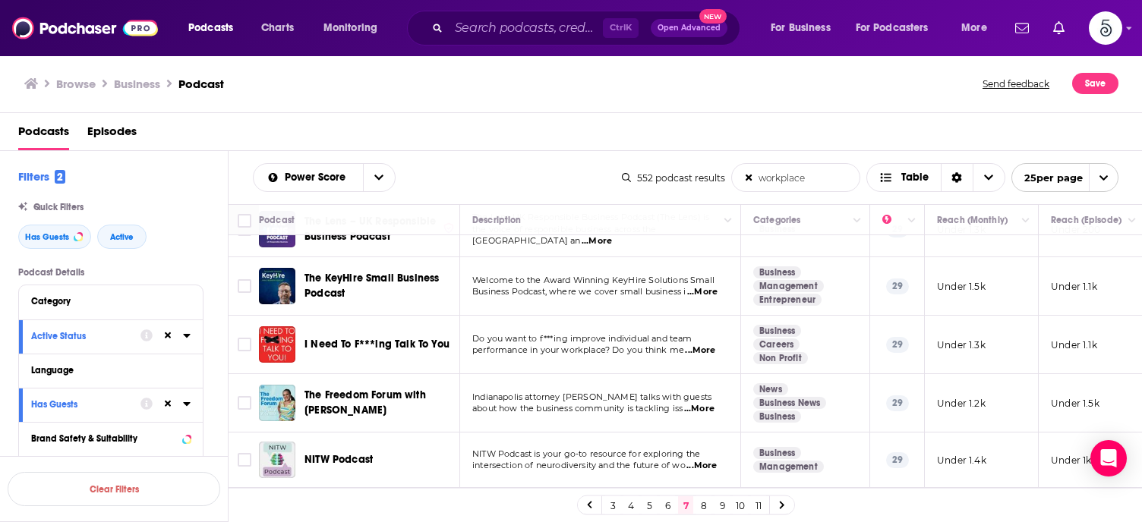
click at [707, 405] on span "...More" at bounding box center [699, 409] width 30 height 12
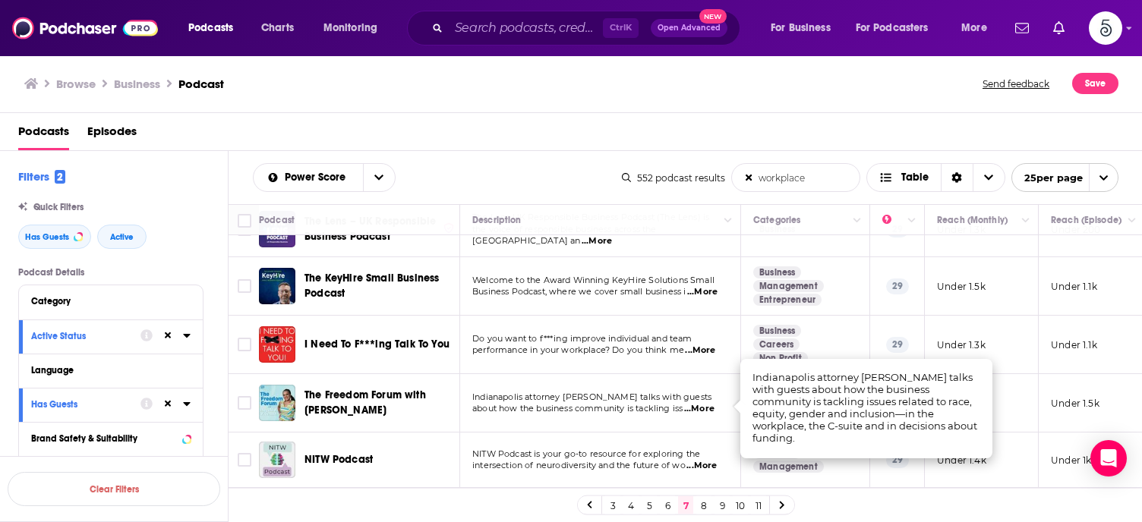
click at [707, 405] on span "...More" at bounding box center [699, 409] width 30 height 12
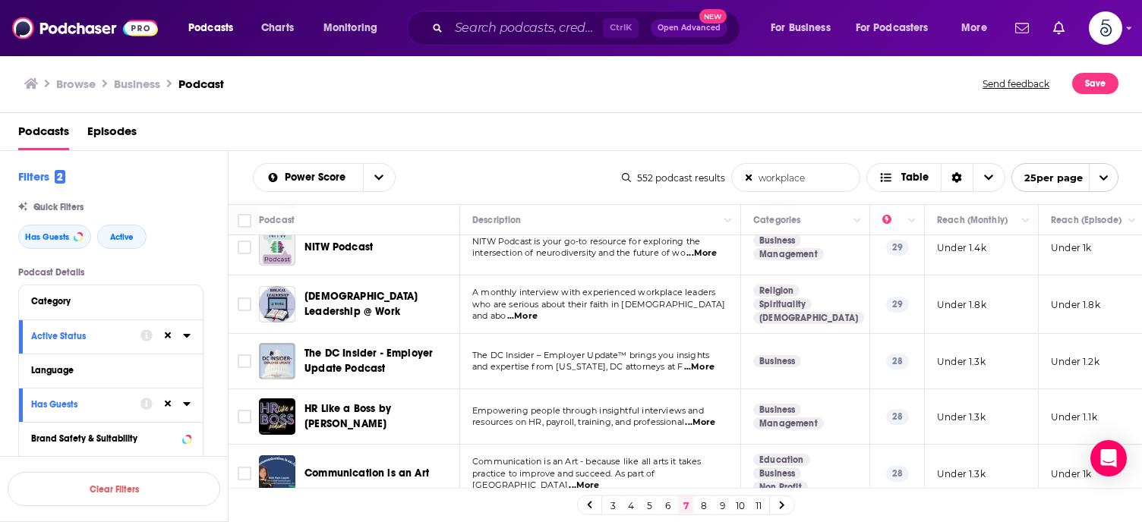
scroll to position [516, 0]
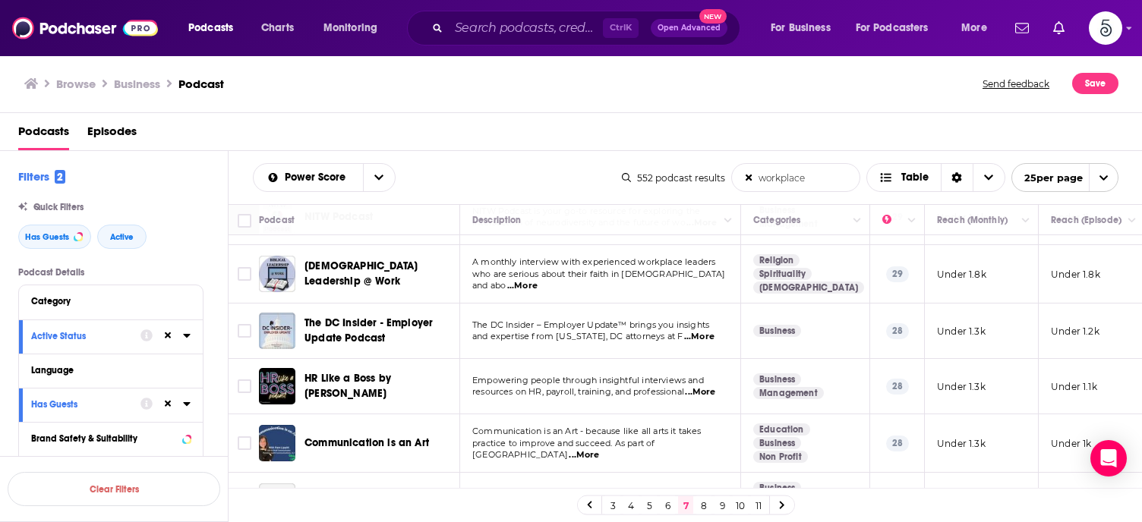
click at [599, 449] on span "...More" at bounding box center [584, 455] width 30 height 12
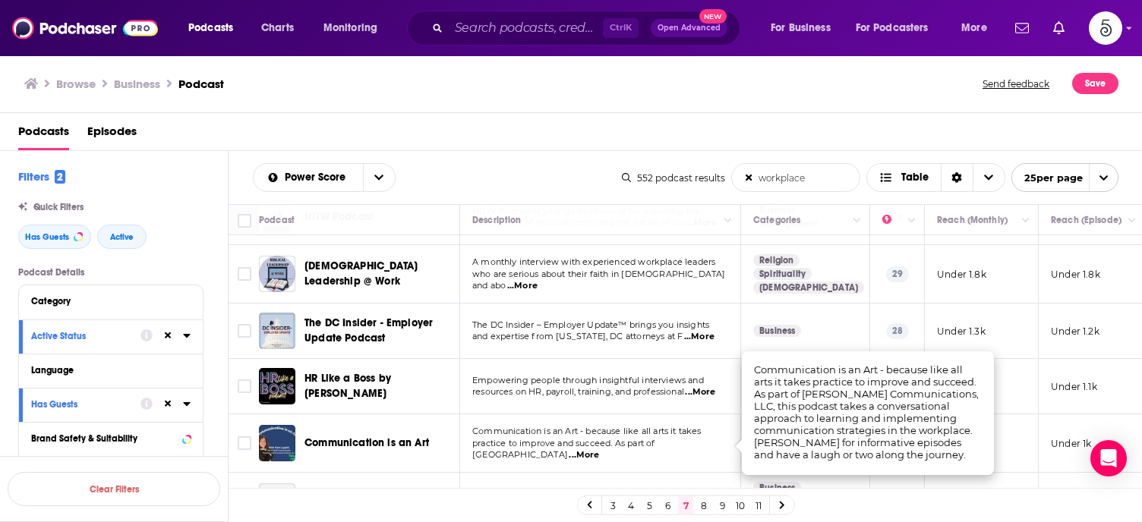
click at [599, 449] on span "...More" at bounding box center [584, 455] width 30 height 12
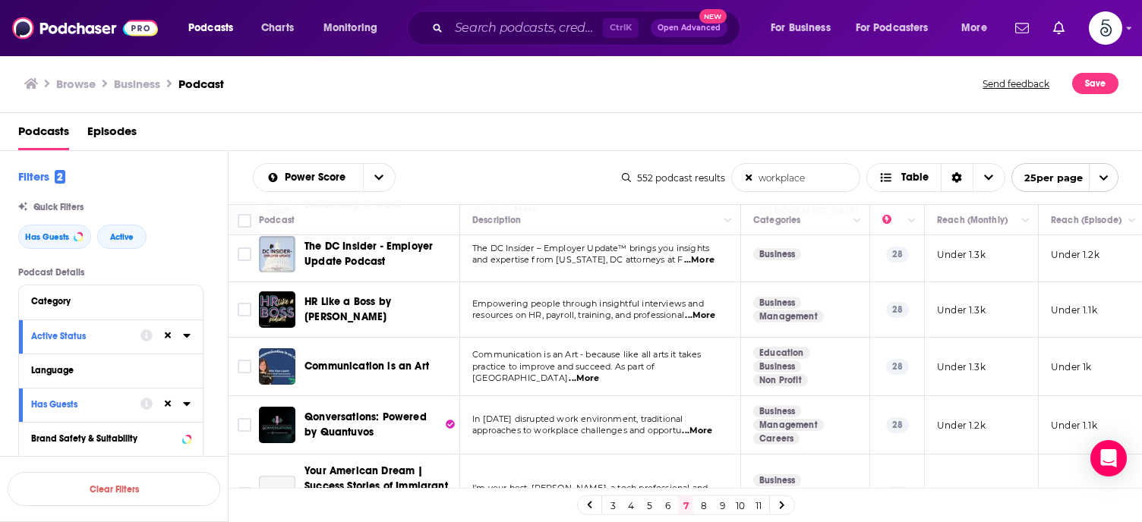
scroll to position [607, 0]
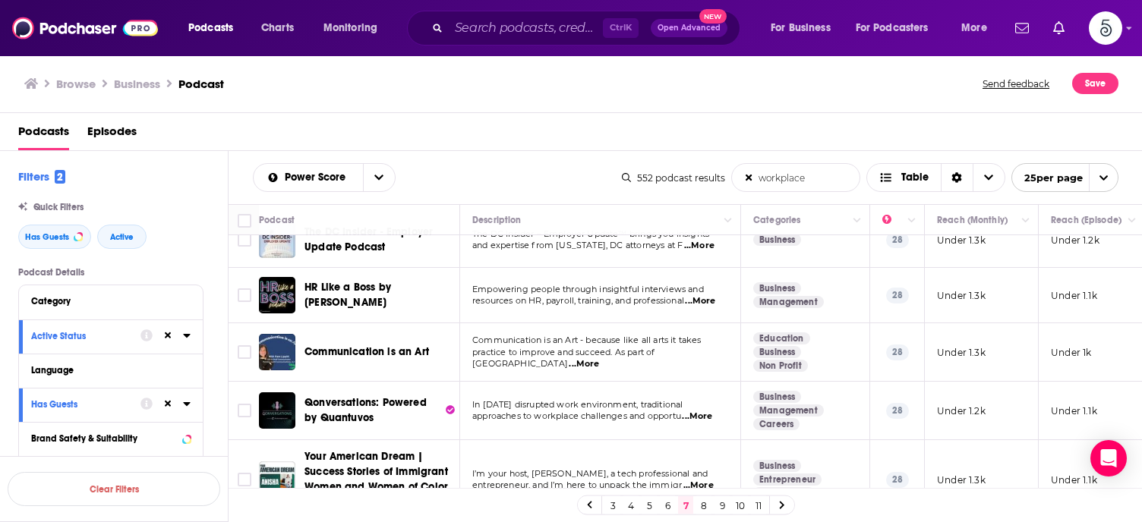
click at [706, 415] on span "...More" at bounding box center [697, 417] width 30 height 12
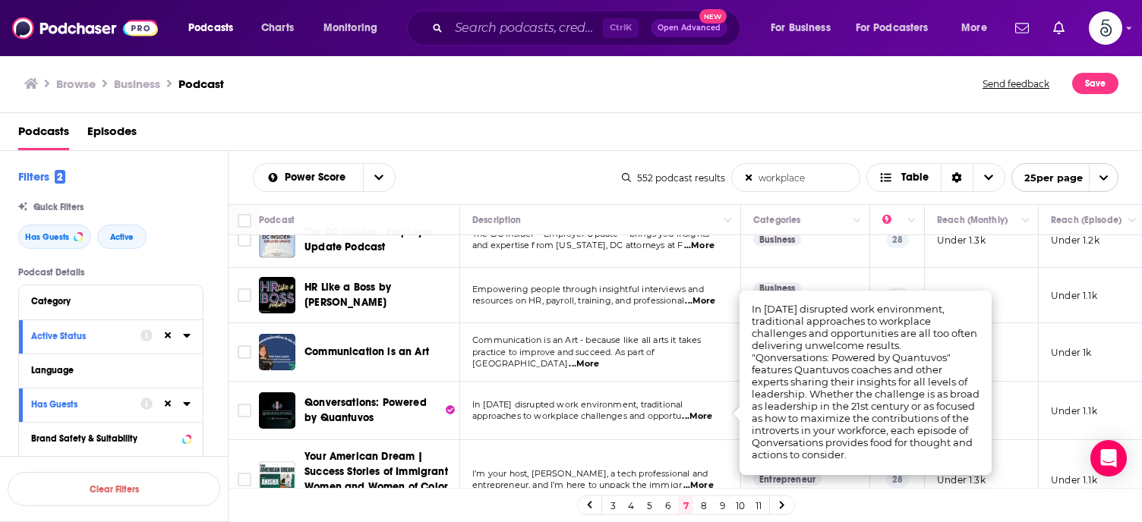
click at [706, 415] on span "...More" at bounding box center [697, 417] width 30 height 12
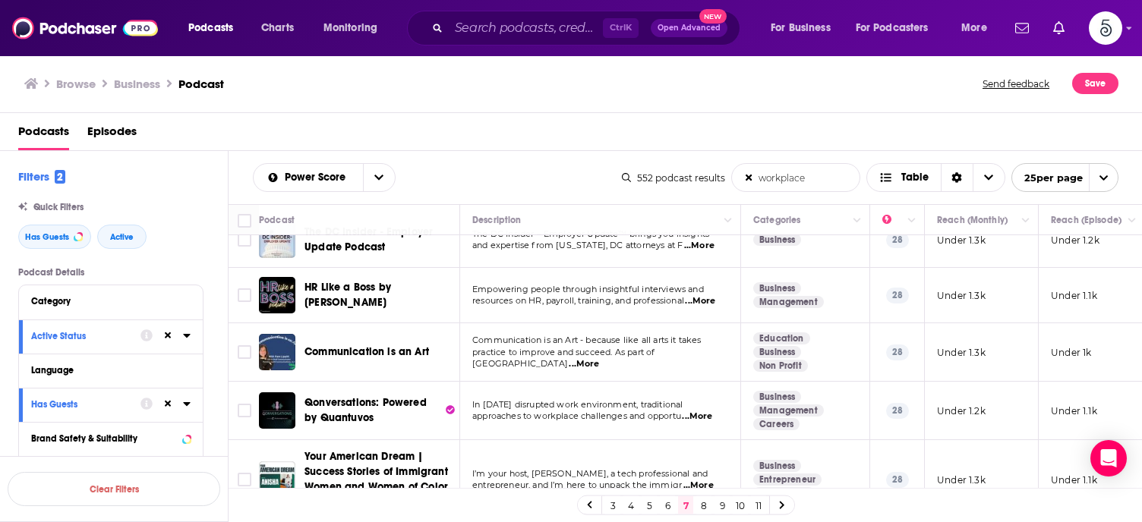
click at [706, 415] on span "...More" at bounding box center [697, 417] width 30 height 12
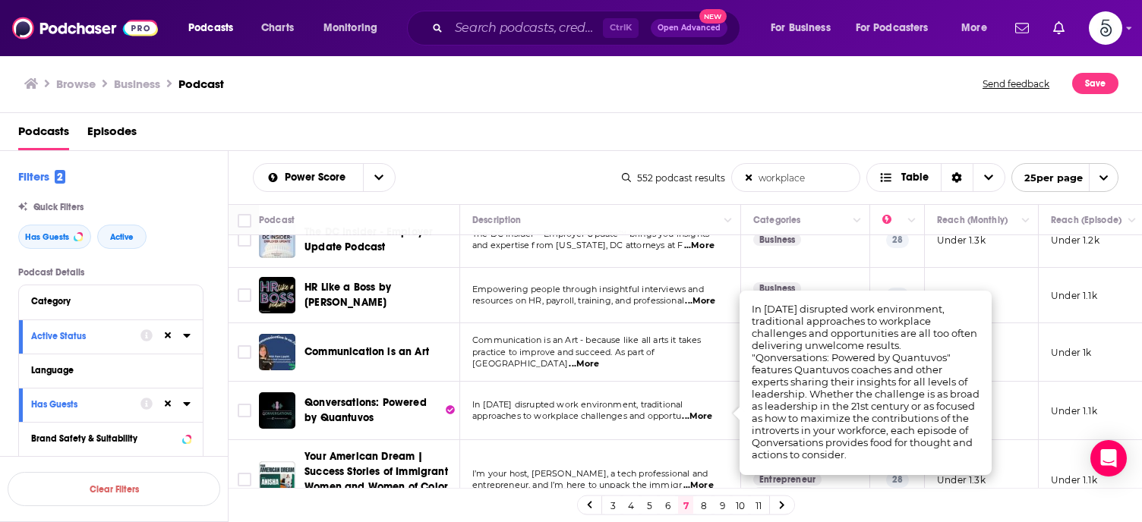
click at [706, 415] on span "...More" at bounding box center [697, 417] width 30 height 12
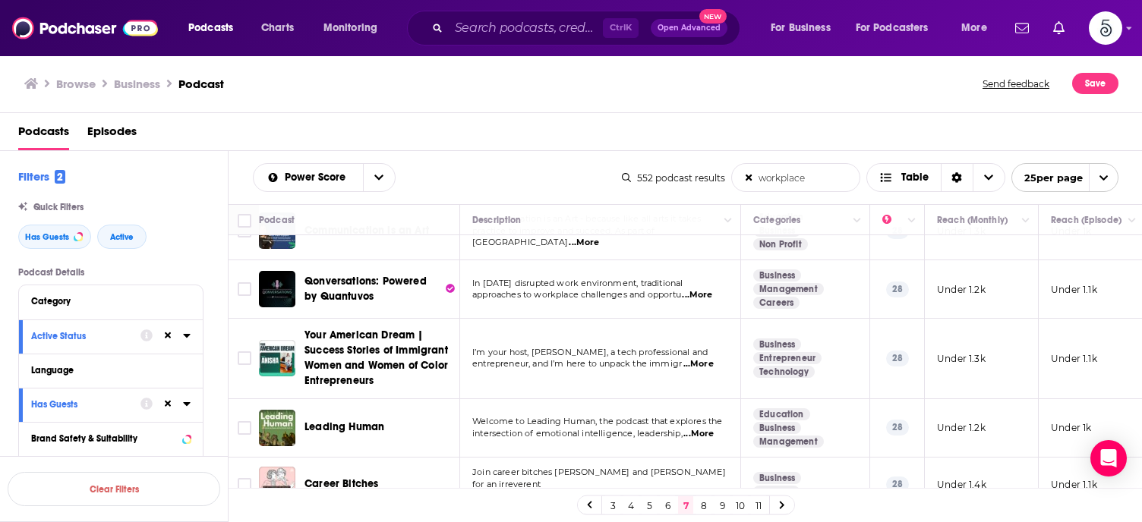
scroll to position [759, 0]
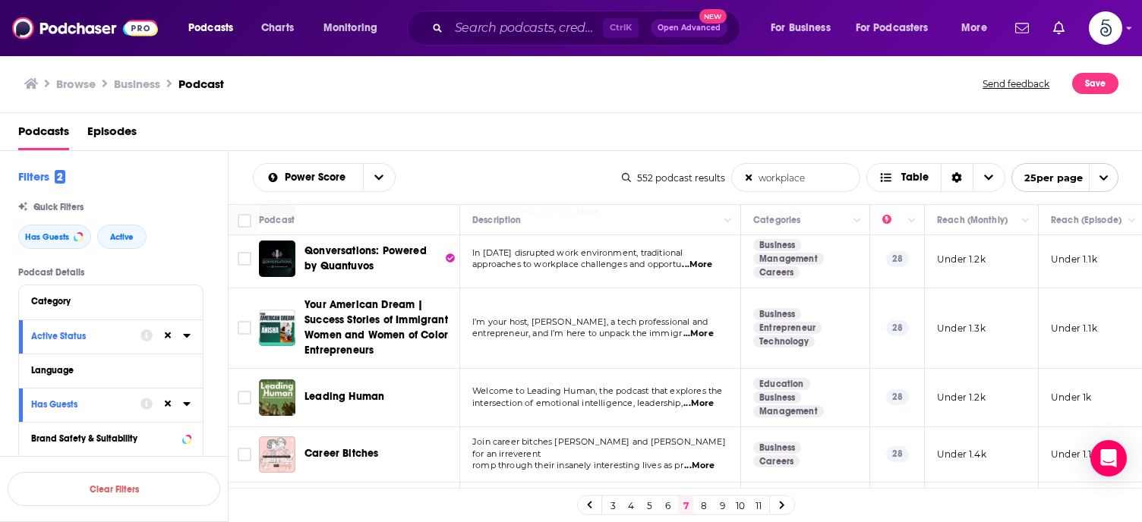
click at [698, 401] on span "...More" at bounding box center [698, 404] width 30 height 12
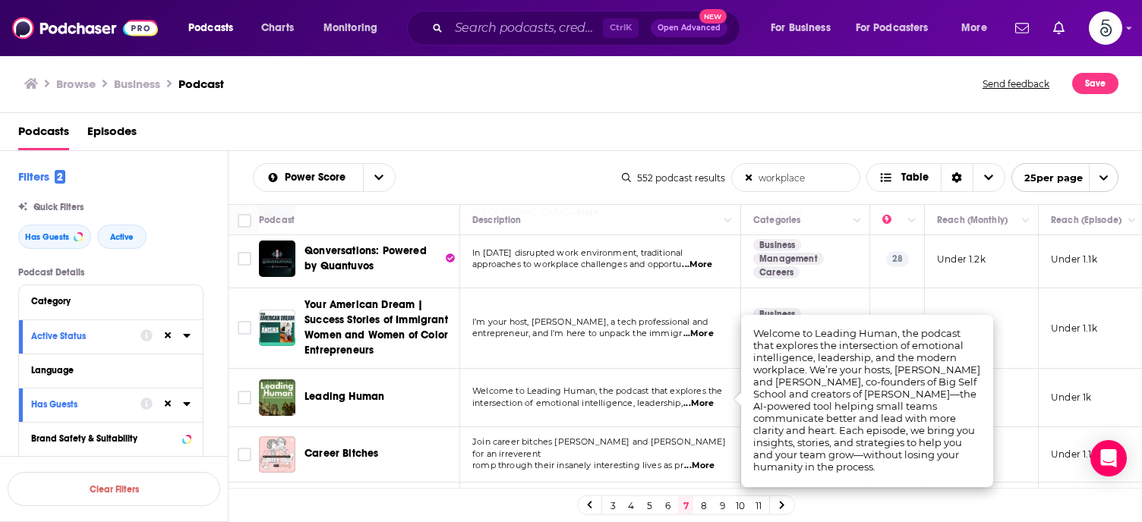
click at [699, 401] on span "...More" at bounding box center [698, 404] width 30 height 12
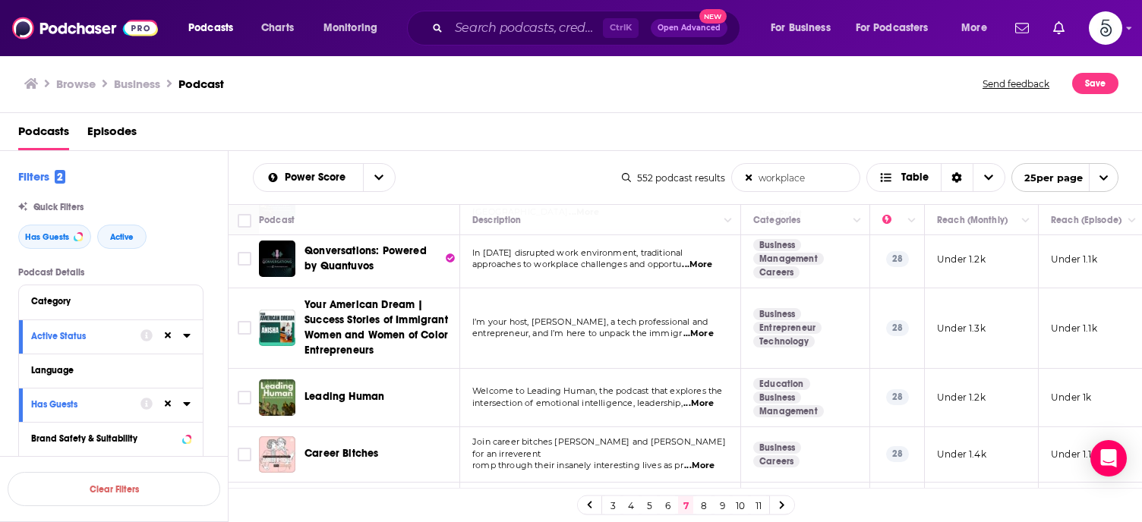
click at [698, 460] on span "...More" at bounding box center [699, 466] width 30 height 12
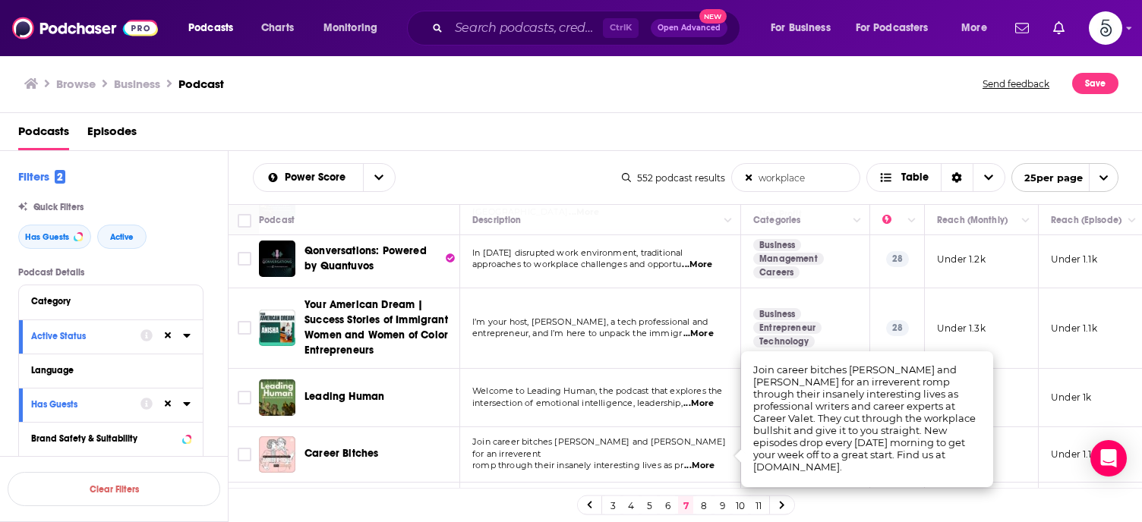
click at [699, 460] on span "...More" at bounding box center [699, 466] width 30 height 12
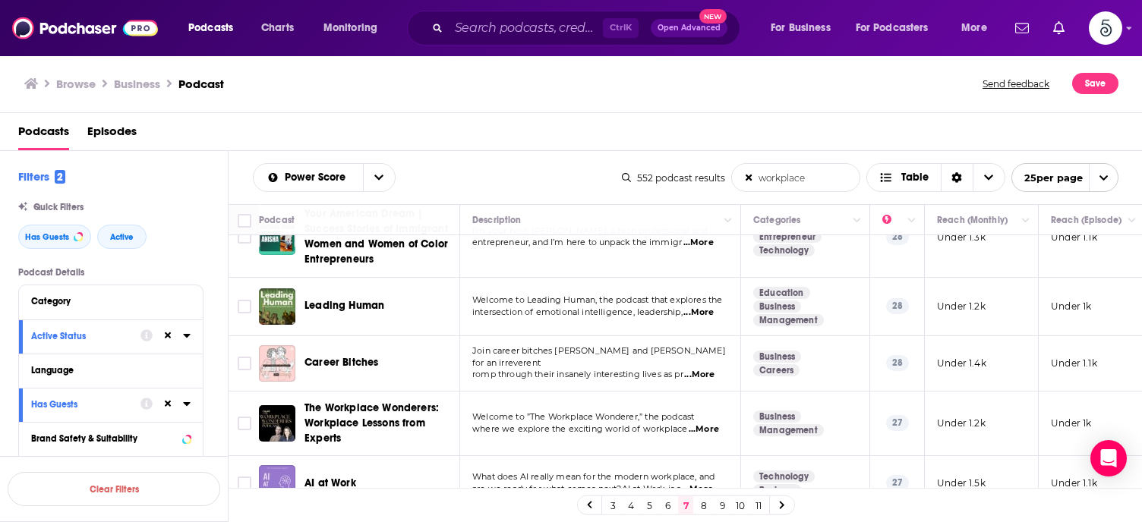
scroll to position [881, 0]
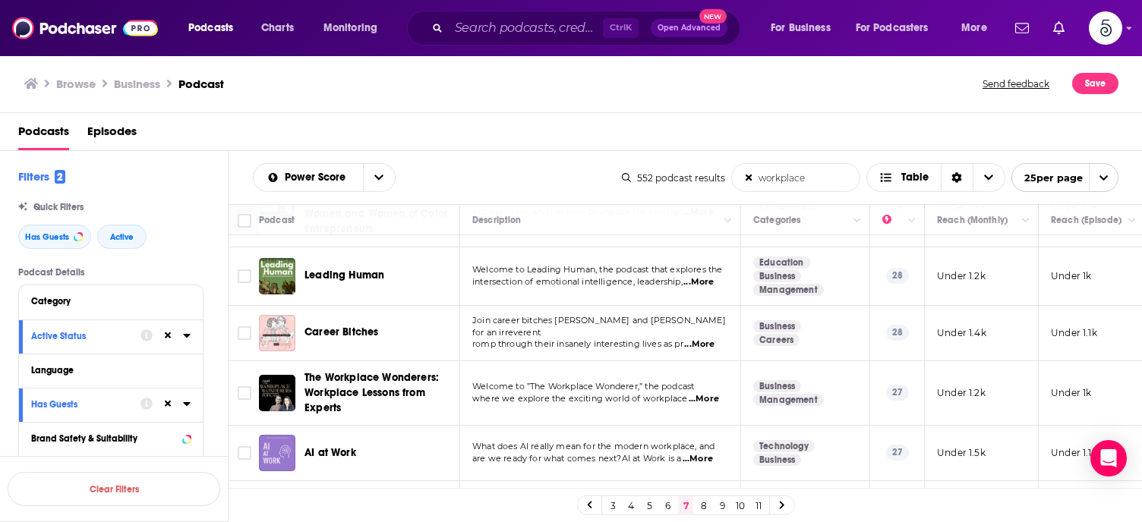
click at [703, 394] on span "...More" at bounding box center [703, 399] width 30 height 12
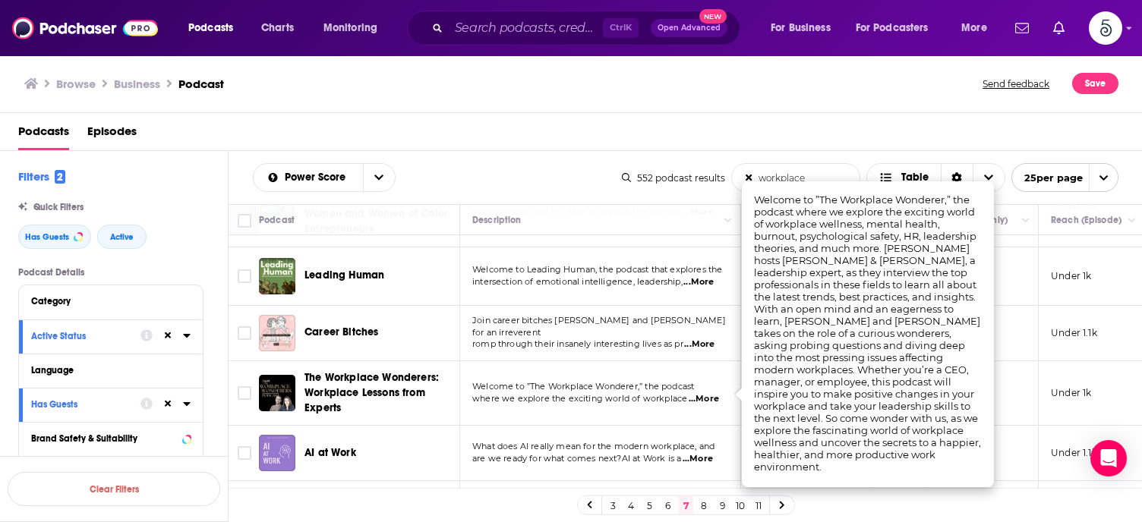
click at [703, 394] on span "...More" at bounding box center [703, 399] width 30 height 12
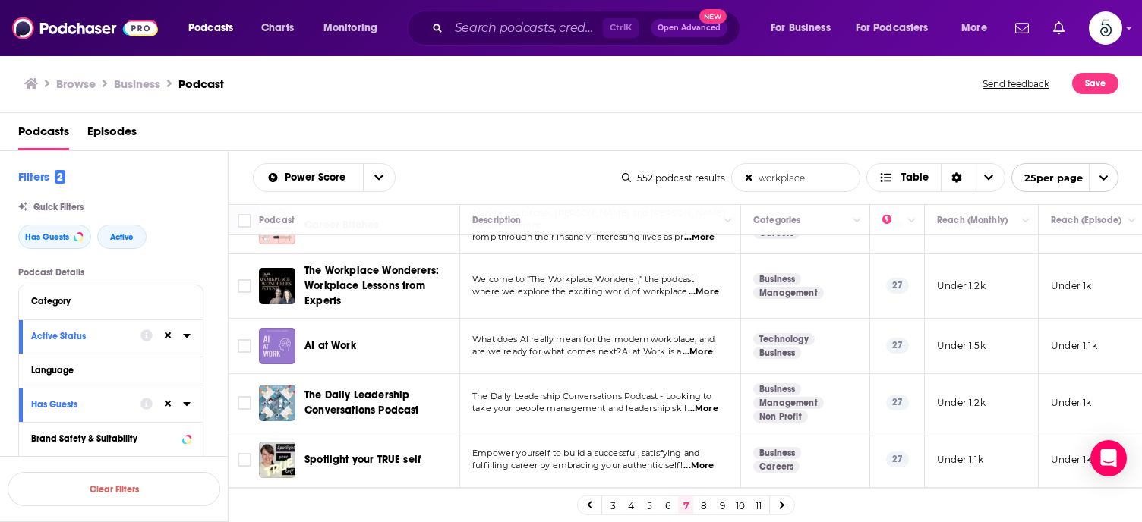
scroll to position [1002, 0]
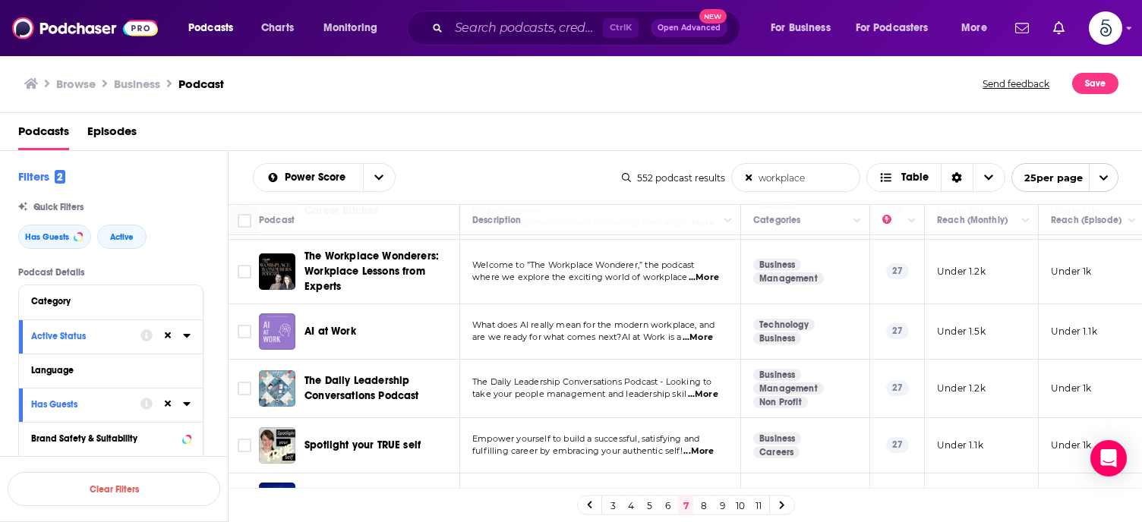
click at [856, 93] on div "Browse Business Podcast" at bounding box center [503, 83] width 959 height 21
